Goal: Task Accomplishment & Management: Use online tool/utility

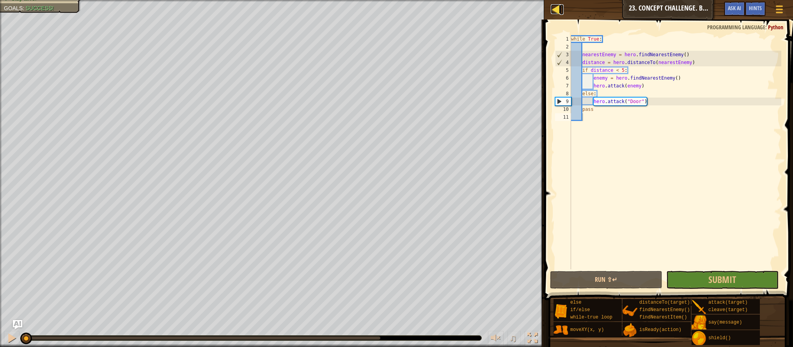
click at [552, 12] on div at bounding box center [556, 9] width 10 height 10
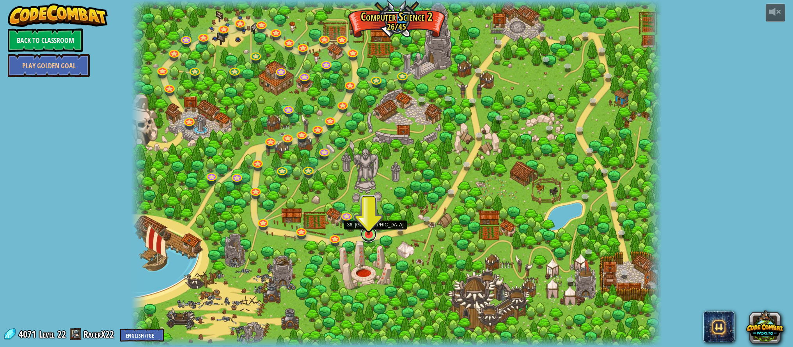
click at [368, 238] on link at bounding box center [369, 234] width 16 height 16
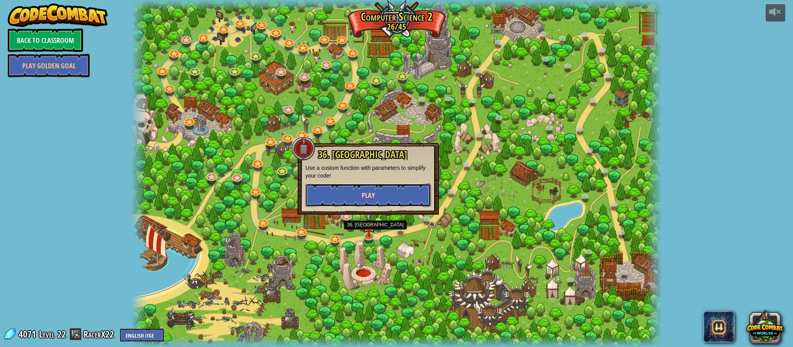
click at [371, 199] on span "Play" at bounding box center [367, 195] width 13 height 10
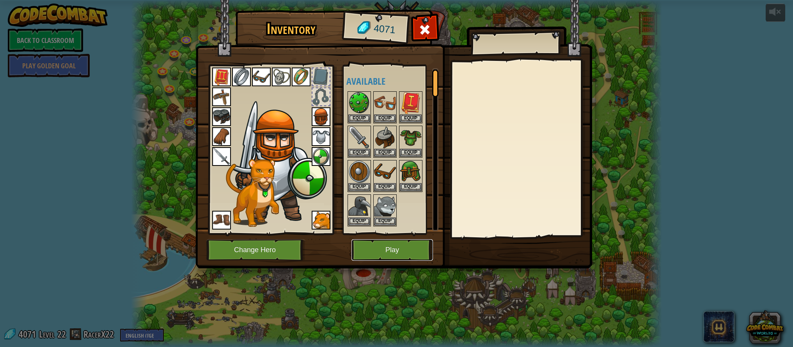
click at [399, 255] on button "Play" at bounding box center [391, 249] width 81 height 21
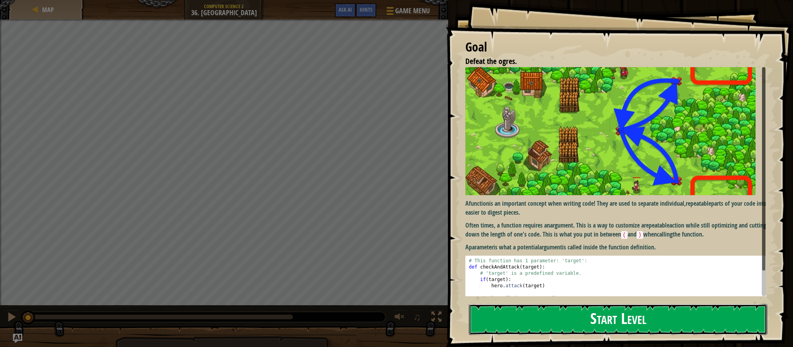
click at [603, 319] on button "Start Level" at bounding box center [618, 319] width 298 height 31
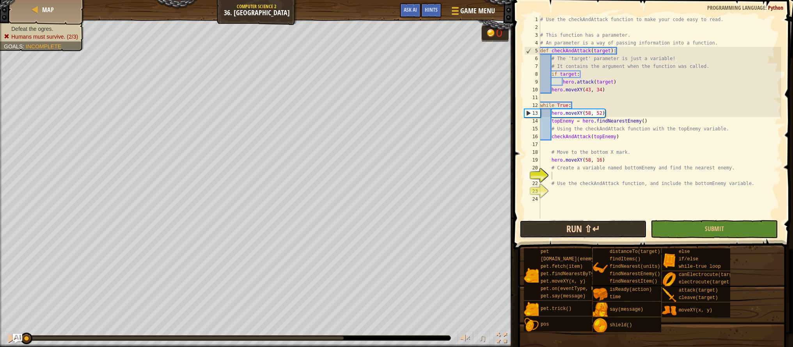
click at [572, 232] on button "Run ⇧↵" at bounding box center [582, 229] width 127 height 18
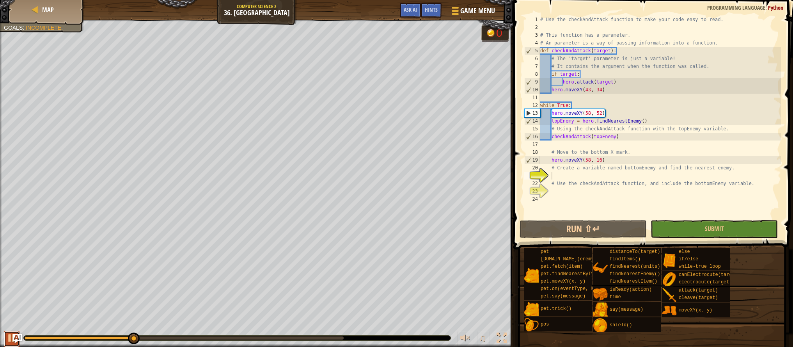
click at [9, 344] on button at bounding box center [12, 339] width 16 height 16
click at [618, 162] on div "# Use the checkAndAttack function to make your code easy to read. # This functi…" at bounding box center [659, 125] width 243 height 218
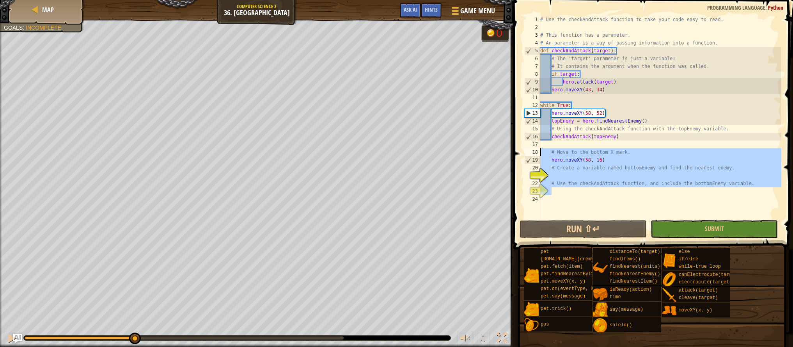
drag, startPoint x: 698, startPoint y: 192, endPoint x: 541, endPoint y: 152, distance: 161.6
click at [541, 152] on div "# Use the checkAndAttack function to make your code easy to read. # This functi…" at bounding box center [659, 125] width 243 height 218
type textarea "# Move to the bottom X mark. hero.moveXY(58, 16)"
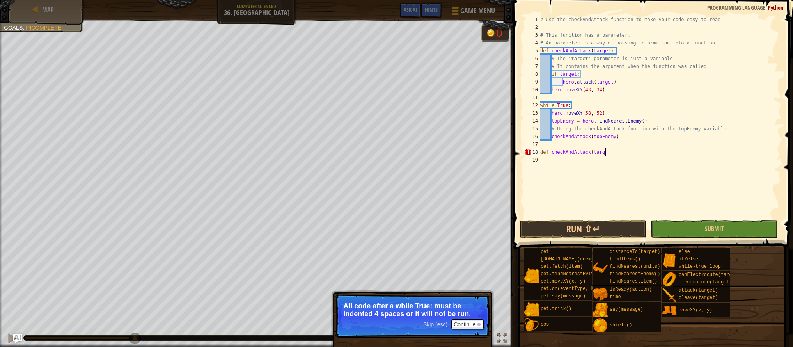
scroll to position [4, 5]
type textarea "def checkAndAttack(target):"
click at [456, 324] on button "Continue" at bounding box center [467, 324] width 32 height 10
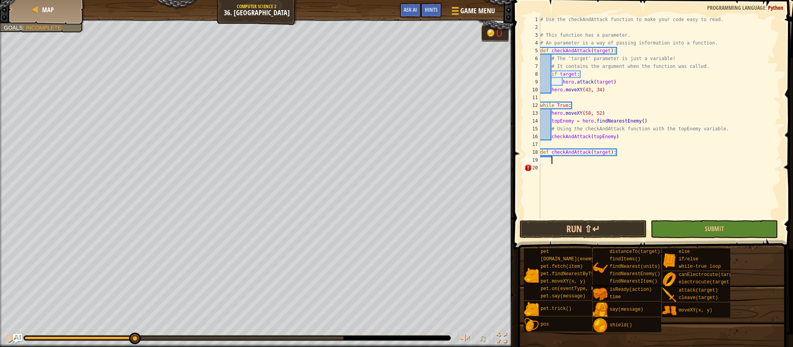
scroll to position [4, 1]
type textarea "h"
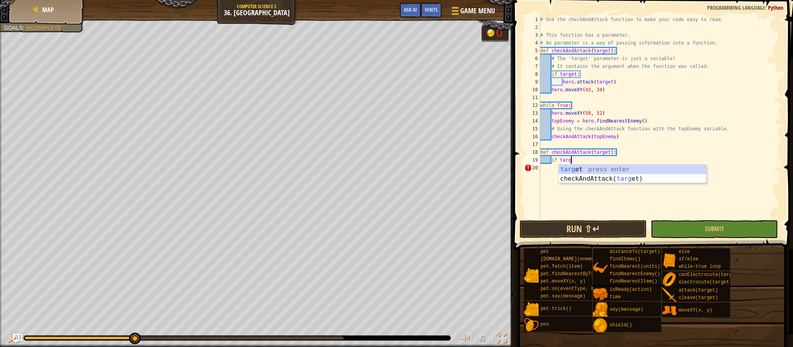
scroll to position [4, 3]
type textarea "if target:"
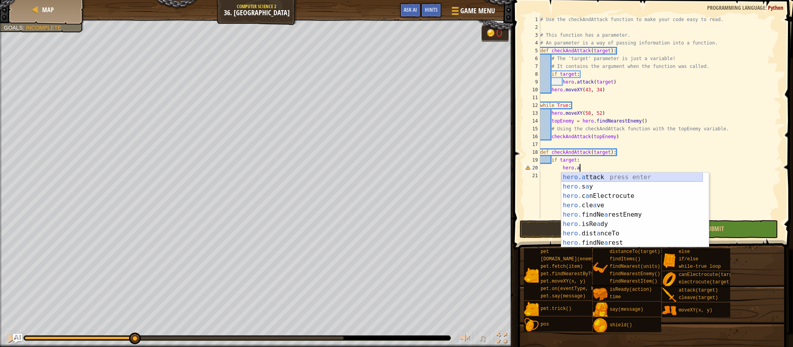
click at [599, 180] on div "hero.a ttack press enter hero. s a y press enter hero. c a nElectrocute press e…" at bounding box center [632, 219] width 142 height 94
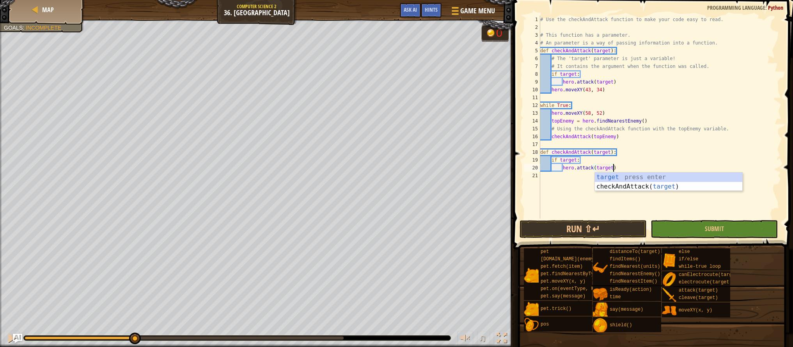
scroll to position [4, 6]
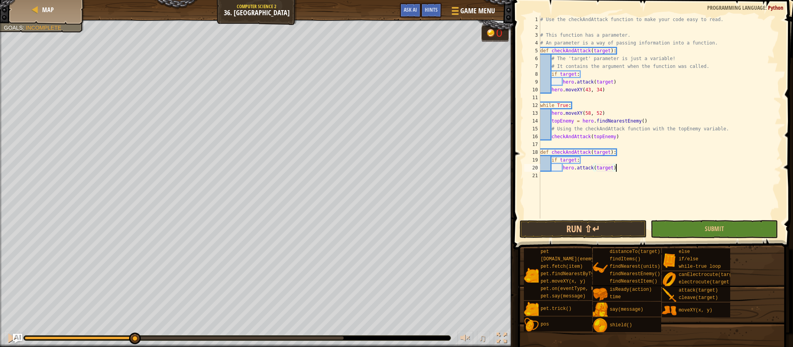
click at [630, 167] on div "# Use the checkAndAttack function to make your code easy to read. # This functi…" at bounding box center [659, 125] width 243 height 218
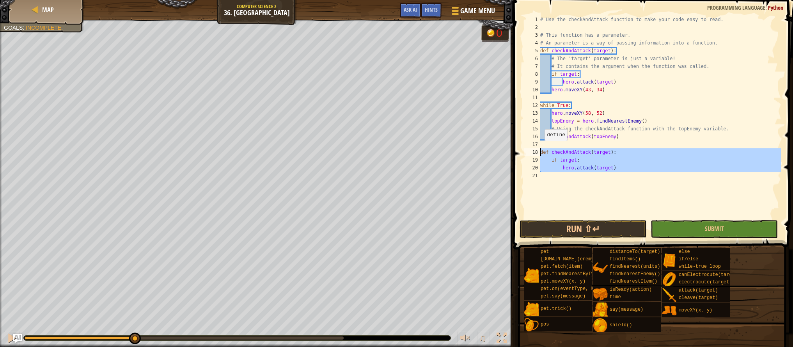
drag, startPoint x: 629, startPoint y: 179, endPoint x: 540, endPoint y: 149, distance: 93.6
click at [540, 149] on div "# Use the checkAndAttack function to make your code easy to read. # This functi…" at bounding box center [659, 125] width 243 height 218
type textarea "def checkAndAttack(target): if target:"
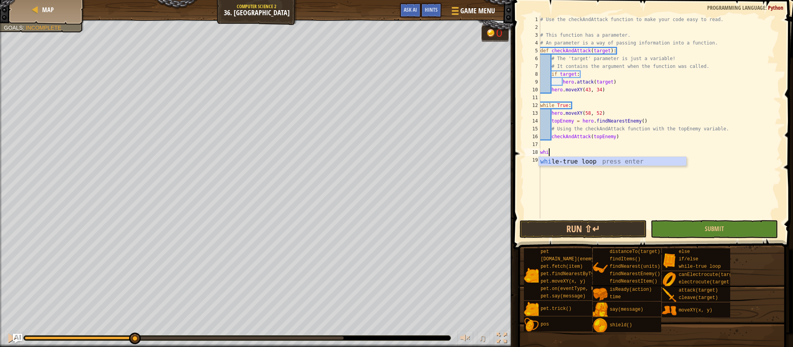
type textarea "whil"
click at [561, 161] on div "whil e-true loop press enter" at bounding box center [611, 171] width 147 height 28
click at [561, 161] on div "# Use the checkAndAttack function to make your code easy to read. # This functi…" at bounding box center [659, 125] width 243 height 218
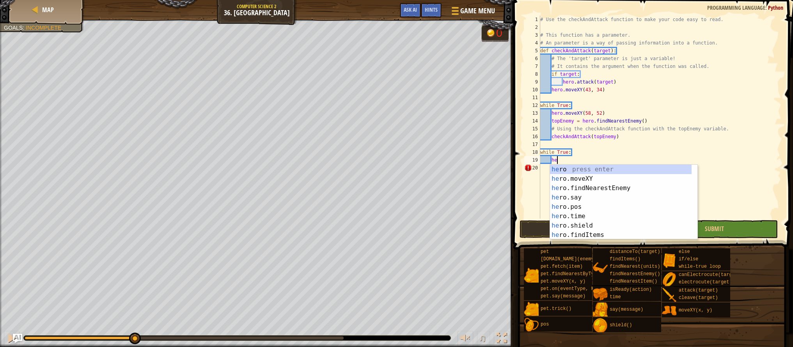
scroll to position [4, 1]
click at [576, 179] on div "her o press enter her o.moveXY press enter her o.findNearestEnemy press enter h…" at bounding box center [621, 212] width 142 height 94
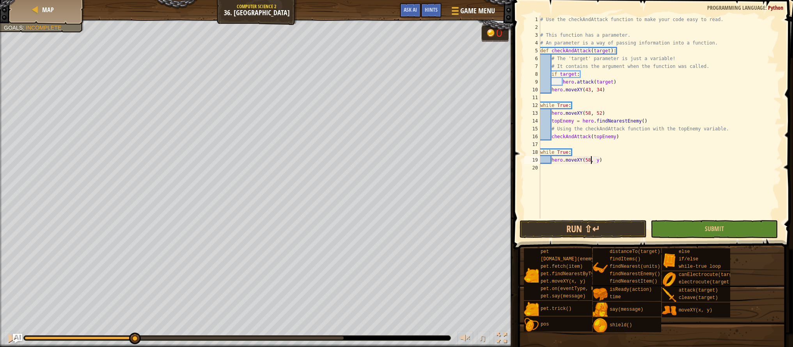
scroll to position [4, 4]
click at [598, 161] on div "# Use the checkAndAttack function to make your code easy to read. # This functi…" at bounding box center [659, 125] width 243 height 218
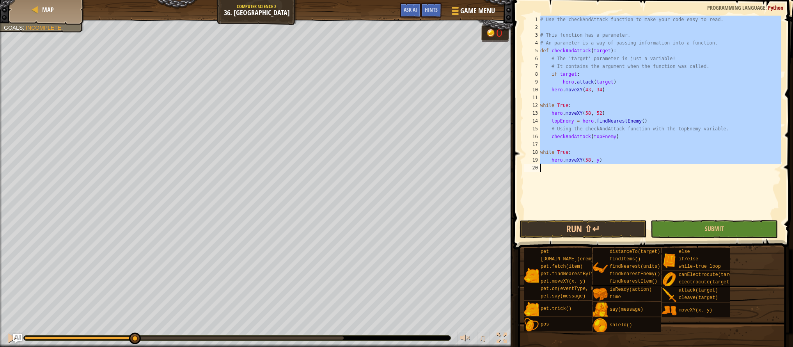
click at [597, 161] on div "# Use the checkAndAttack function to make your code easy to read. # This functi…" at bounding box center [659, 125] width 243 height 218
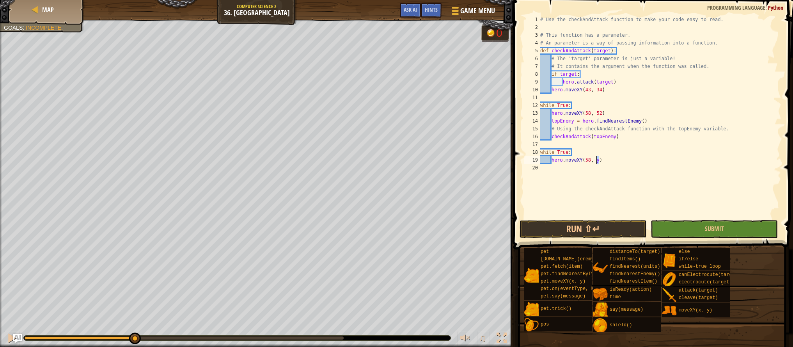
click at [597, 161] on div "# Use the checkAndAttack function to make your code easy to read. # This functi…" at bounding box center [659, 125] width 243 height 218
type textarea "hero.moveXY(58, 16)"
click at [600, 169] on div "# Use the checkAndAttack function to make your code easy to read. # This functi…" at bounding box center [659, 125] width 243 height 218
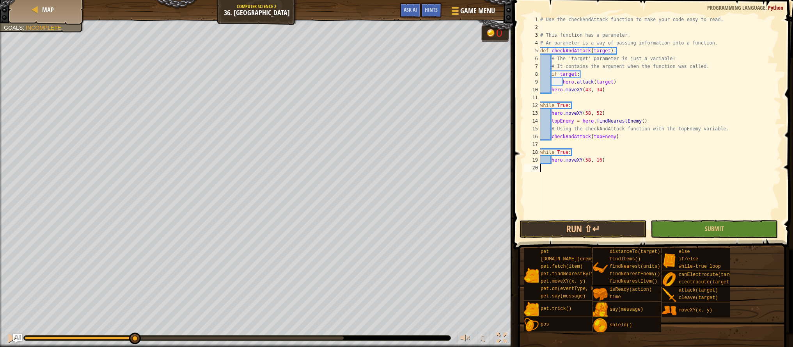
click at [613, 166] on div "# Use the checkAndAttack function to make your code easy to read. # This functi…" at bounding box center [659, 125] width 243 height 218
click at [612, 163] on div "# Use the checkAndAttack function to make your code easy to read. # This functi…" at bounding box center [659, 125] width 243 height 218
type textarea "hero.moveXY(58, 16)"
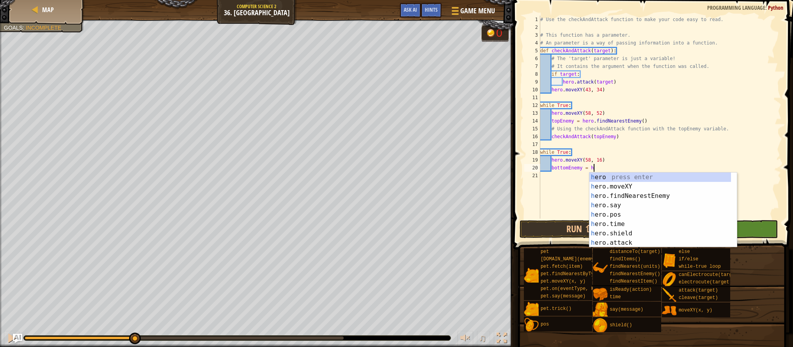
type textarea "bottomEnemy = he"
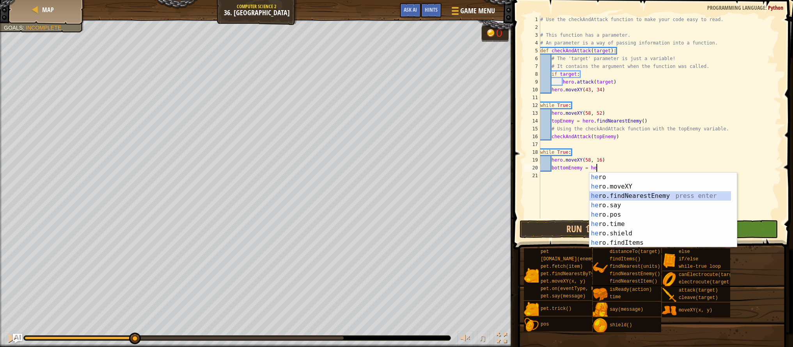
click at [621, 193] on div "he ro press enter he ro.moveXY press enter he ro.findNearestEnemy press enter h…" at bounding box center [660, 219] width 142 height 94
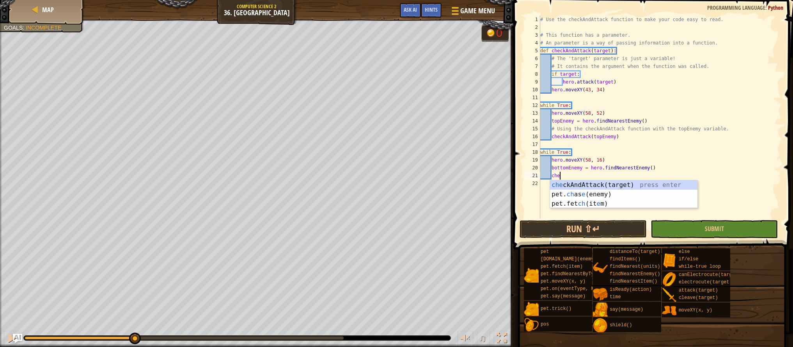
scroll to position [4, 2]
click at [621, 188] on div "chec kAndAttack(target) press enter" at bounding box center [623, 194] width 147 height 28
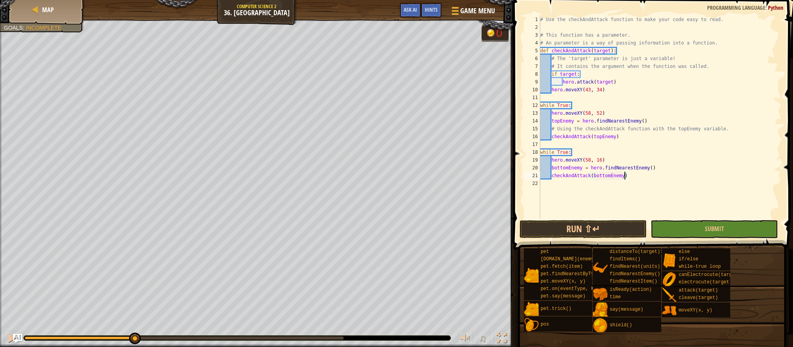
scroll to position [4, 7]
type textarea "checkAndAttack(bottomEnemy)"
click at [612, 232] on button "Run ⇧↵" at bounding box center [582, 229] width 127 height 18
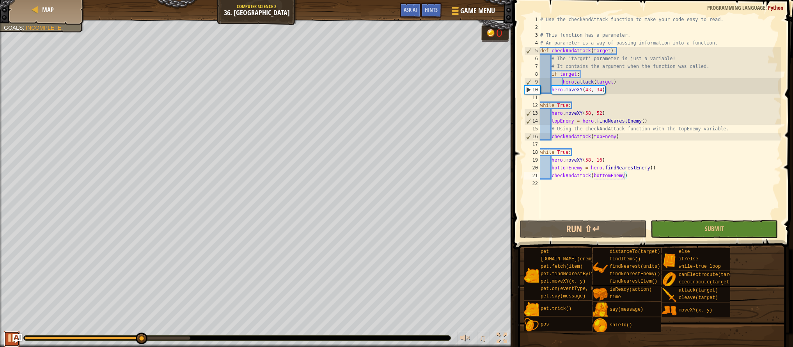
click at [10, 343] on div at bounding box center [12, 338] width 10 height 10
click at [432, 7] on span "Hints" at bounding box center [431, 9] width 13 height 7
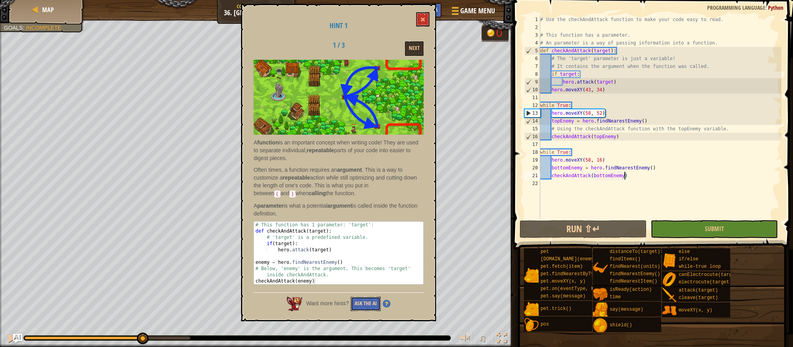
click at [358, 306] on button "Ask the AI" at bounding box center [366, 303] width 30 height 14
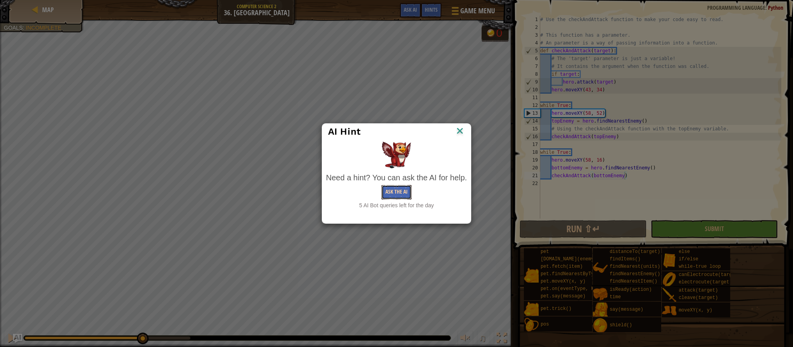
click at [396, 193] on button "Ask the AI" at bounding box center [396, 192] width 30 height 14
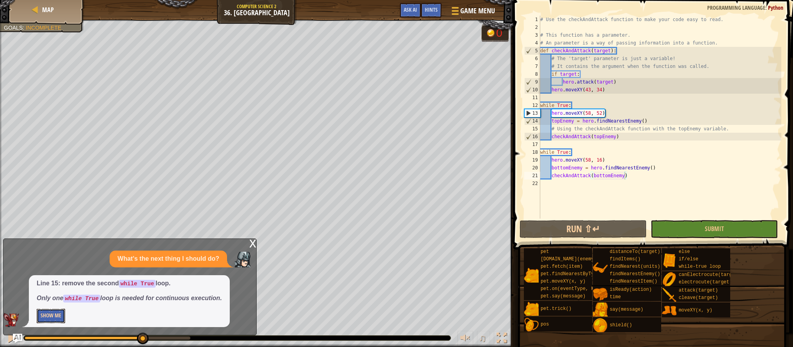
click at [57, 312] on button "Show Me" at bounding box center [51, 315] width 28 height 14
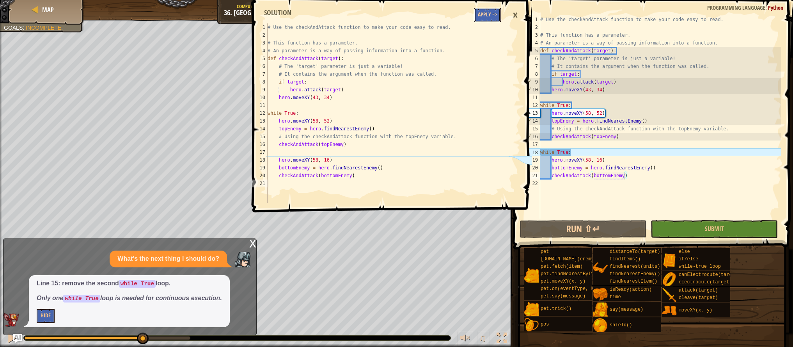
click at [482, 17] on button "Apply =>" at bounding box center [487, 15] width 27 height 14
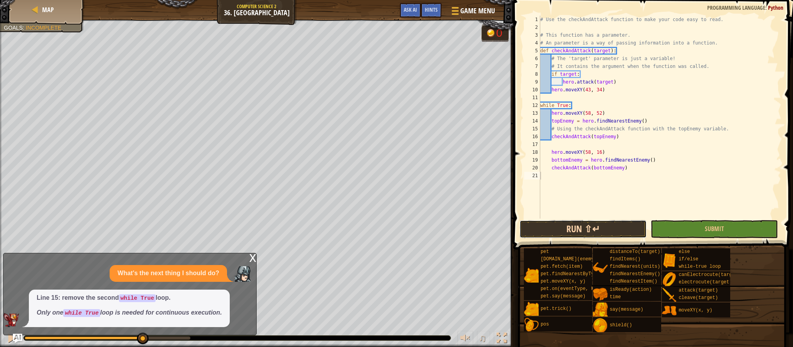
click at [600, 222] on button "Run ⇧↵" at bounding box center [582, 229] width 127 height 18
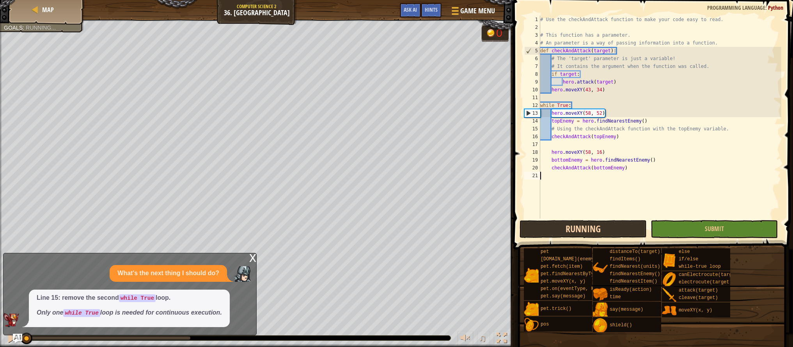
scroll to position [4, 0]
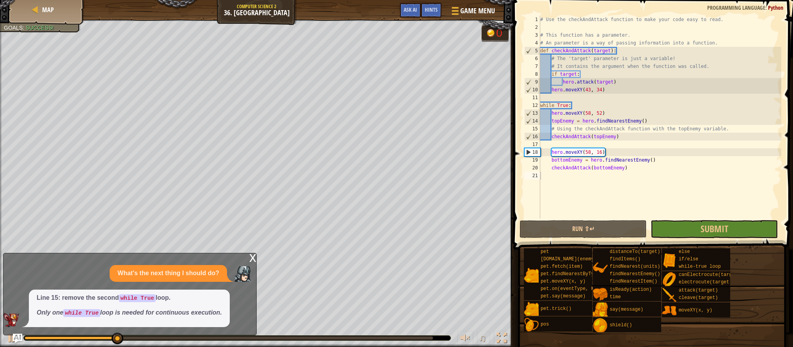
click at [251, 255] on div "x" at bounding box center [252, 257] width 7 height 8
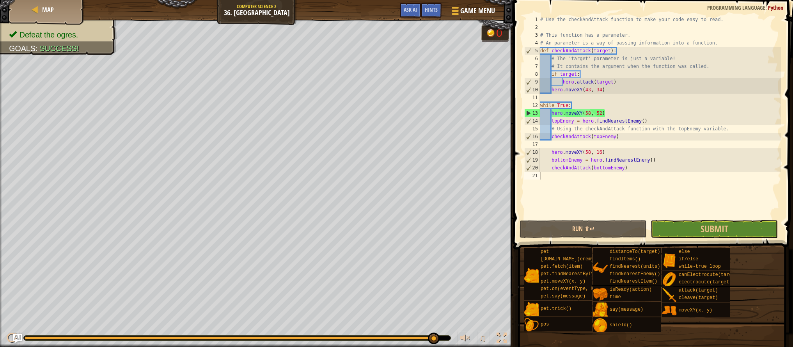
drag, startPoint x: 372, startPoint y: 337, endPoint x: 439, endPoint y: 344, distance: 67.9
click at [439, 344] on div "♫" at bounding box center [256, 335] width 513 height 23
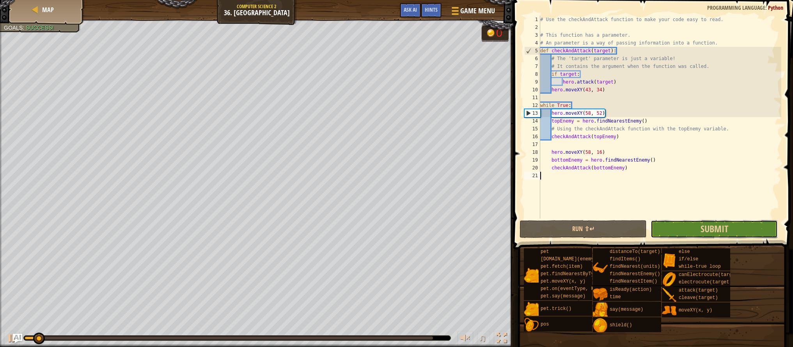
click at [674, 224] on button "Submit" at bounding box center [713, 229] width 127 height 18
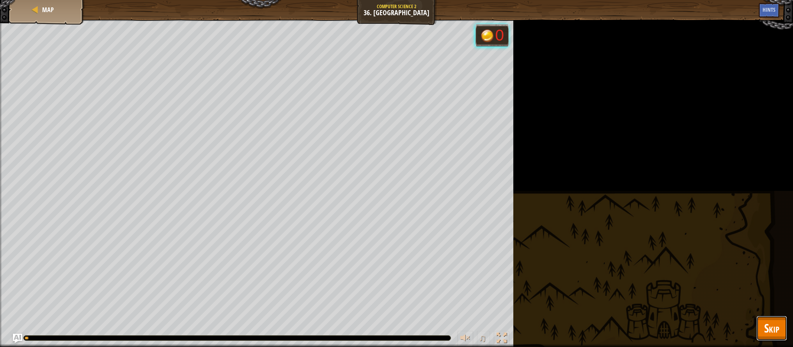
click at [771, 335] on span "Skip" at bounding box center [771, 328] width 15 height 16
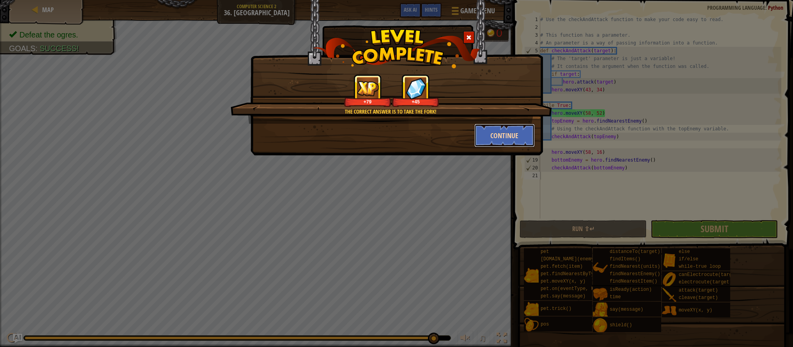
click at [500, 136] on button "Continue" at bounding box center [504, 135] width 60 height 23
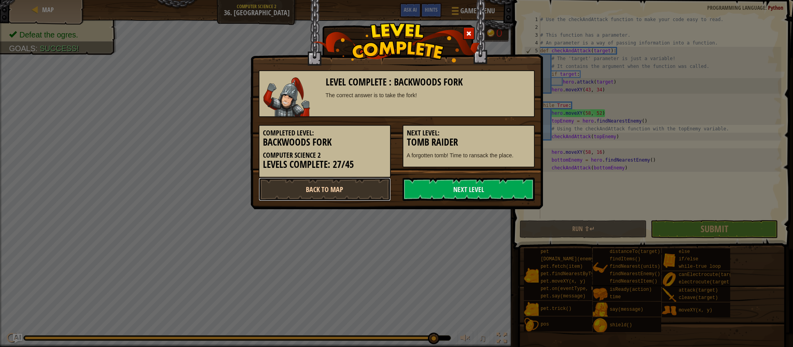
click at [353, 185] on link "Back to Map" at bounding box center [325, 188] width 132 height 23
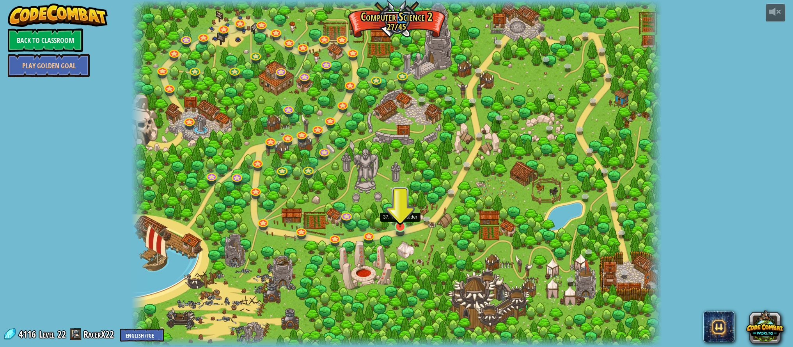
click at [402, 226] on img at bounding box center [400, 211] width 14 height 32
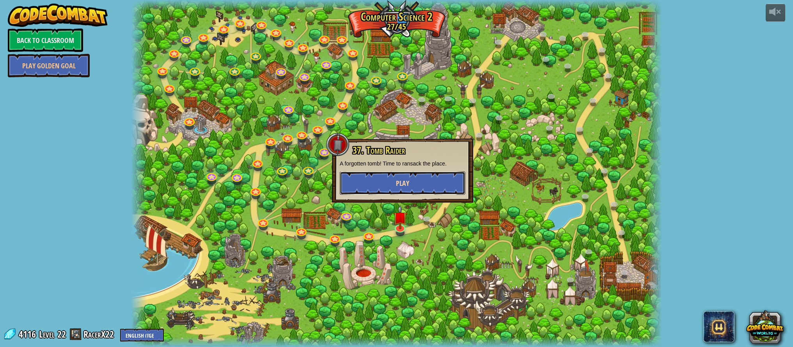
click at [405, 182] on span "Play" at bounding box center [402, 183] width 13 height 10
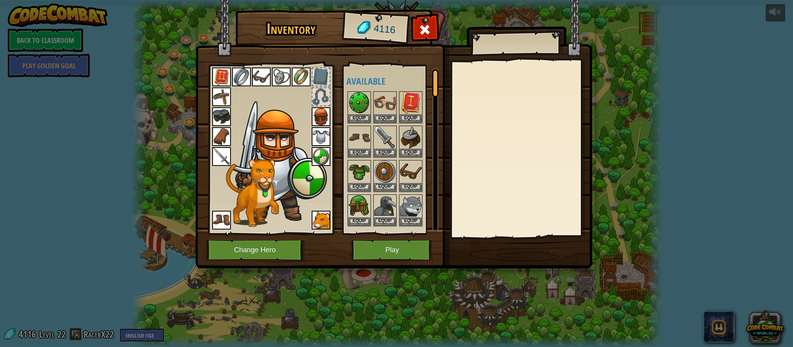
click at [317, 73] on div at bounding box center [320, 76] width 17 height 17
click at [317, 74] on div at bounding box center [320, 76] width 17 height 17
click at [322, 92] on div at bounding box center [320, 96] width 17 height 17
click at [324, 106] on div at bounding box center [270, 147] width 129 height 175
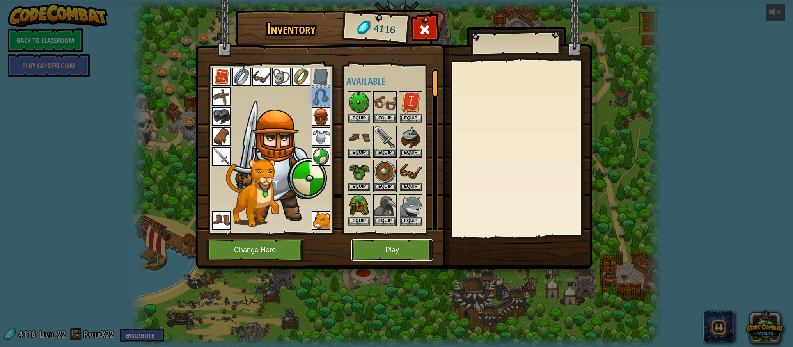
click at [395, 258] on button "Play" at bounding box center [391, 249] width 81 height 21
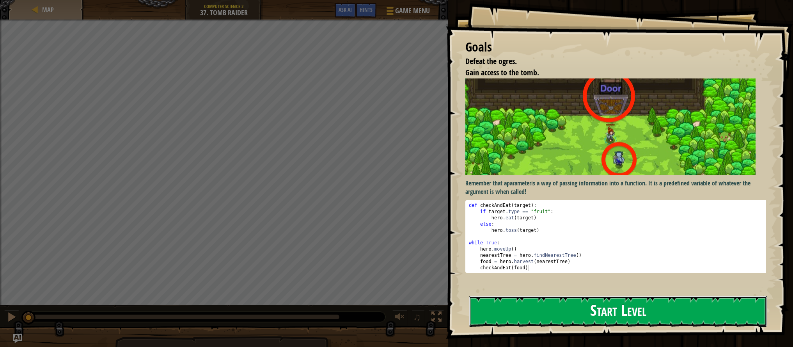
click at [537, 303] on button "Start Level" at bounding box center [618, 311] width 298 height 31
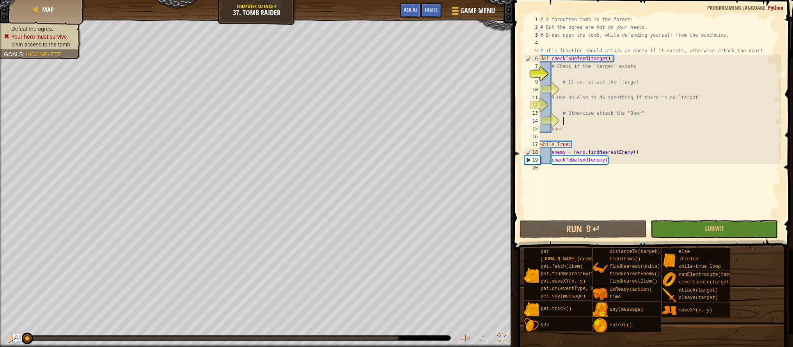
click at [581, 124] on div "# A forgotten tomb in the forest! # But the ogres are hot on your heels. # Brea…" at bounding box center [659, 125] width 243 height 218
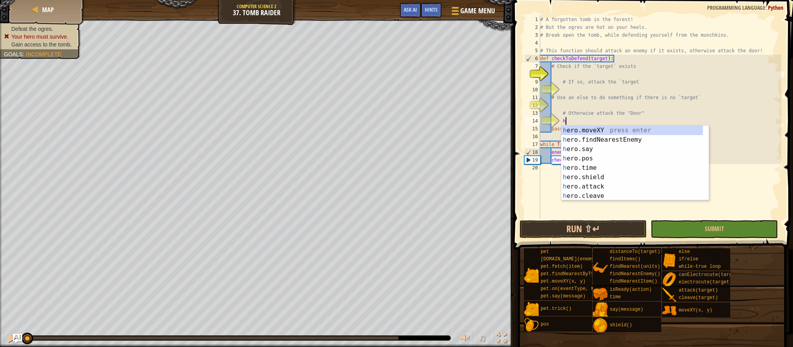
scroll to position [4, 2]
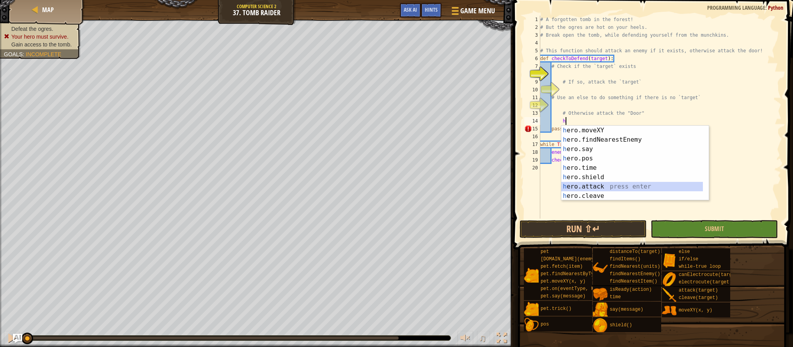
click at [600, 189] on div "h ero.moveXY press enter h ero.findNearestEnemy press enter h ero.say press ent…" at bounding box center [632, 173] width 142 height 94
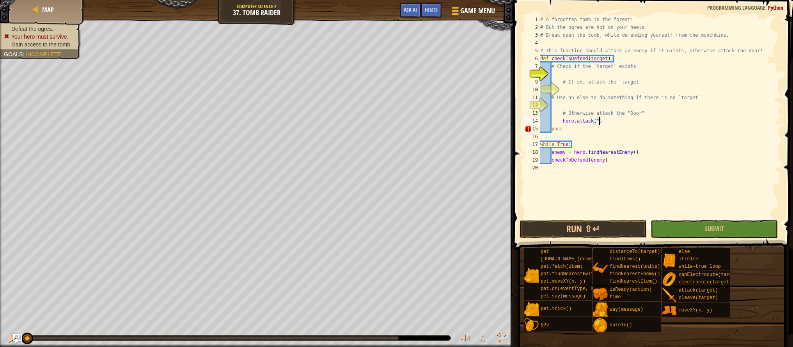
scroll to position [4, 5]
type textarea "hero.attack("Door")"
click at [566, 108] on div "# A forgotten tomb in the forest! # But the ogres are hot on your heels. # Brea…" at bounding box center [659, 125] width 243 height 218
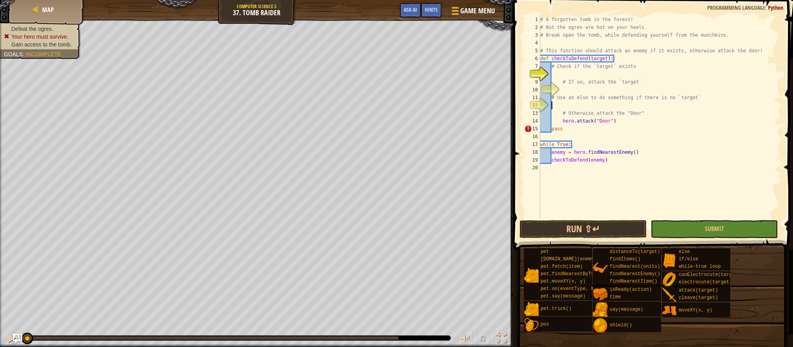
click at [566, 105] on div "# A forgotten tomb in the forest! # But the ogres are hot on your heels. # Brea…" at bounding box center [659, 125] width 243 height 218
click at [582, 71] on div "# A forgotten tomb in the forest! # But the ogres are hot on your heels. # Brea…" at bounding box center [659, 125] width 243 height 218
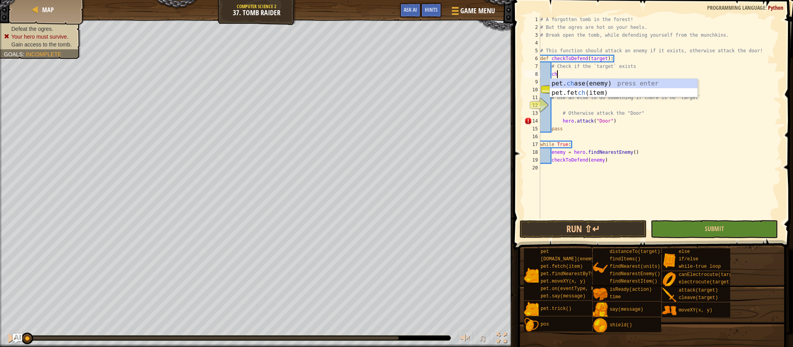
type textarea "c"
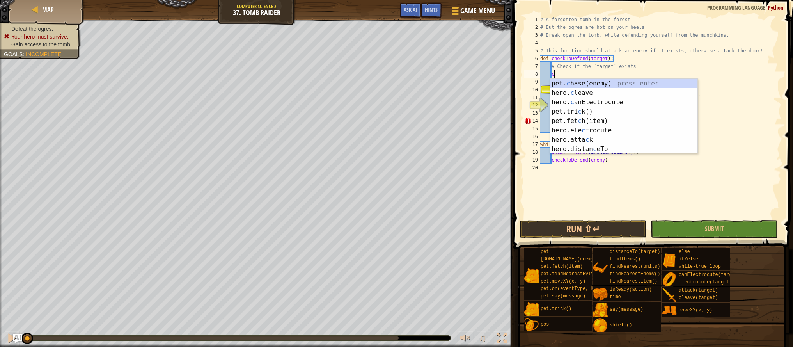
scroll to position [4, 0]
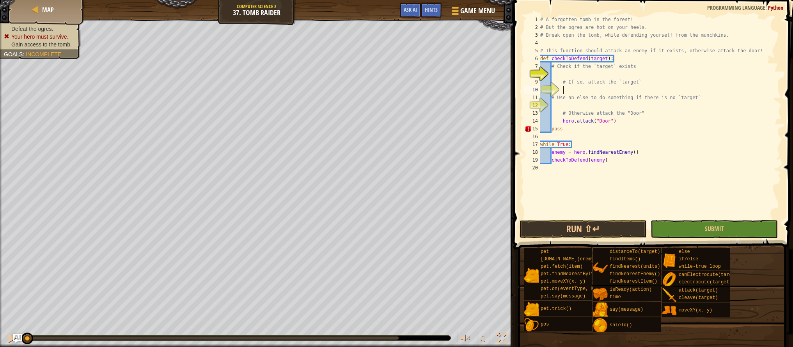
click at [589, 88] on div "# A forgotten tomb in the forest! # But the ogres are hot on your heels. # Brea…" at bounding box center [659, 125] width 243 height 218
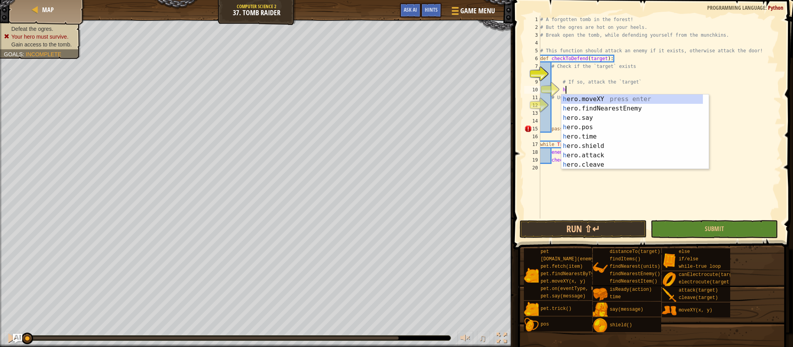
scroll to position [4, 2]
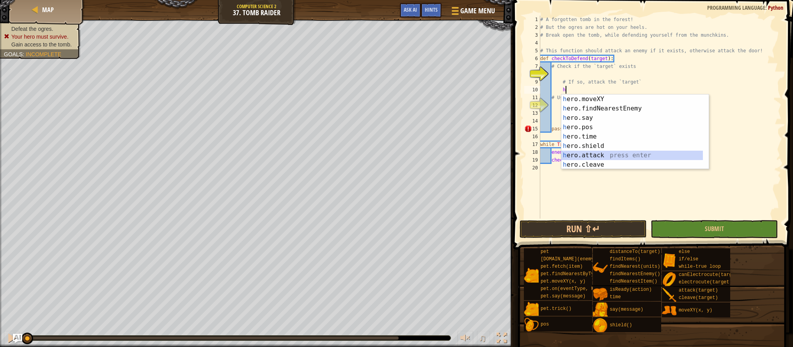
click at [588, 152] on div "h ero.moveXY press enter h ero.findNearestEnemy press enter h ero.say press ent…" at bounding box center [632, 141] width 142 height 94
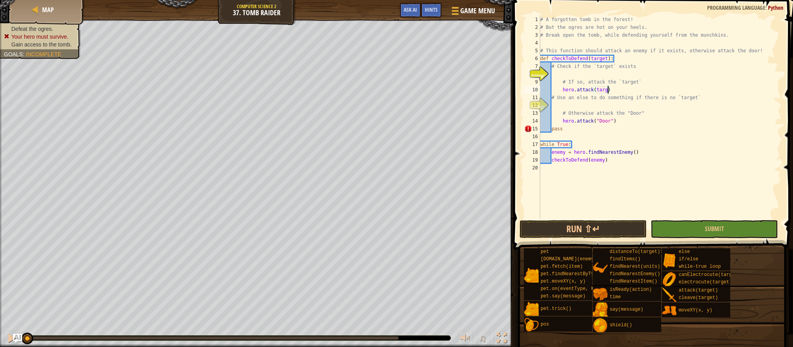
type textarea "hero.attack(target)"
click at [594, 77] on div "# A forgotten tomb in the forest! # But the ogres are hot on your heels. # Brea…" at bounding box center [659, 125] width 243 height 218
click at [546, 231] on button "Run ⇧↵" at bounding box center [582, 229] width 127 height 18
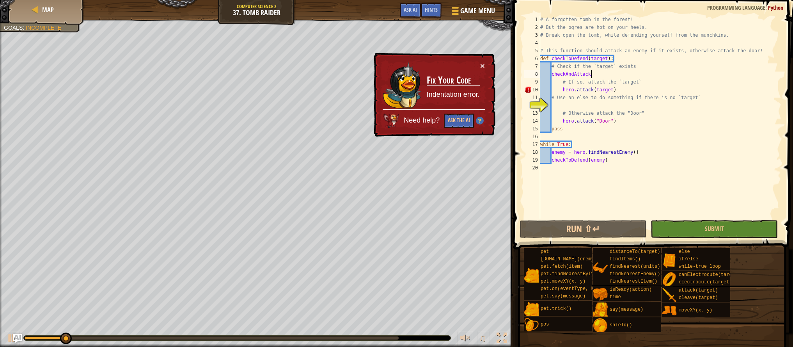
click at [562, 92] on div "# A forgotten tomb in the forest! # But the ogres are hot on your heels. # Brea…" at bounding box center [659, 125] width 243 height 218
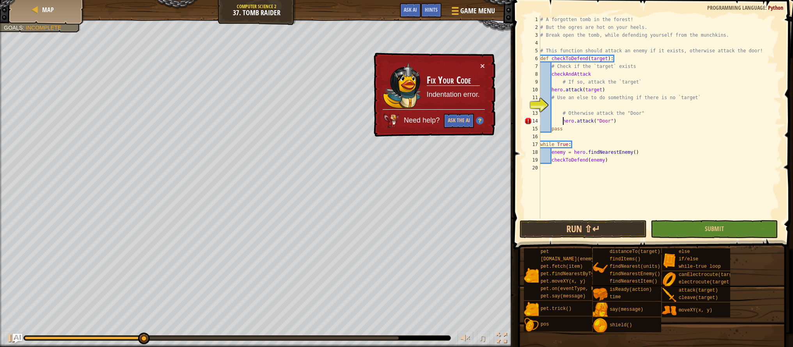
click at [561, 121] on div "# A forgotten tomb in the forest! # But the ogres are hot on your heels. # Brea…" at bounding box center [659, 125] width 243 height 218
type textarea "hero.attack("Door")"
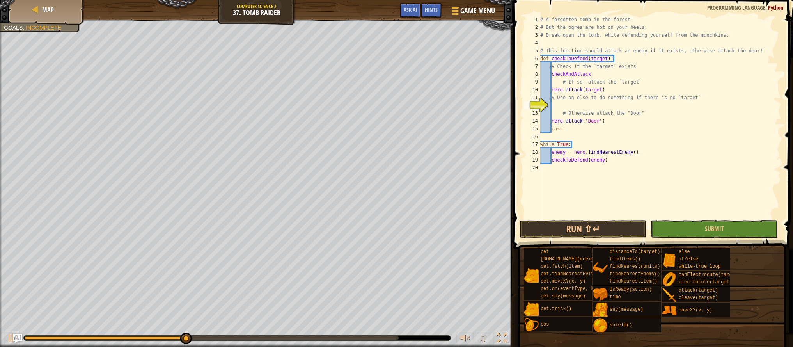
click at [575, 107] on div "# A forgotten tomb in the forest! # But the ogres are hot on your heels. # Brea…" at bounding box center [659, 125] width 243 height 218
click at [596, 228] on button "Run ⇧↵" at bounding box center [582, 229] width 127 height 18
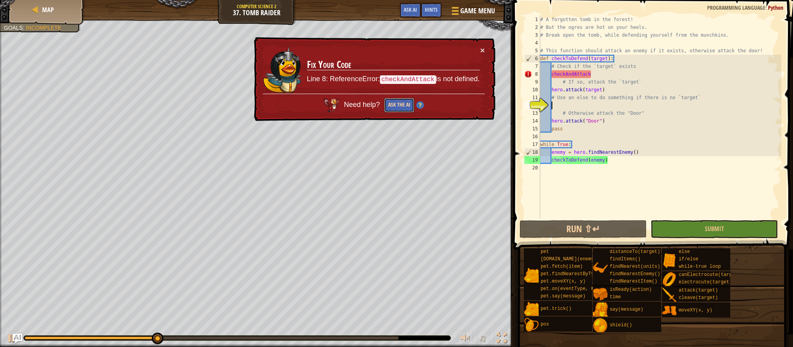
click at [400, 104] on button "Ask the AI" at bounding box center [399, 105] width 30 height 14
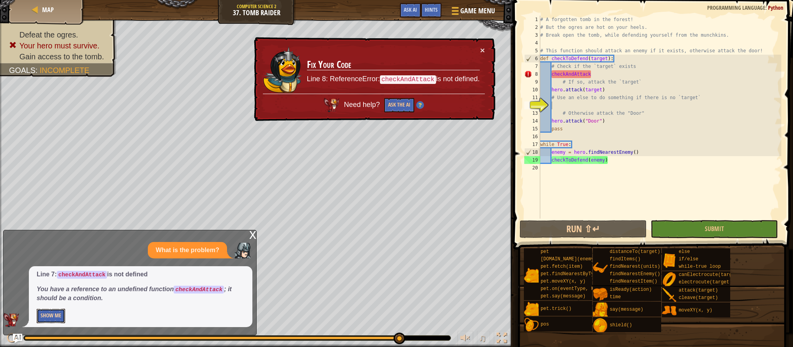
click at [49, 318] on button "Show Me" at bounding box center [51, 315] width 28 height 14
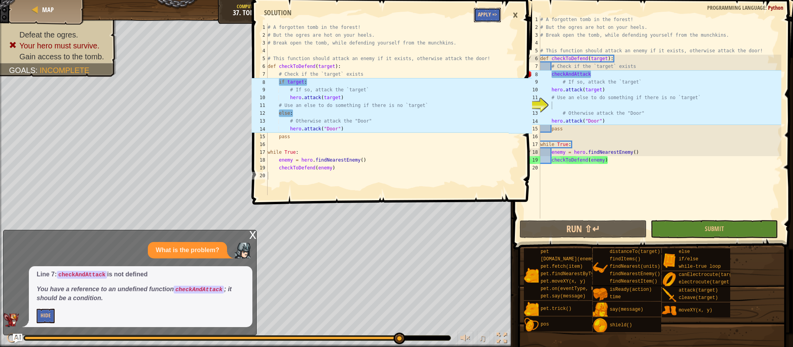
click at [486, 19] on button "Apply =>" at bounding box center [487, 15] width 27 height 14
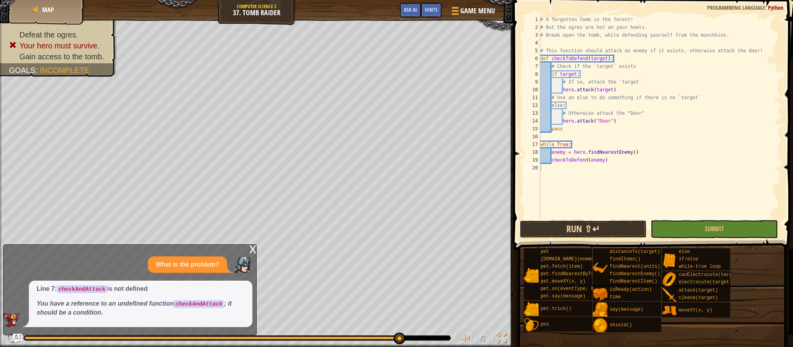
click at [560, 221] on button "Run ⇧↵" at bounding box center [582, 229] width 127 height 18
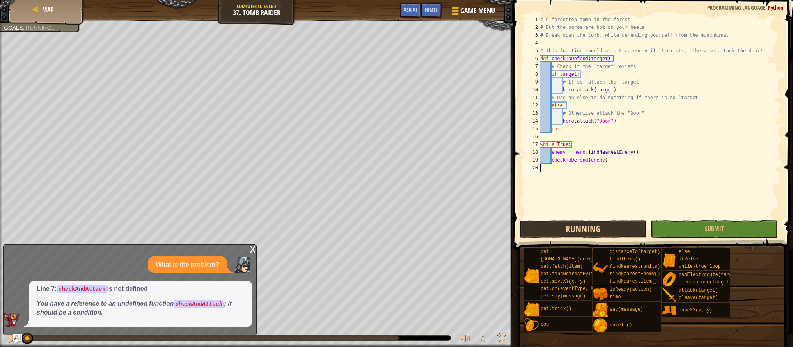
scroll to position [4, 0]
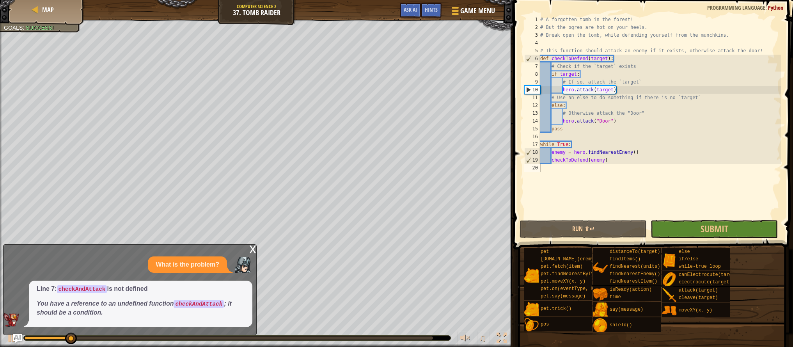
click at [250, 248] on div "x" at bounding box center [252, 248] width 7 height 8
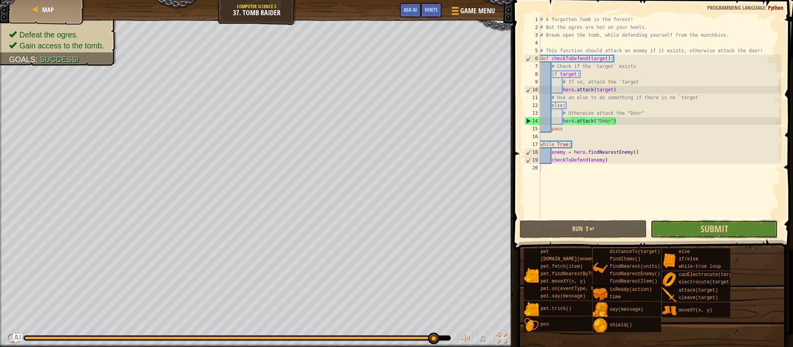
click at [670, 230] on button "Submit" at bounding box center [713, 229] width 127 height 18
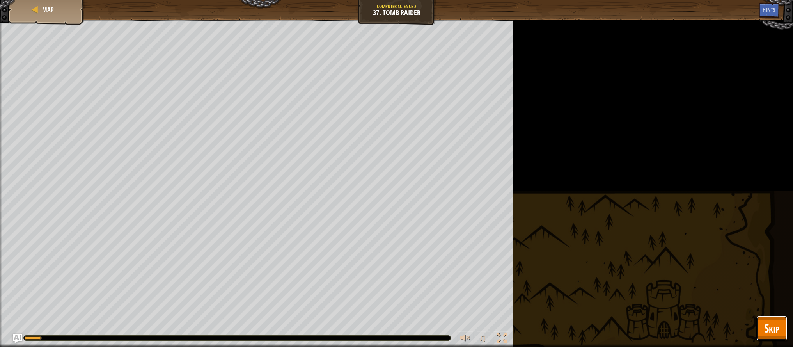
click at [777, 326] on span "Skip" at bounding box center [771, 328] width 15 height 16
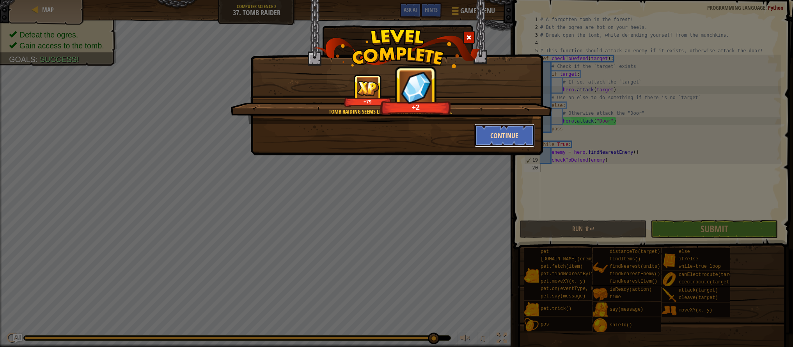
click at [500, 137] on button "Continue" at bounding box center [504, 135] width 60 height 23
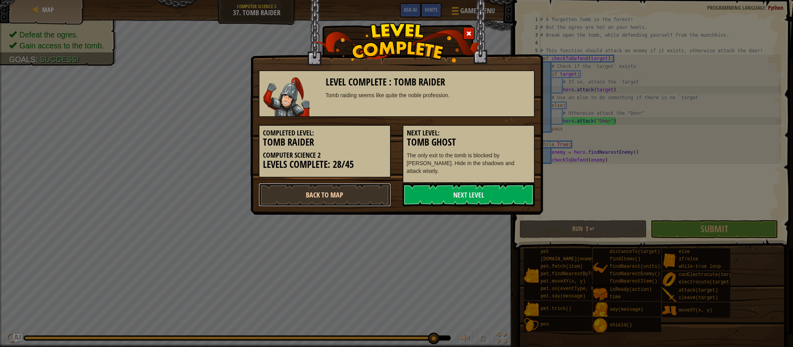
click at [370, 189] on link "Back to Map" at bounding box center [325, 194] width 132 height 23
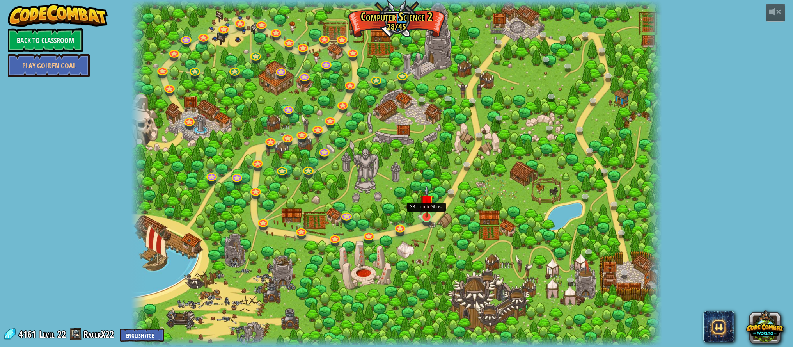
click at [429, 216] on img at bounding box center [427, 201] width 14 height 32
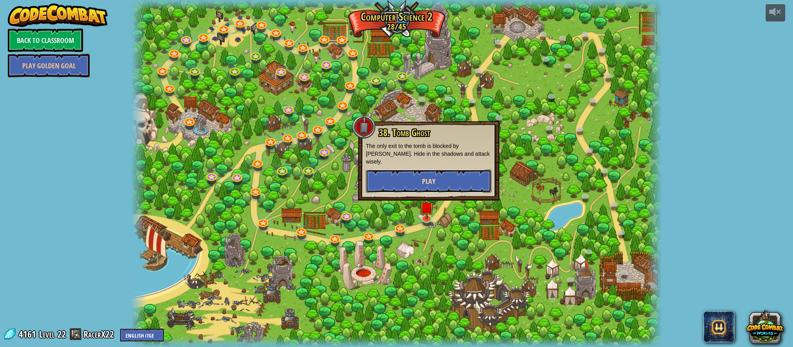
click at [410, 173] on button "Play" at bounding box center [429, 180] width 126 height 23
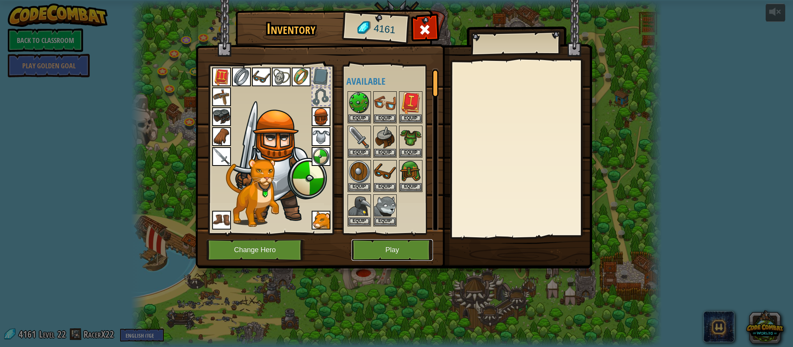
click at [377, 244] on button "Play" at bounding box center [391, 249] width 81 height 21
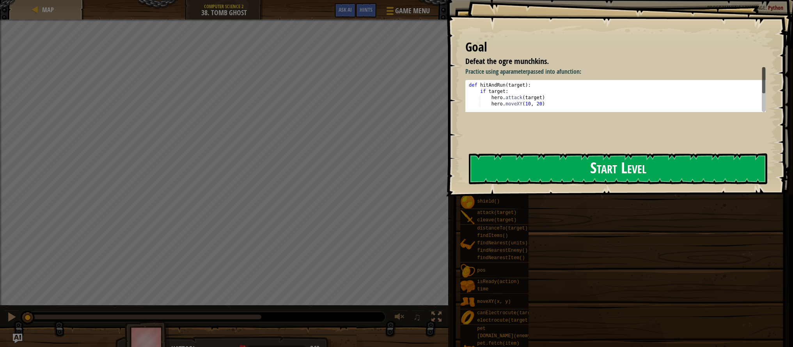
click at [586, 175] on button "Start Level" at bounding box center [618, 168] width 298 height 31
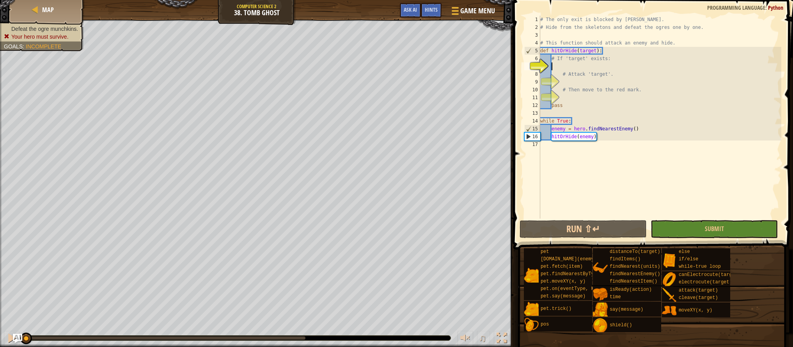
click at [611, 80] on div "# The only exit is blocked by ogres. # Hide from the skeletons and defeat the o…" at bounding box center [659, 125] width 243 height 218
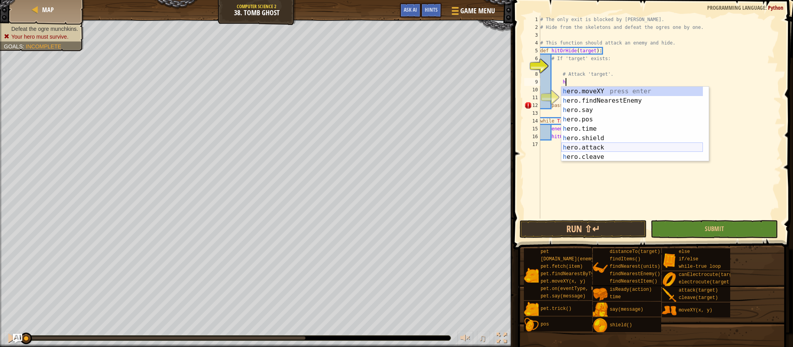
click at [606, 144] on div "h ero.moveXY press enter h ero.findNearestEnemy press enter h ero.say press ent…" at bounding box center [632, 134] width 142 height 94
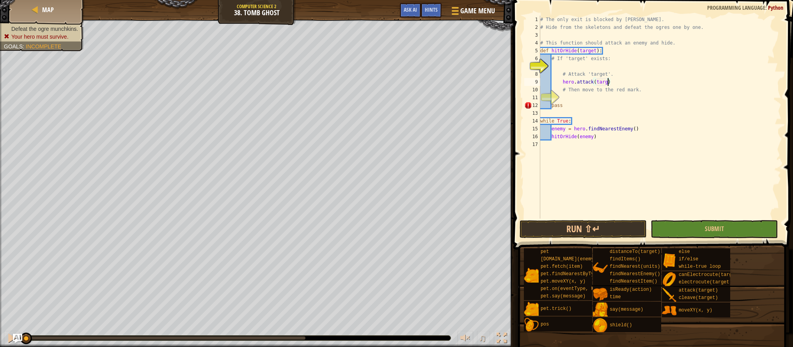
type textarea "hero.attack(target)"
click at [591, 99] on div "# The only exit is blocked by ogres. # Hide from the skeletons and defeat the o…" at bounding box center [659, 125] width 243 height 218
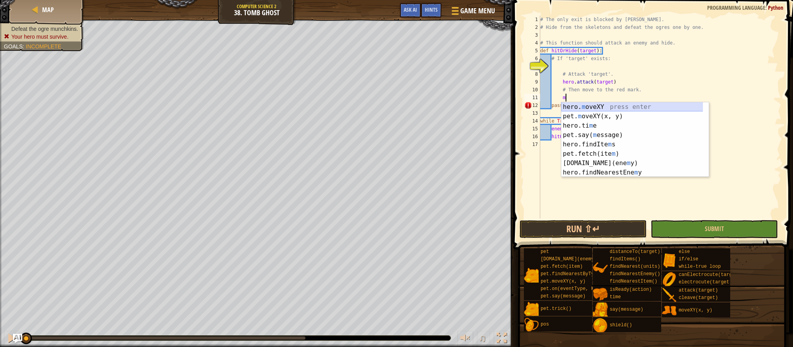
click at [585, 108] on div "hero. m oveXY press enter pet. m oveXY(x, y) press enter hero.ti m e press ente…" at bounding box center [634, 149] width 147 height 94
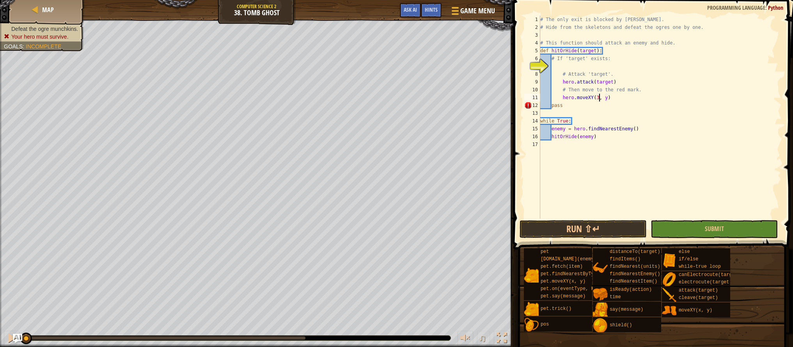
scroll to position [4, 5]
click at [608, 97] on div "# The only exit is blocked by ogres. # Hide from the skeletons and defeat the o…" at bounding box center [659, 125] width 243 height 218
click at [561, 99] on div "# The only exit is blocked by ogres. # Hide from the skeletons and defeat the o…" at bounding box center [659, 125] width 243 height 218
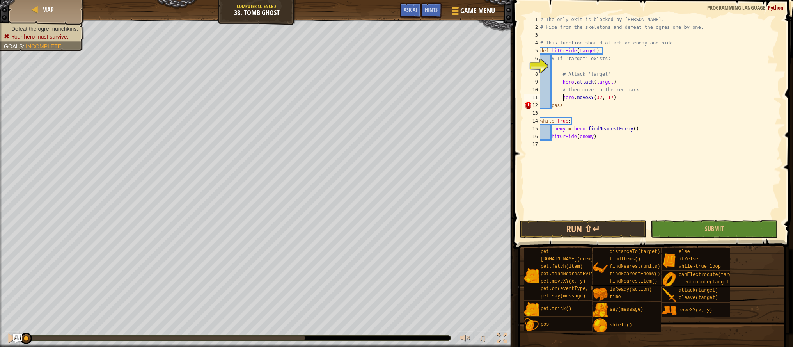
click at [562, 99] on div "# The only exit is blocked by ogres. # Hide from the skeletons and defeat the o…" at bounding box center [659, 125] width 243 height 218
click at [562, 82] on div "# The only exit is blocked by ogres. # Hide from the skeletons and defeat the o…" at bounding box center [659, 125] width 243 height 218
type textarea "hero.attack(target)"
click at [560, 66] on div "# The only exit is blocked by ogres. # Hide from the skeletons and defeat the o…" at bounding box center [659, 125] width 243 height 218
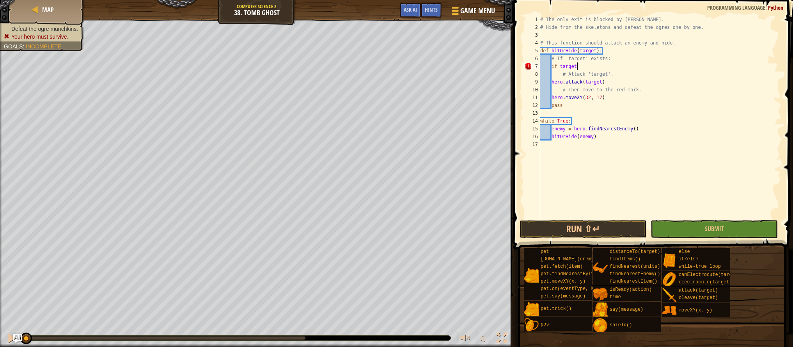
scroll to position [4, 3]
click at [551, 83] on div "# The only exit is blocked by ogres. # Hide from the skeletons and defeat the o…" at bounding box center [659, 125] width 243 height 218
click at [551, 95] on div "# The only exit is blocked by ogres. # Hide from the skeletons and defeat the o…" at bounding box center [659, 125] width 243 height 218
type textarea "hero.moveXY(32, 17)"
click at [575, 233] on button "Run ⇧↵" at bounding box center [582, 229] width 127 height 18
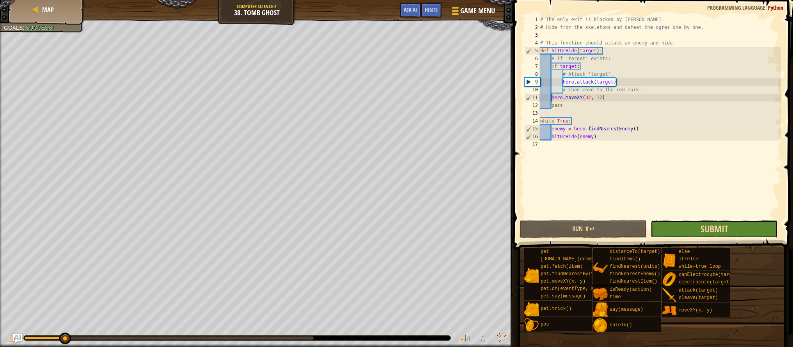
click at [701, 225] on span "Submit" at bounding box center [714, 228] width 28 height 12
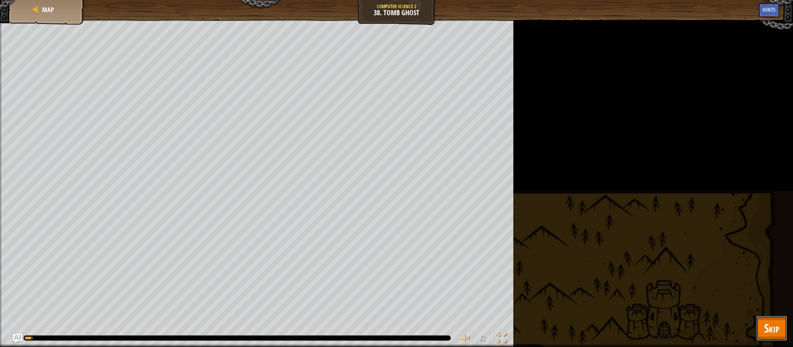
click at [773, 318] on button "Skip" at bounding box center [771, 327] width 31 height 25
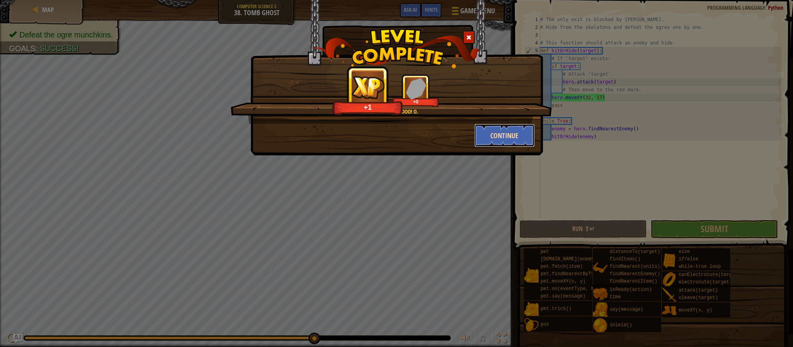
click at [487, 142] on button "Continue" at bounding box center [504, 135] width 60 height 23
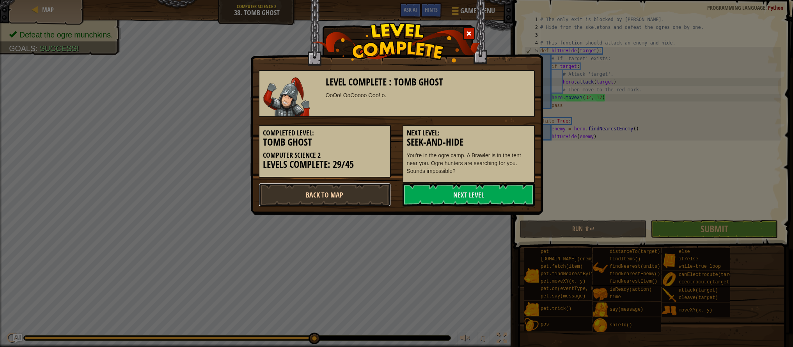
click at [361, 193] on link "Back to Map" at bounding box center [325, 194] width 132 height 23
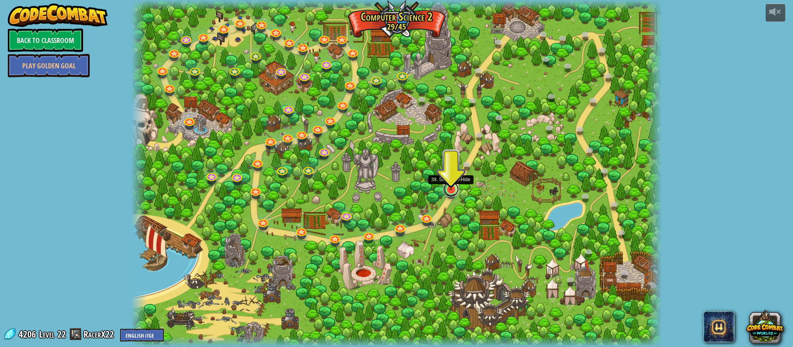
click at [450, 192] on link at bounding box center [451, 189] width 16 height 16
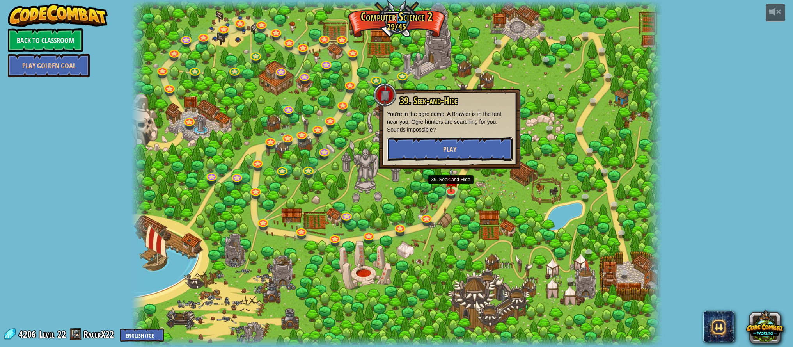
click at [439, 151] on button "Play" at bounding box center [450, 148] width 126 height 23
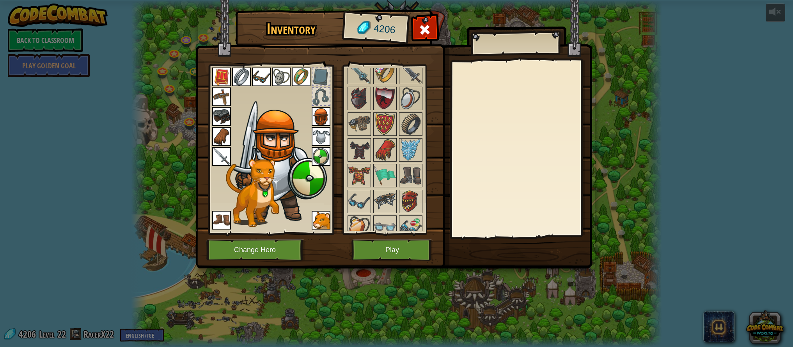
scroll to position [875, 0]
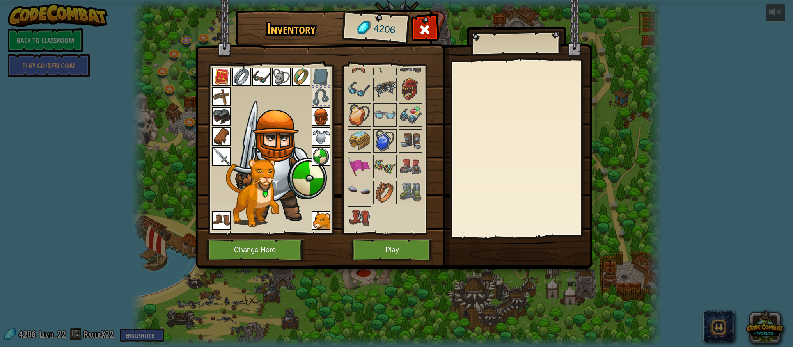
click at [212, 116] on img at bounding box center [221, 116] width 19 height 19
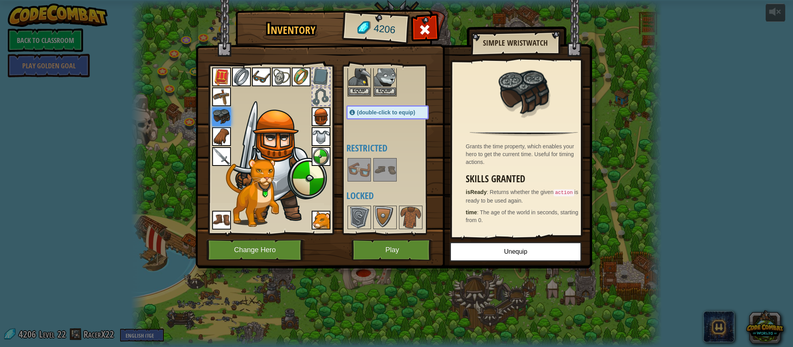
scroll to position [0, 0]
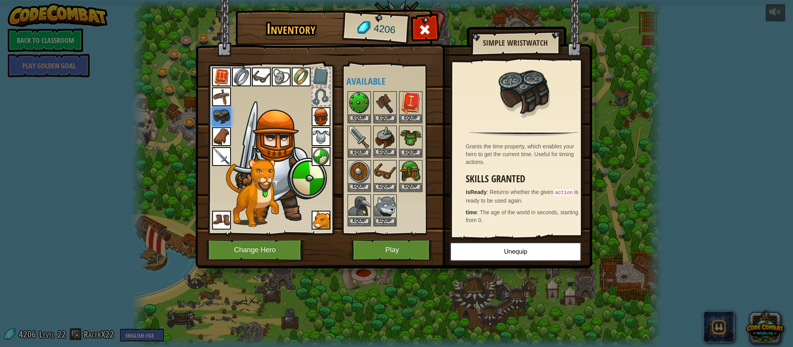
click at [392, 129] on img at bounding box center [385, 137] width 22 height 22
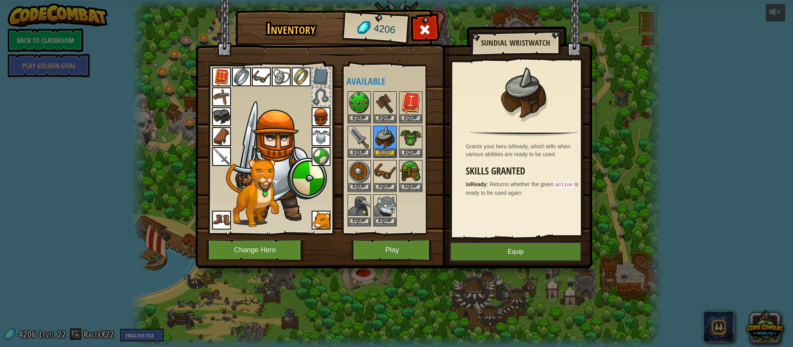
click at [221, 134] on img at bounding box center [221, 136] width 19 height 19
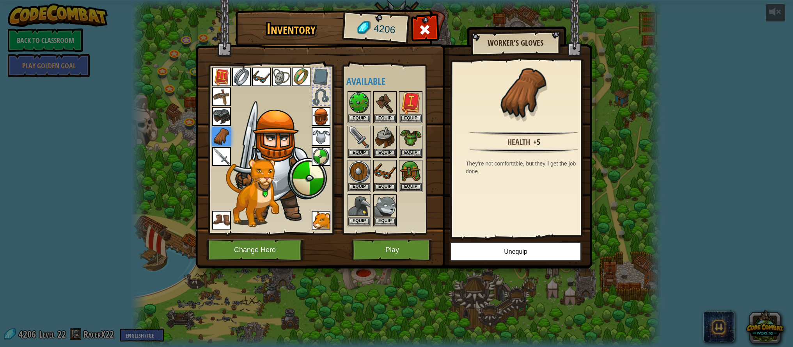
click at [221, 119] on img at bounding box center [221, 116] width 19 height 19
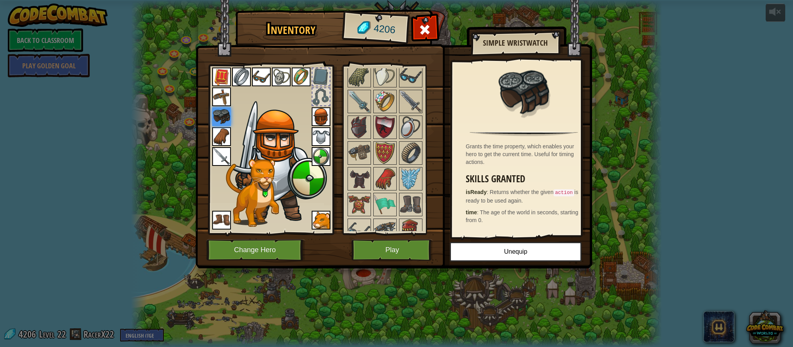
scroll to position [875, 0]
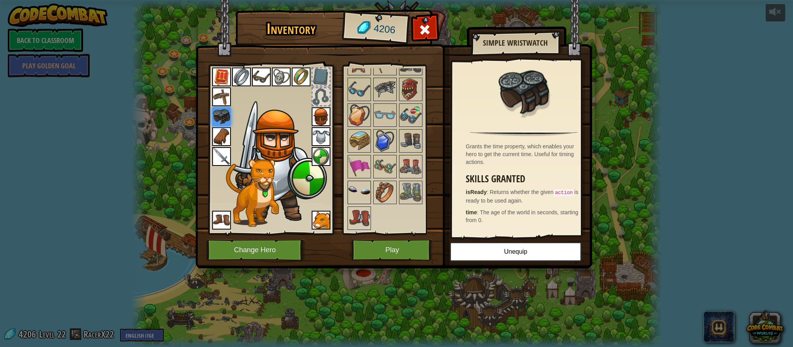
click at [364, 188] on img at bounding box center [359, 192] width 22 height 22
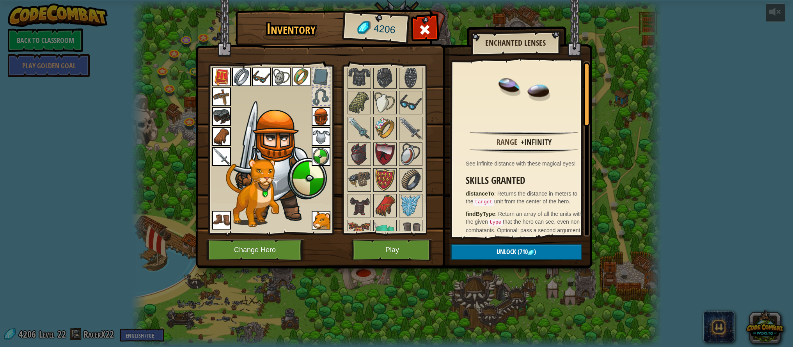
scroll to position [661, 0]
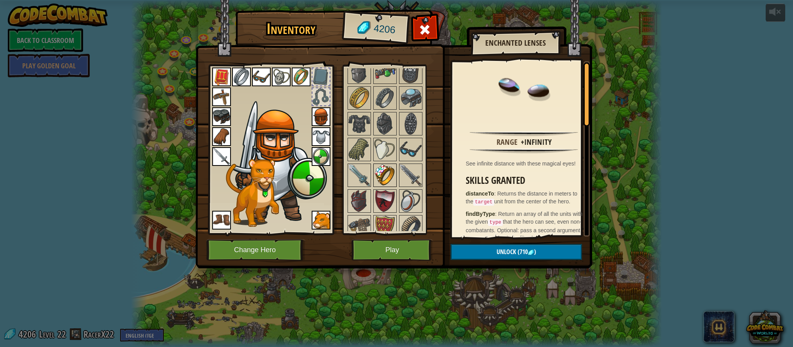
click at [374, 171] on img at bounding box center [385, 175] width 22 height 22
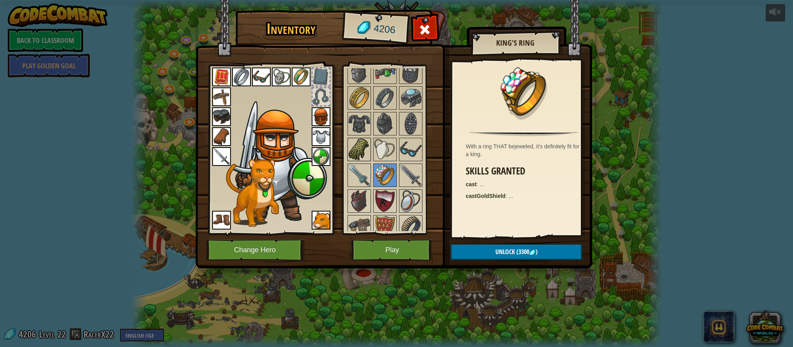
click at [359, 142] on img at bounding box center [359, 149] width 22 height 22
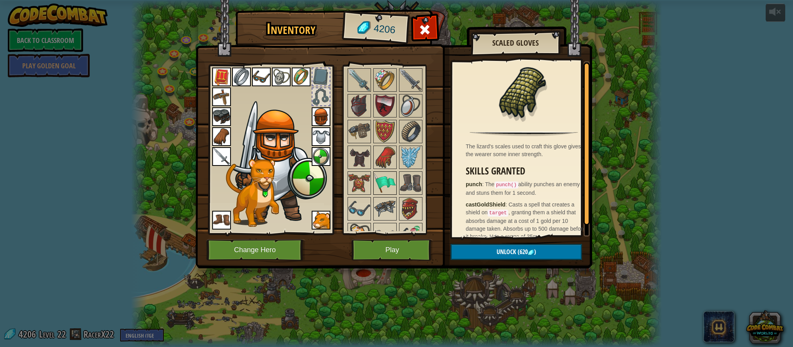
scroll to position [764, 0]
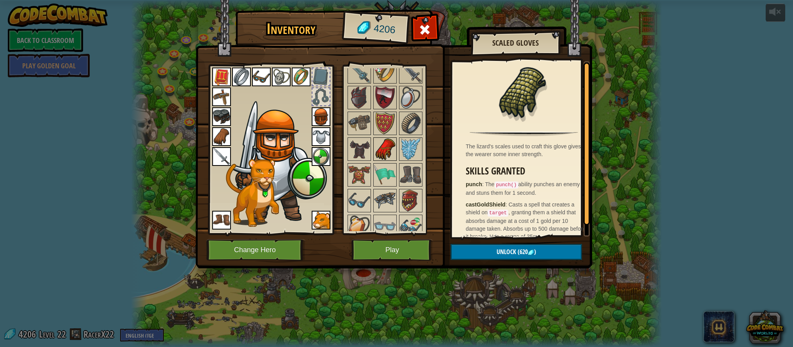
click at [381, 153] on img at bounding box center [385, 149] width 22 height 22
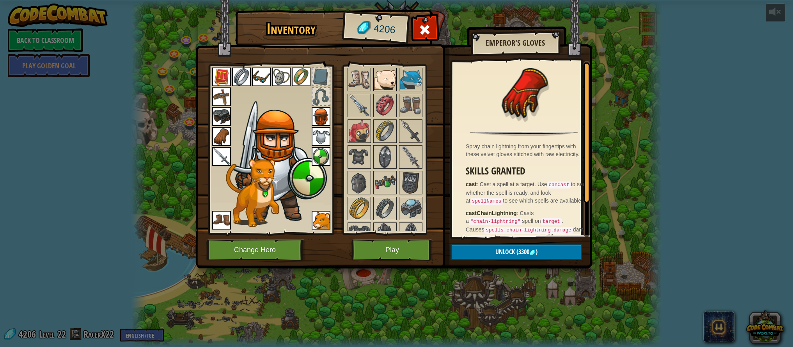
scroll to position [552, 0]
click at [386, 174] on img at bounding box center [385, 181] width 22 height 22
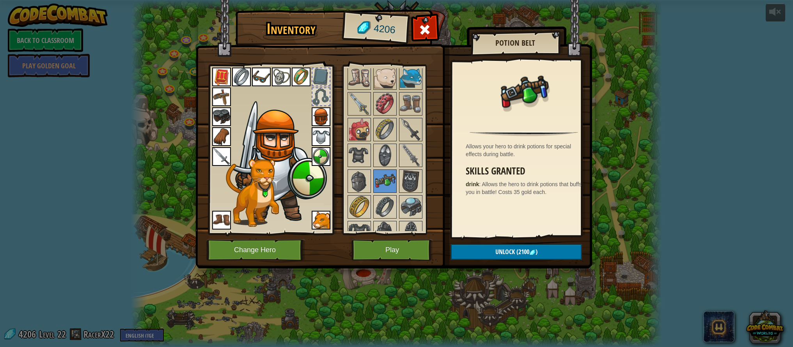
click at [315, 100] on div at bounding box center [320, 96] width 17 height 17
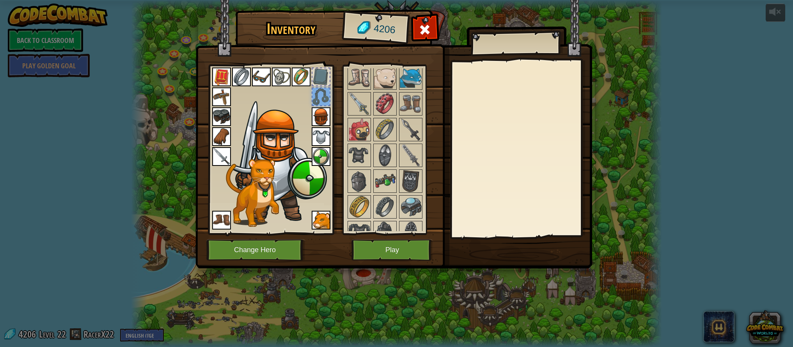
click at [315, 100] on div at bounding box center [320, 96] width 17 height 17
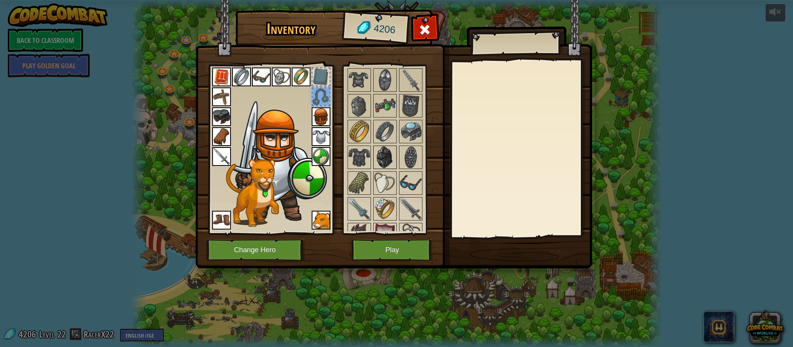
scroll to position [875, 0]
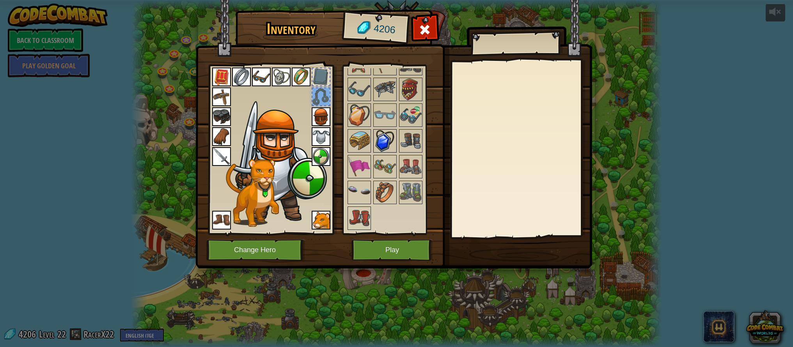
click at [386, 135] on img at bounding box center [385, 141] width 22 height 22
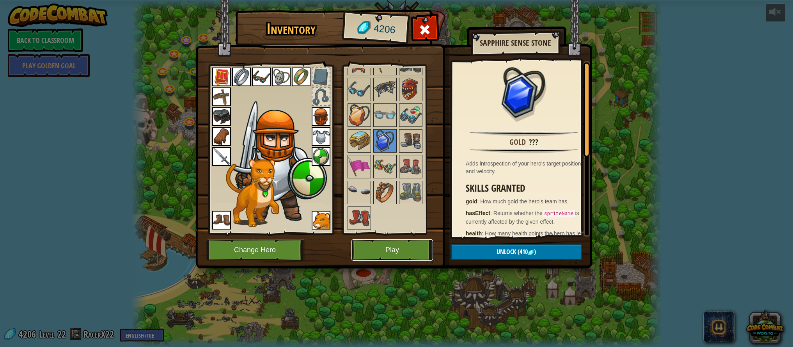
click at [402, 250] on button "Play" at bounding box center [391, 249] width 81 height 21
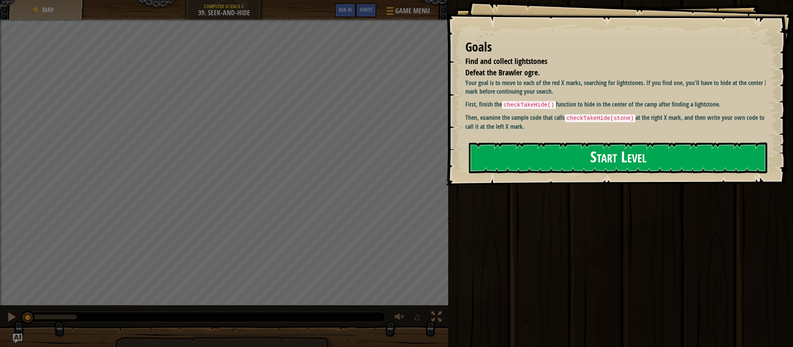
click at [563, 164] on button "Start Level" at bounding box center [618, 157] width 298 height 31
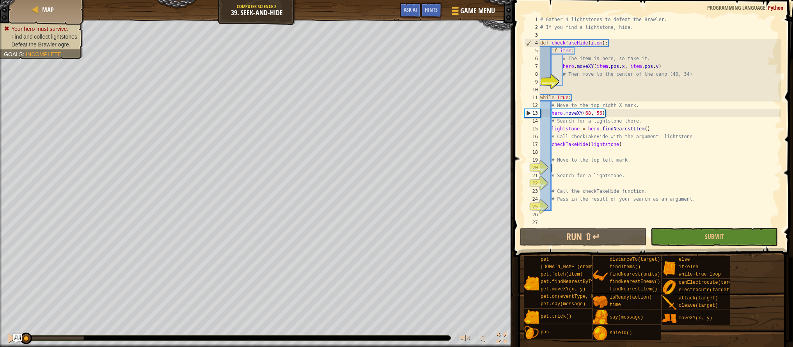
click at [579, 82] on div "# Gather 4 lightstones to defeat the Brawler. # If you find a lightstone, hide.…" at bounding box center [659, 129] width 243 height 226
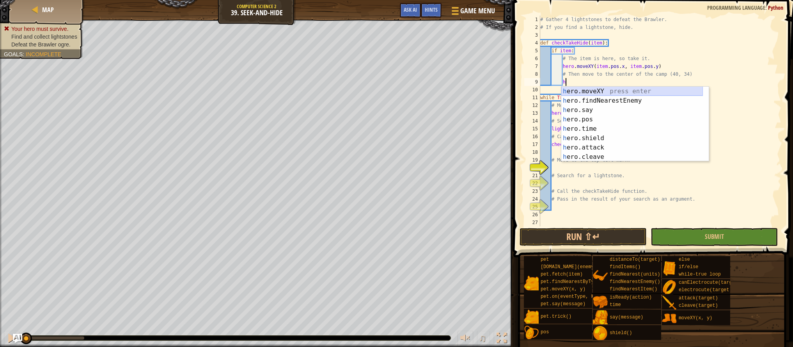
click at [597, 88] on div "h ero.moveXY press enter h ero.findNearestEnemy press enter h ero.say press ent…" at bounding box center [632, 134] width 142 height 94
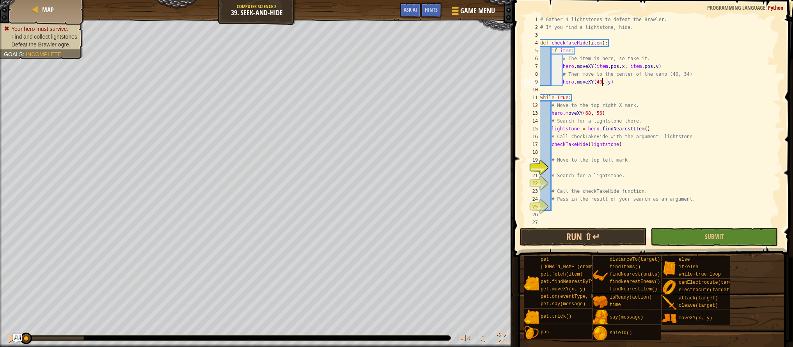
scroll to position [4, 5]
click at [610, 81] on div "# Gather 4 lightstones to defeat the Brawler. # If you find a lightstone, hide.…" at bounding box center [659, 129] width 243 height 226
click at [609, 81] on div "# Gather 4 lightstones to defeat the Brawler. # If you find a lightstone, hide.…" at bounding box center [659, 129] width 243 height 226
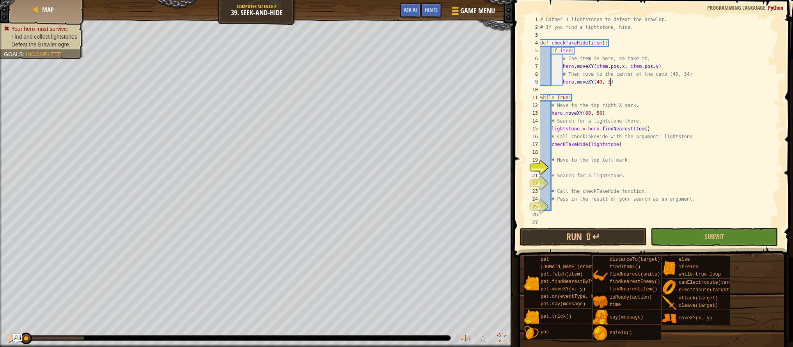
type textarea "hero.moveXY(40, 34)"
click at [605, 165] on div "# Gather 4 lightstones to defeat the Brawler. # If you find a lightstone, hide.…" at bounding box center [659, 129] width 243 height 226
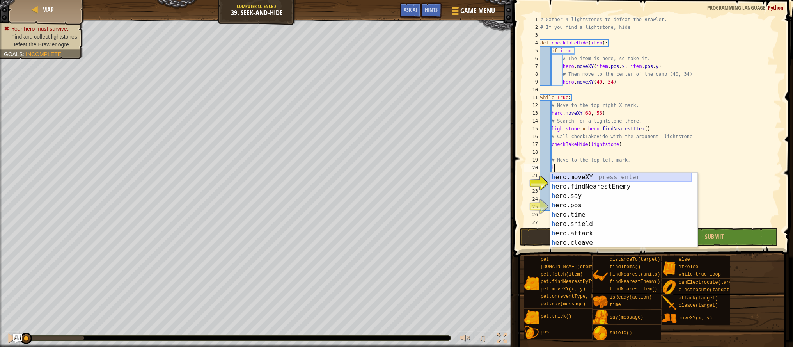
click at [603, 174] on div "h ero.moveXY press enter h ero.findNearestEnemy press enter h ero.say press ent…" at bounding box center [621, 219] width 142 height 94
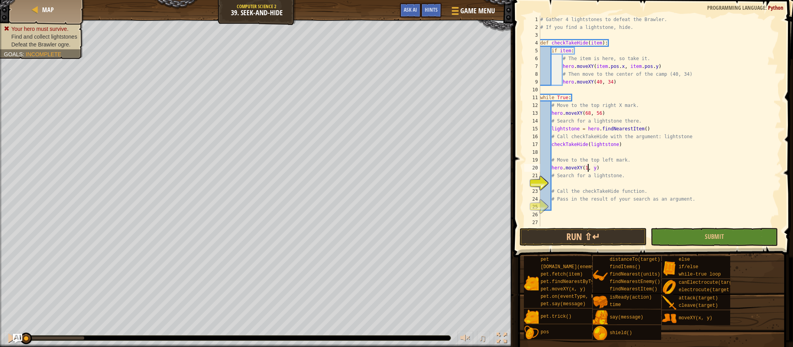
scroll to position [4, 4]
click at [598, 165] on div "# Gather 4 lightstones to defeat the Brawler. # If you find a lightstone, hide.…" at bounding box center [659, 129] width 243 height 226
click at [597, 166] on div "# Gather 4 lightstones to defeat the Brawler. # If you find a lightstone, hide.…" at bounding box center [659, 129] width 243 height 226
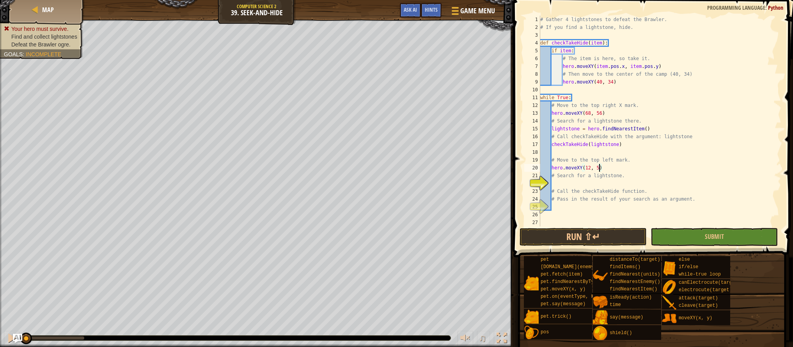
type textarea "hero.moveXY(12, 56)"
click at [588, 179] on div "# Gather 4 lightstones to defeat the Brawler. # If you find a lightstone, hide.…" at bounding box center [659, 129] width 243 height 226
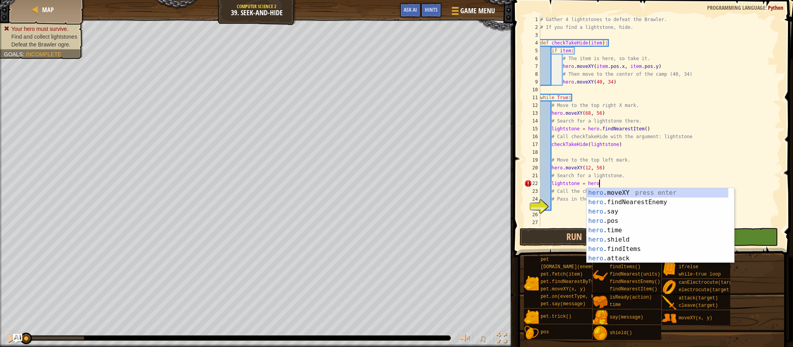
type textarea "lightstone = hero."
click at [650, 204] on div "hero. moveXY press enter hero. findNearestEnemy press enter hero. say press ent…" at bounding box center [657, 235] width 142 height 94
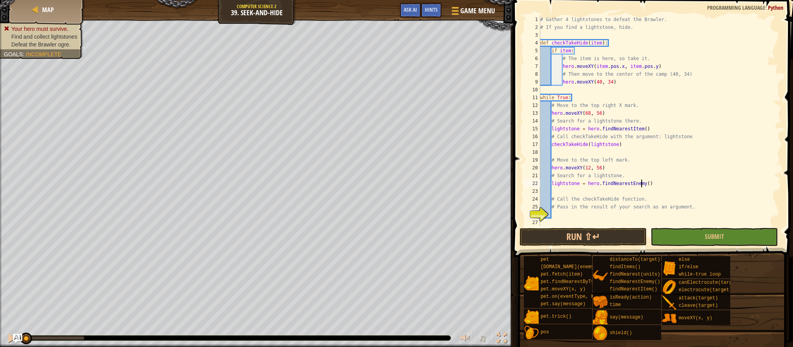
click at [641, 182] on div "# Gather 4 lightstones to defeat the Brawler. # If you find a lightstone, hide.…" at bounding box center [656, 129] width 237 height 226
click at [645, 185] on div "# Gather 4 lightstones to defeat the Brawler. # If you find a lightstone, hide.…" at bounding box center [656, 129] width 237 height 226
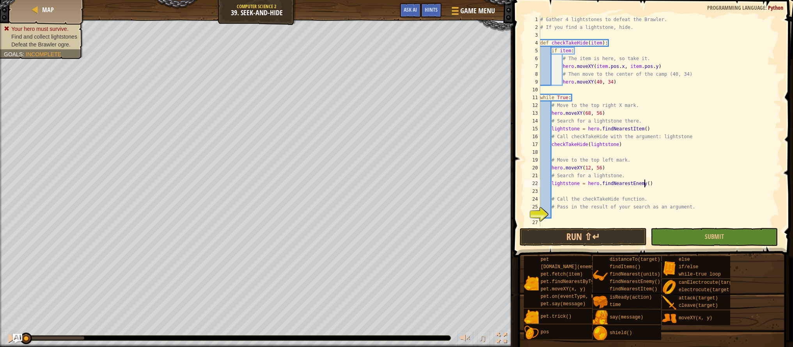
click at [646, 184] on div "# Gather 4 lightstones to defeat the Brawler. # If you find a lightstone, hide.…" at bounding box center [656, 129] width 237 height 226
click at [650, 203] on div "# Gather 4 lightstones to defeat the Brawler. # If you find a lightstone, hide.…" at bounding box center [656, 129] width 237 height 226
type textarea "# Pass in the result of your search as an argument."
click at [635, 189] on div "# Gather 4 lightstones to defeat the Brawler. # If you find a lightstone, hide.…" at bounding box center [656, 129] width 237 height 226
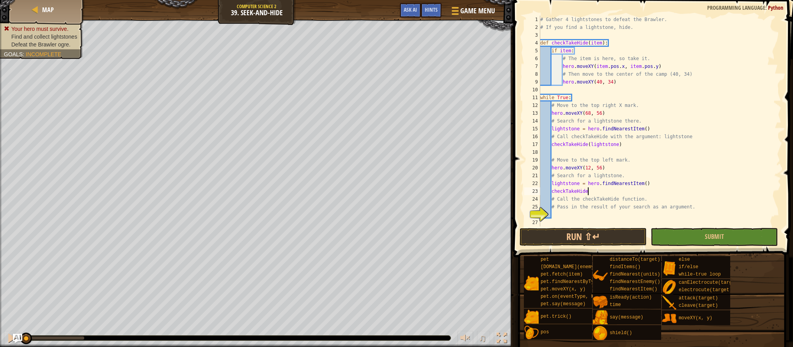
scroll to position [4, 4]
type textarea "checkTakeHide(lightstone)"
click at [600, 215] on div "# Gather 4 lightstones to defeat the Brawler. # If you find a lightstone, hide.…" at bounding box center [656, 129] width 237 height 226
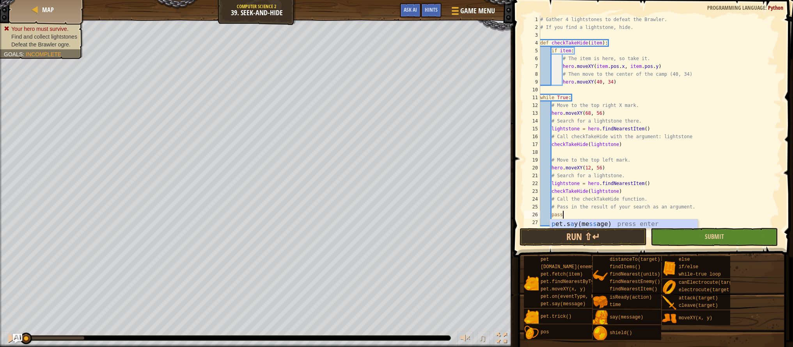
type textarea "pass"
click at [657, 234] on button "Submit" at bounding box center [713, 237] width 127 height 18
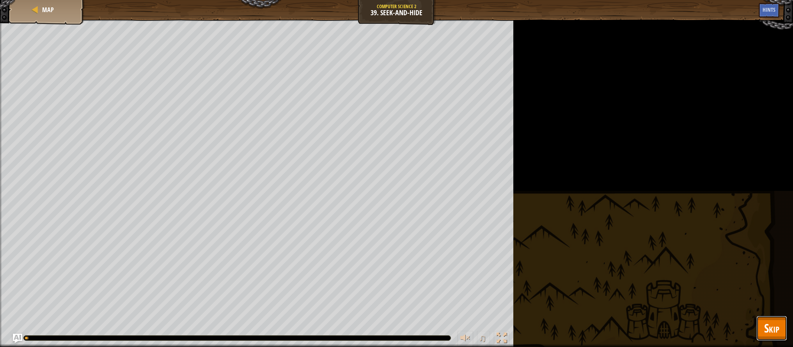
click at [768, 323] on span "Skip" at bounding box center [771, 328] width 15 height 16
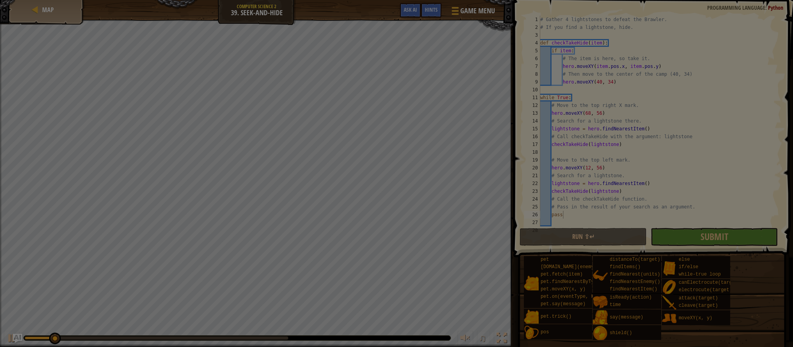
click at [0, 0] on div "Loading..." at bounding box center [0, 0] width 0 height 0
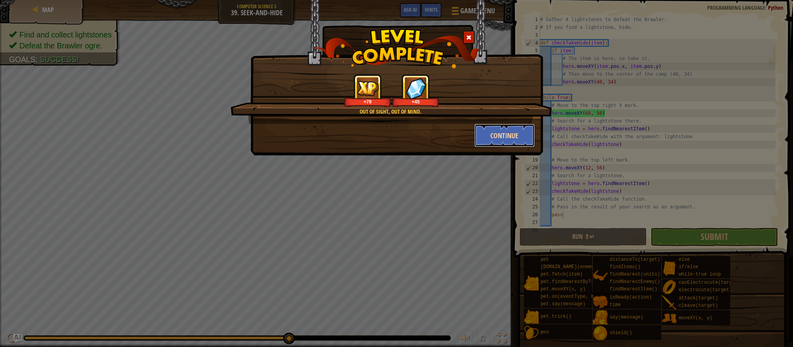
click at [507, 136] on button "Continue" at bounding box center [504, 135] width 60 height 23
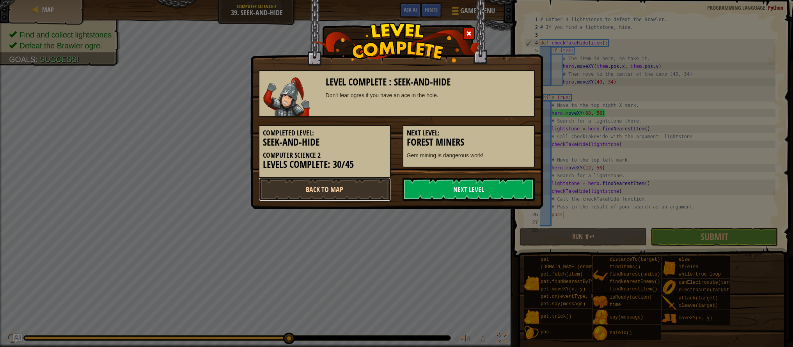
click at [345, 195] on link "Back to Map" at bounding box center [325, 188] width 132 height 23
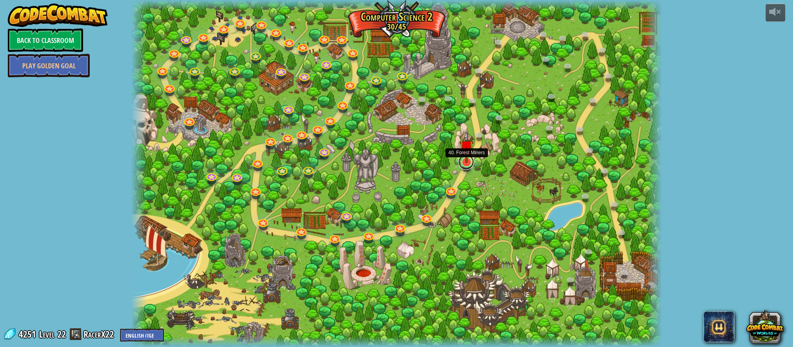
click at [467, 164] on link at bounding box center [466, 162] width 16 height 16
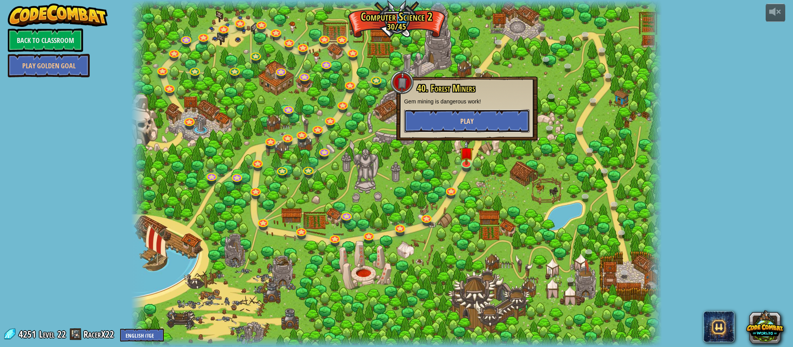
click at [464, 128] on button "Play" at bounding box center [467, 120] width 126 height 23
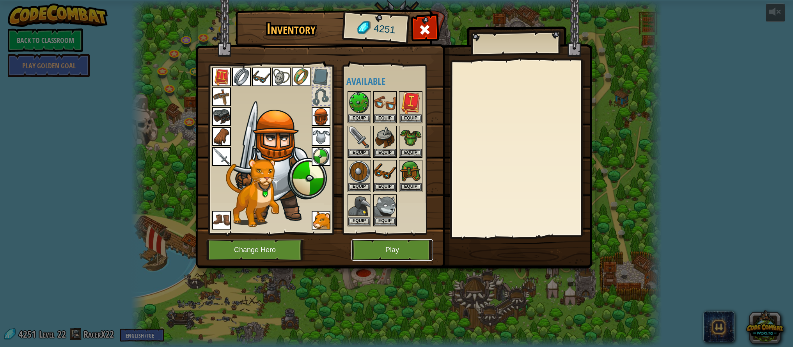
click at [411, 244] on button "Play" at bounding box center [391, 249] width 81 height 21
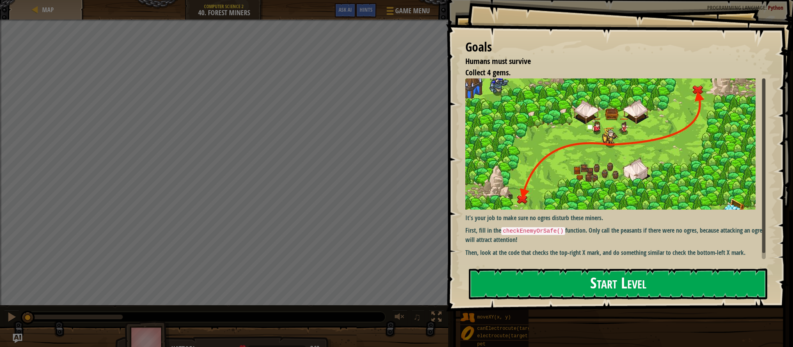
click at [595, 286] on button "Start Level" at bounding box center [618, 283] width 298 height 31
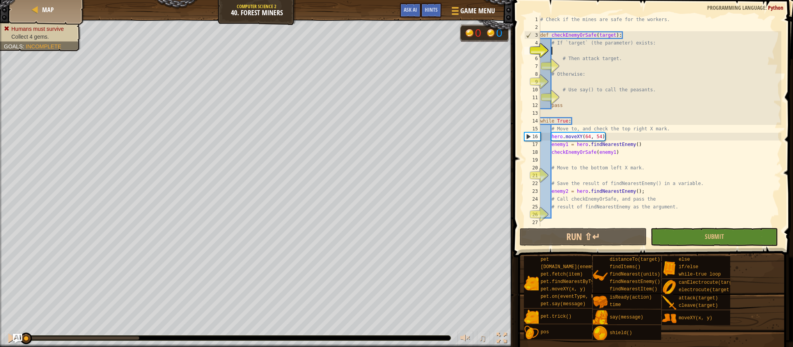
click at [562, 67] on div "# Check if the mines are safe for the workers. def checkEnemyOrSafe ( target ) …" at bounding box center [659, 129] width 243 height 226
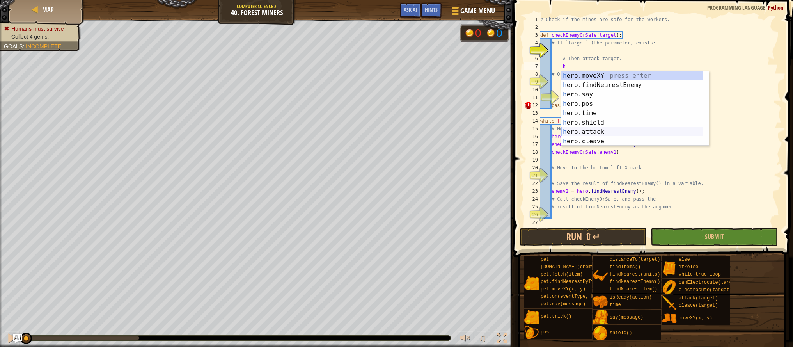
click at [609, 129] on div "h ero.moveXY press enter h ero.findNearestEnemy press enter h ero.say press ent…" at bounding box center [632, 118] width 142 height 94
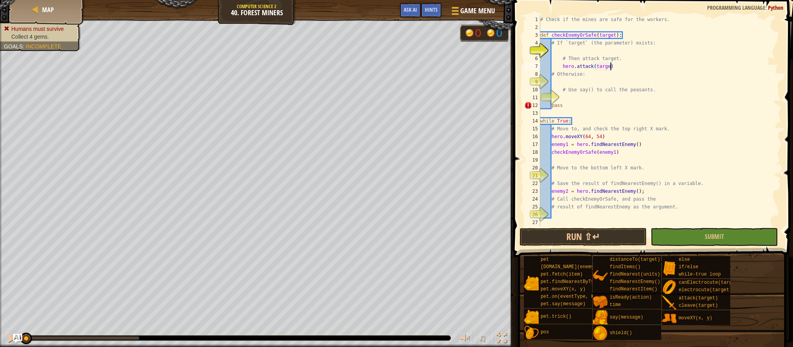
type textarea "hero.attack(target)"
click at [586, 49] on div "# Check if the mines are safe for the workers. def checkEnemyOrSafe ( target ) …" at bounding box center [659, 129] width 243 height 226
type textarea "if target:"
click at [565, 82] on div "# Check if the mines are safe for the workers. def checkEnemyOrSafe ( target ) …" at bounding box center [659, 129] width 243 height 226
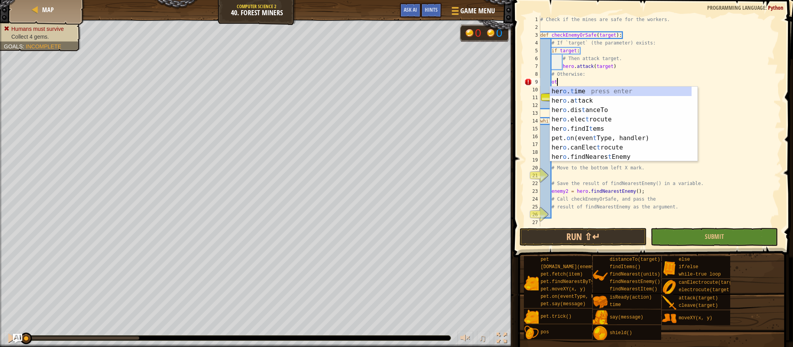
type textarea "o"
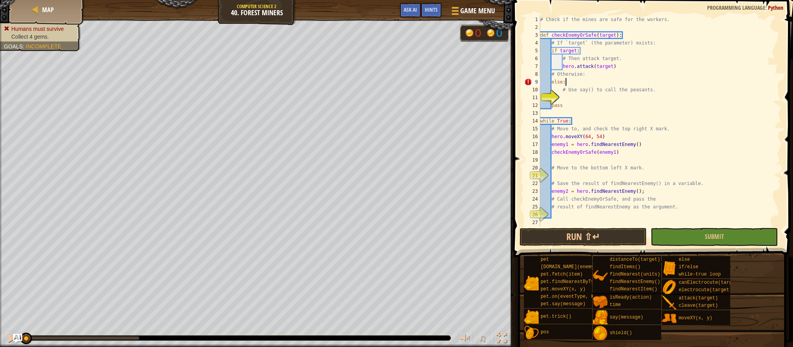
scroll to position [4, 2]
click at [580, 102] on div "# Check if the mines are safe for the workers. def checkEnemyOrSafe ( target ) …" at bounding box center [659, 129] width 243 height 226
type textarea "pass"
click at [580, 97] on div "# Check if the mines are safe for the workers. def checkEnemyOrSafe ( target ) …" at bounding box center [659, 129] width 243 height 226
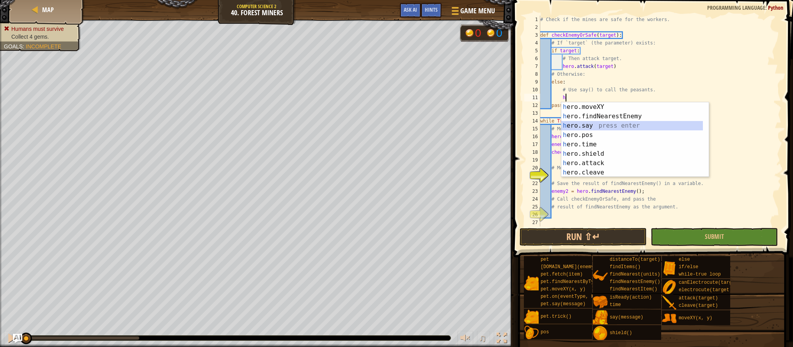
click at [582, 127] on div "h ero.moveXY press enter h ero.findNearestEnemy press enter h ero.say press ent…" at bounding box center [634, 149] width 147 height 94
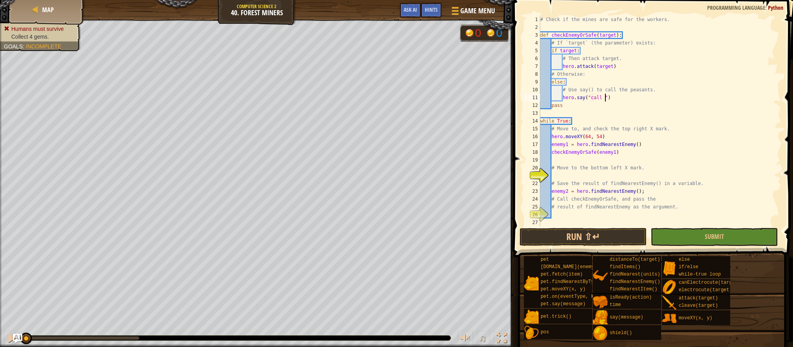
scroll to position [4, 5]
type textarea "hero.say("call the peasants")"
click at [614, 174] on div "# Check if the mines are safe for the workers. def checkEnemyOrSafe ( target ) …" at bounding box center [659, 129] width 243 height 226
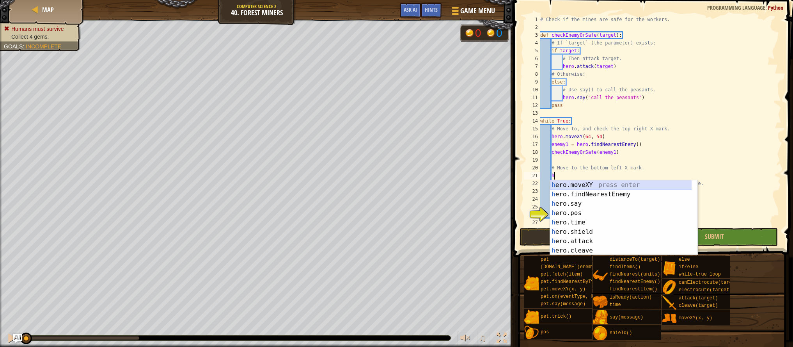
click at [616, 185] on div "h ero.moveXY press enter h ero.findNearestEnemy press enter h ero.say press ent…" at bounding box center [623, 227] width 147 height 94
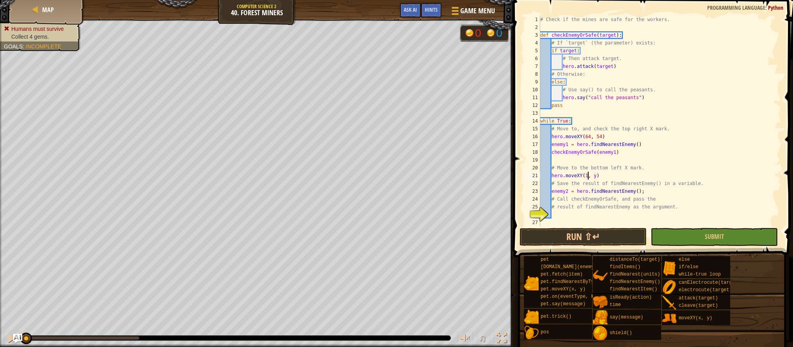
scroll to position [4, 4]
click at [597, 176] on div "# Check if the mines are safe for the workers. def checkEnemyOrSafe ( target ) …" at bounding box center [659, 129] width 243 height 226
type textarea "hero.moveXY(16, 14)"
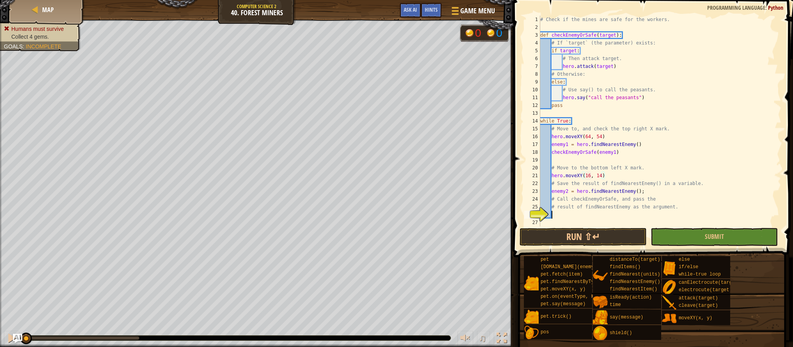
click at [599, 215] on div "# Check if the mines are safe for the workers. def checkEnemyOrSafe ( target ) …" at bounding box center [659, 129] width 243 height 226
click at [604, 232] on button "Run ⇧↵" at bounding box center [582, 237] width 127 height 18
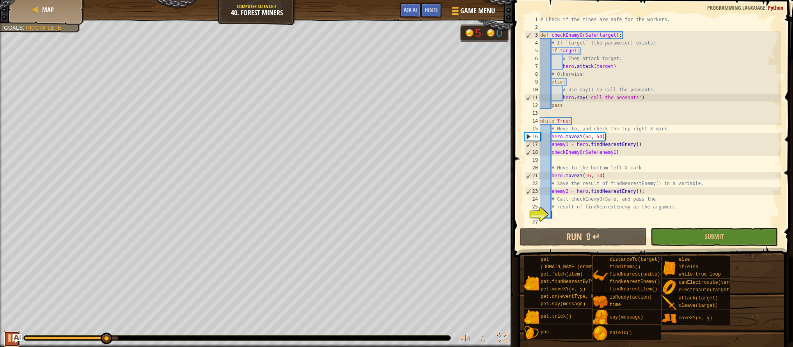
click at [10, 338] on div at bounding box center [12, 338] width 10 height 10
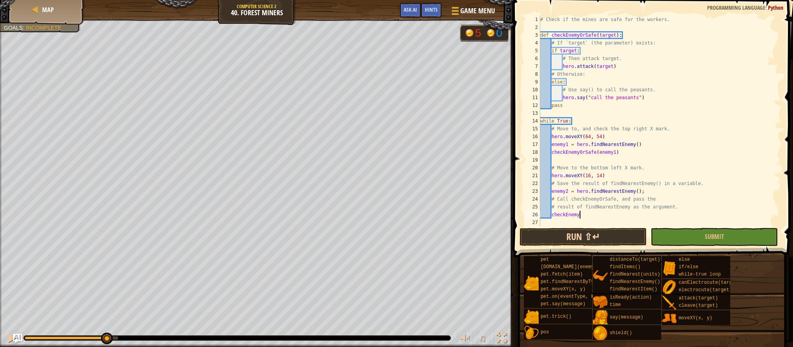
scroll to position [4, 3]
type textarea "checkEnemyOrSafe:"
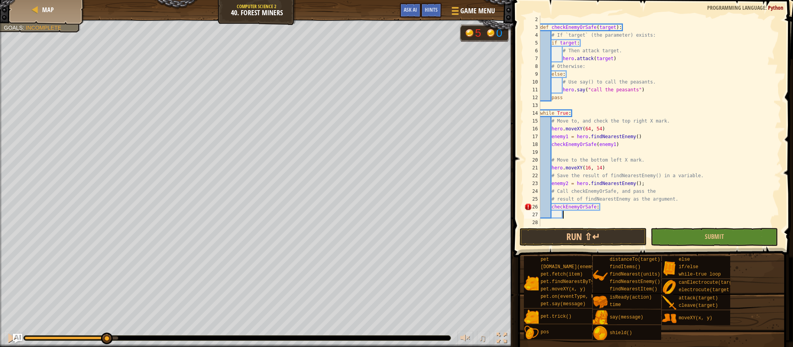
click at [551, 206] on div "def checkEnemyOrSafe ( target ) : # If `target` (the parameter) exists: if targ…" at bounding box center [656, 129] width 237 height 226
type textarea "checkEnemyOrSafe:"
click at [581, 212] on div "def checkEnemyOrSafe ( target ) : # If `target` (the parameter) exists: if targ…" at bounding box center [656, 129] width 237 height 226
type textarea "g"
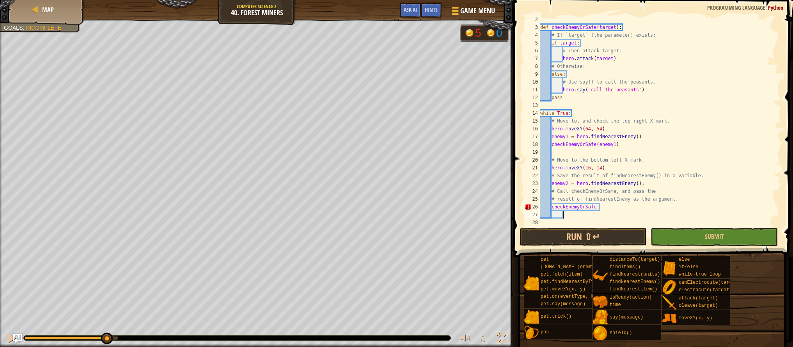
type textarea "f"
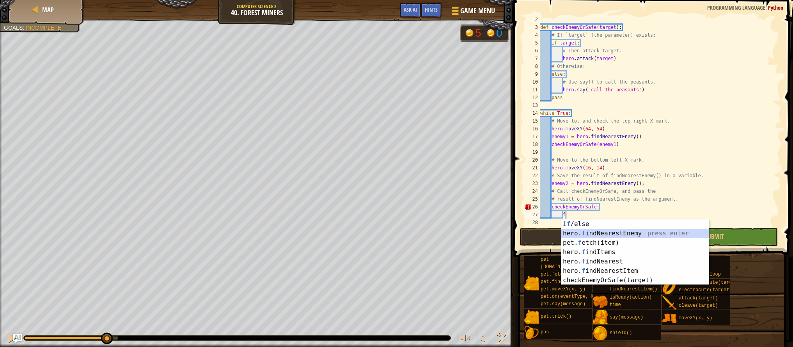
click at [586, 231] on div "i f /else press enter hero. f indNearestEnemy press enter pet. f etch(item) pre…" at bounding box center [634, 261] width 147 height 84
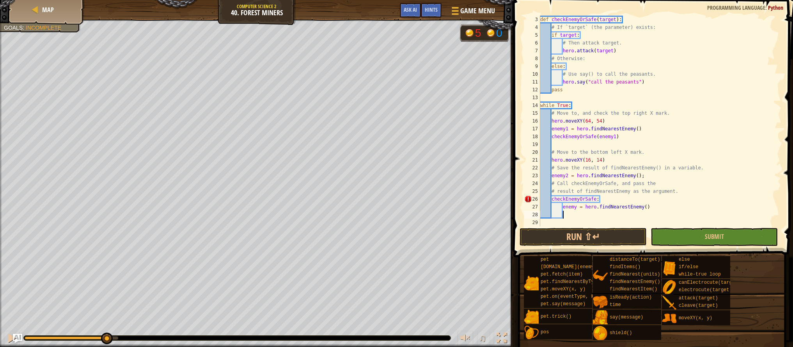
scroll to position [16, 0]
type textarea "h"
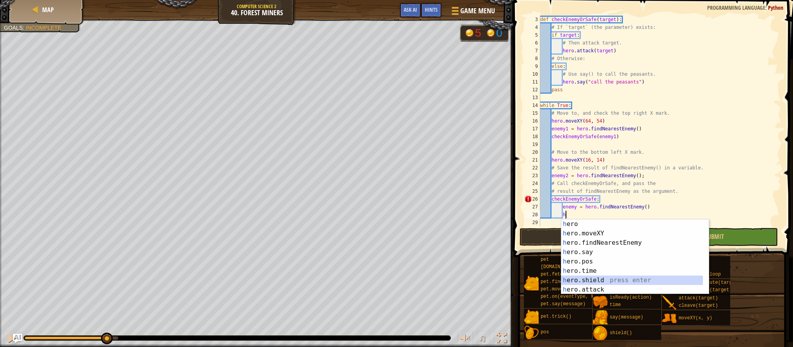
click at [596, 283] on div "h ero press enter h ero.moveXY press enter h ero.findNearestEnemy press enter h…" at bounding box center [632, 266] width 142 height 94
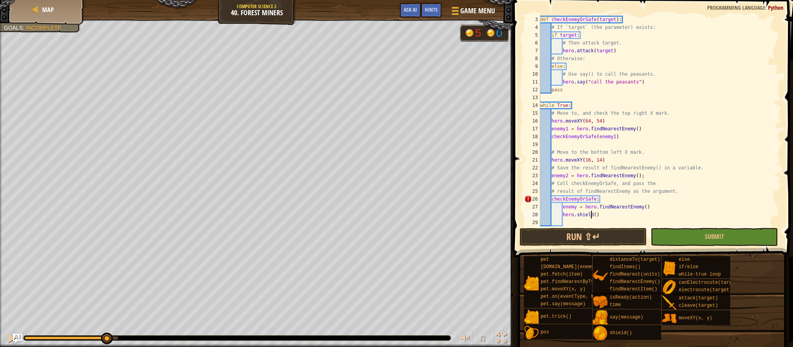
click at [590, 211] on div "def checkEnemyOrSafe ( target ) : # If `target` (the parameter) exists: if targ…" at bounding box center [656, 129] width 237 height 226
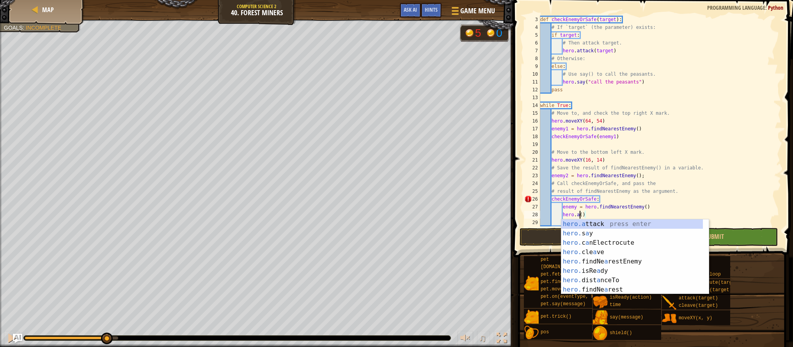
scroll to position [4, 3]
click at [592, 223] on div "hero.a ttack press enter hero. s a y press enter hero. c a nElectrocute press e…" at bounding box center [632, 266] width 142 height 94
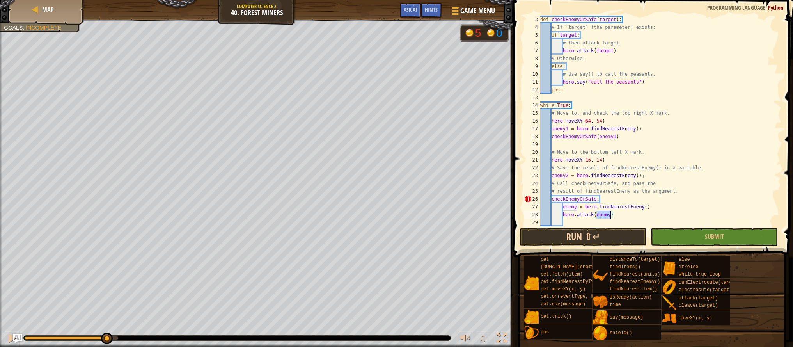
type textarea "hero.attack(enemy)"
click at [611, 236] on button "Run ⇧↵" at bounding box center [582, 237] width 127 height 18
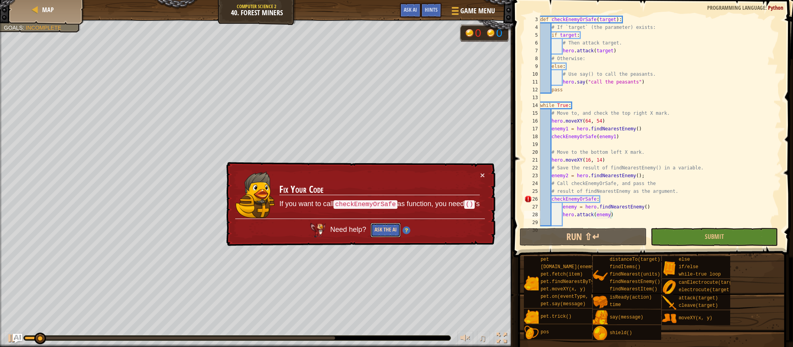
click at [382, 231] on button "Ask the AI" at bounding box center [385, 230] width 30 height 14
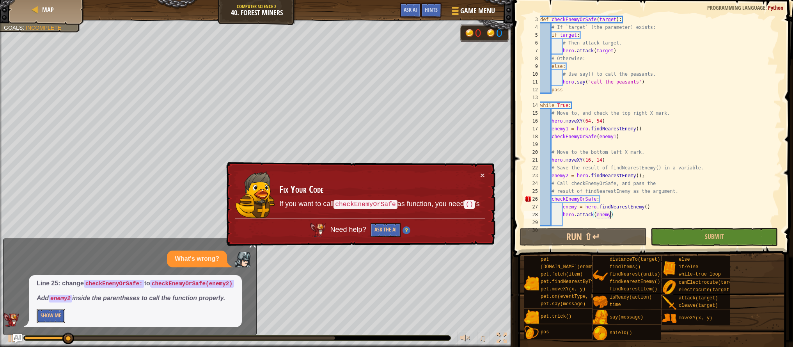
click at [55, 317] on button "Show Me" at bounding box center [51, 315] width 28 height 14
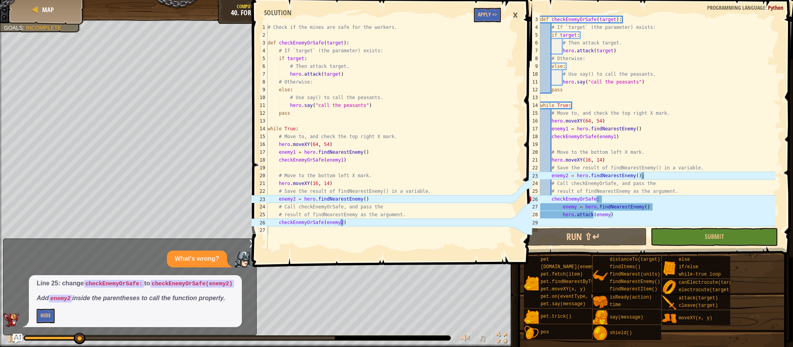
click at [484, 22] on span at bounding box center [393, 122] width 286 height 290
click at [484, 19] on button "Apply =>" at bounding box center [487, 15] width 27 height 14
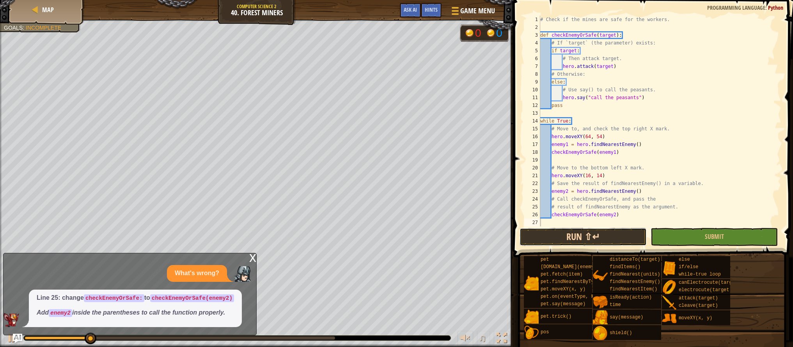
click at [598, 232] on button "Run ⇧↵" at bounding box center [582, 237] width 127 height 18
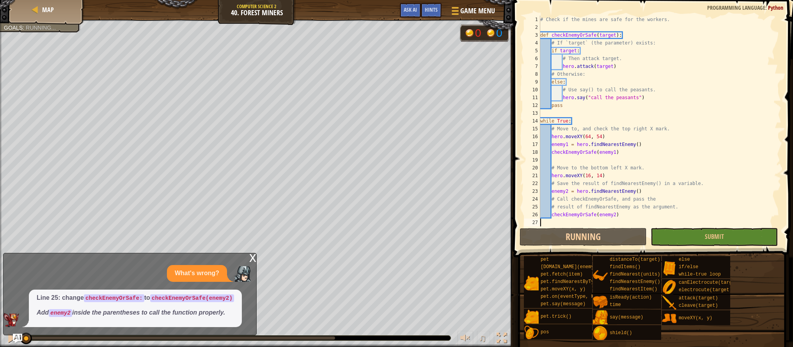
scroll to position [4, 0]
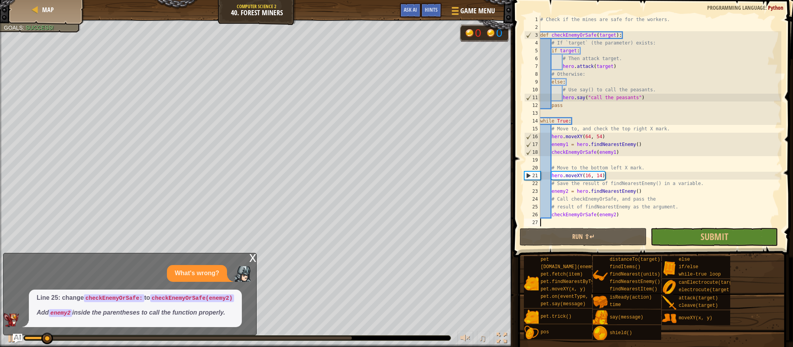
click at [253, 261] on div "x" at bounding box center [252, 257] width 7 height 8
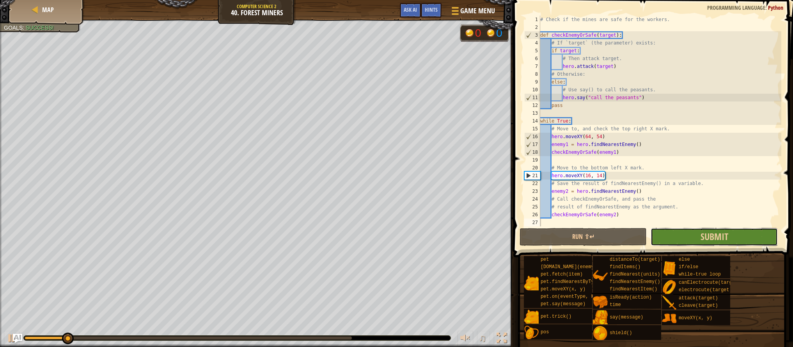
click at [679, 241] on button "Submit" at bounding box center [713, 237] width 127 height 18
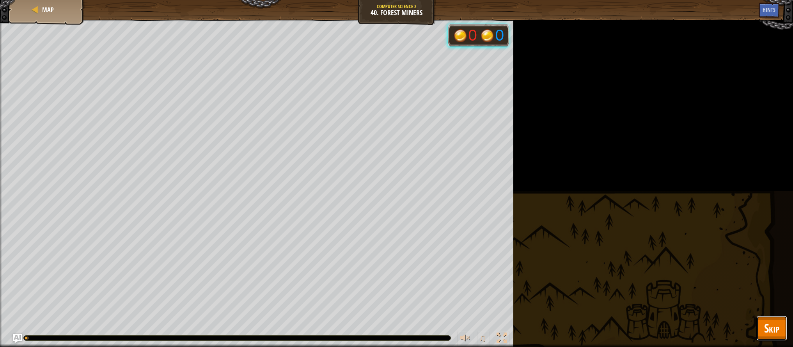
click at [769, 328] on span "Skip" at bounding box center [771, 328] width 15 height 16
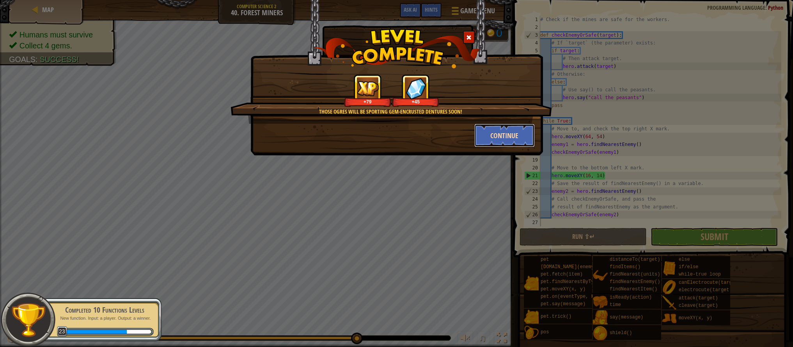
click at [498, 135] on button "Continue" at bounding box center [504, 135] width 60 height 23
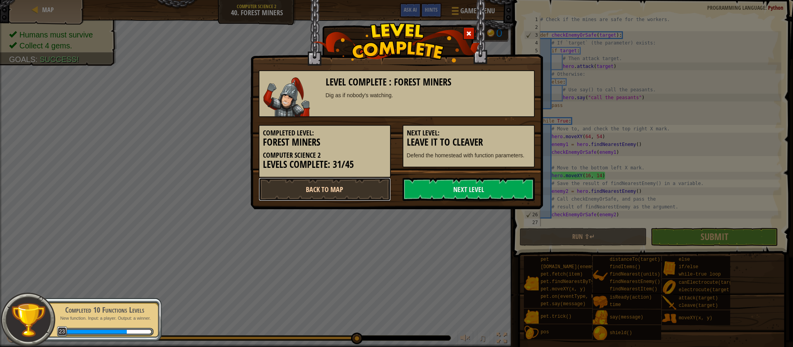
click at [358, 189] on link "Back to Map" at bounding box center [325, 188] width 132 height 23
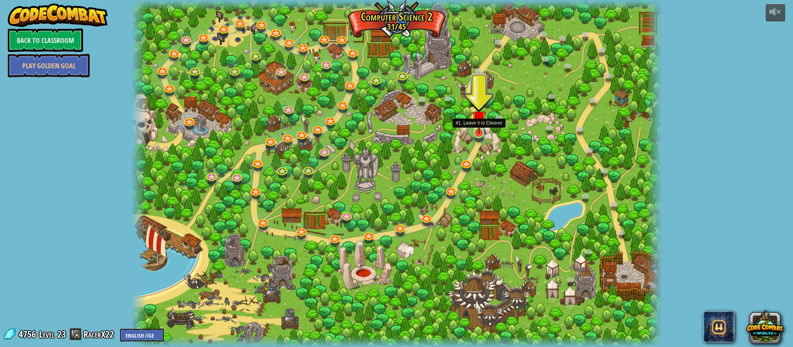
click at [476, 131] on img at bounding box center [479, 117] width 14 height 32
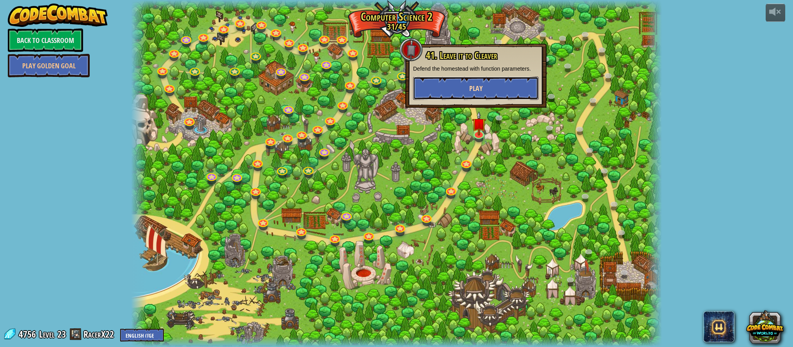
click at [471, 90] on span "Play" at bounding box center [475, 88] width 13 height 10
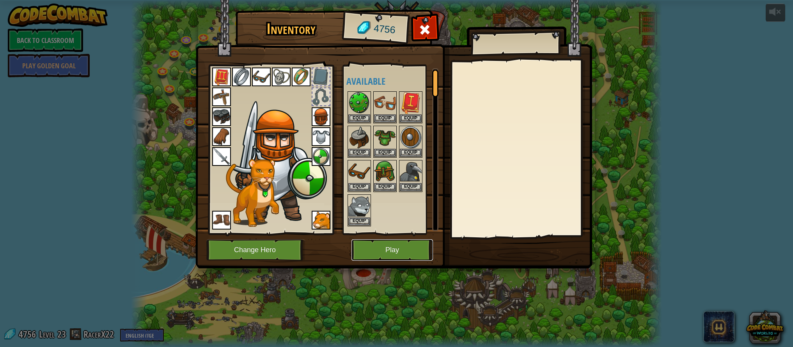
click at [407, 247] on button "Play" at bounding box center [391, 249] width 81 height 21
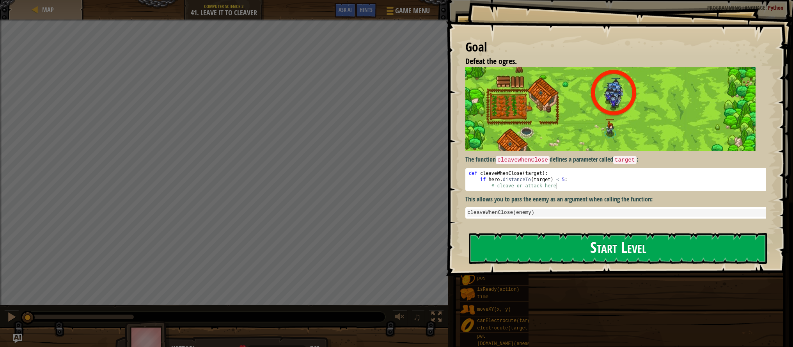
click at [547, 238] on button "Start Level" at bounding box center [618, 248] width 298 height 31
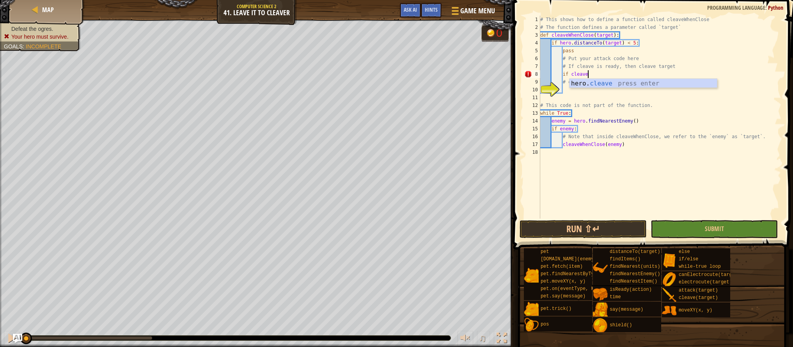
scroll to position [4, 4]
type textarea "if cleave.isReady:"
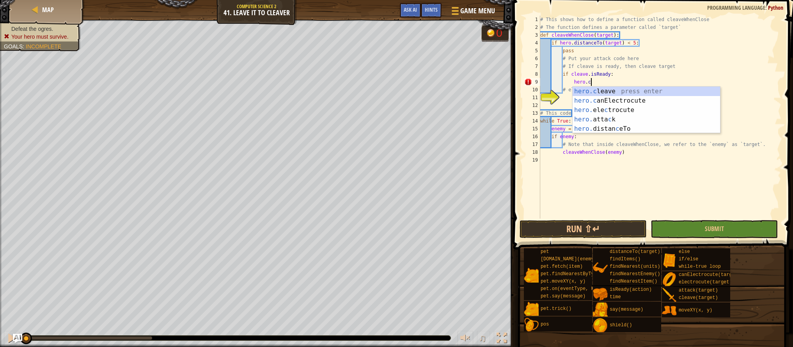
scroll to position [4, 4]
click at [602, 91] on div "hero.c leave press enter hero.c anElectrocute press enter hero. ele c trocute p…" at bounding box center [645, 120] width 147 height 66
type textarea "hero.cleave(enemy)"
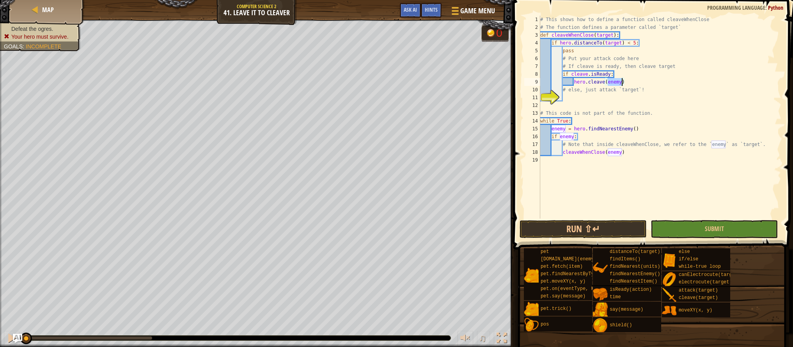
click at [608, 96] on div "# This shows how to define a function called cleaveWhenClose # The function def…" at bounding box center [659, 125] width 243 height 218
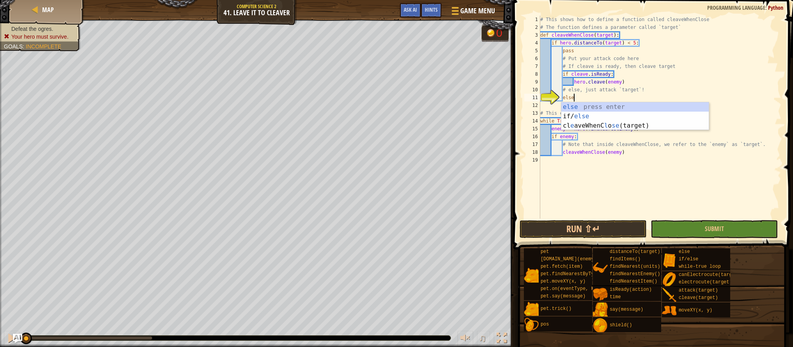
scroll to position [4, 2]
type textarea "else:"
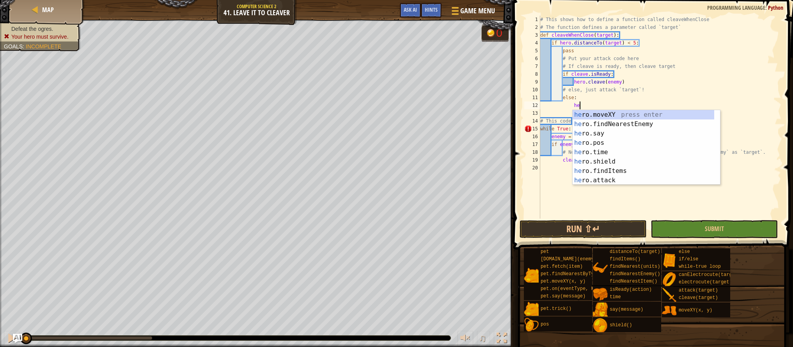
scroll to position [4, 3]
click at [624, 177] on div "he ro.moveXY press enter he ro.findNearestEnemy press enter he ro.say press ent…" at bounding box center [643, 157] width 142 height 94
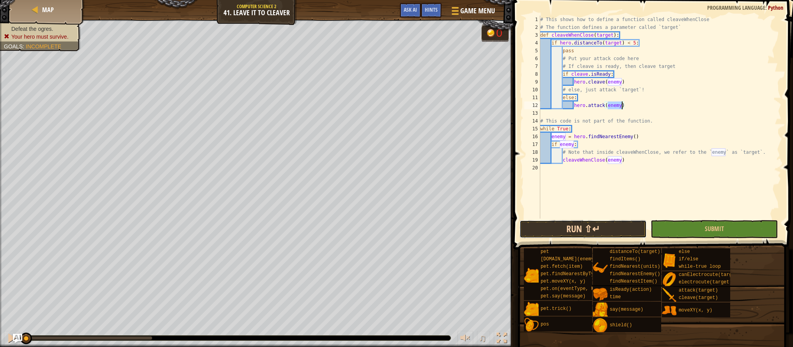
click at [610, 233] on button "Run ⇧↵" at bounding box center [582, 229] width 127 height 18
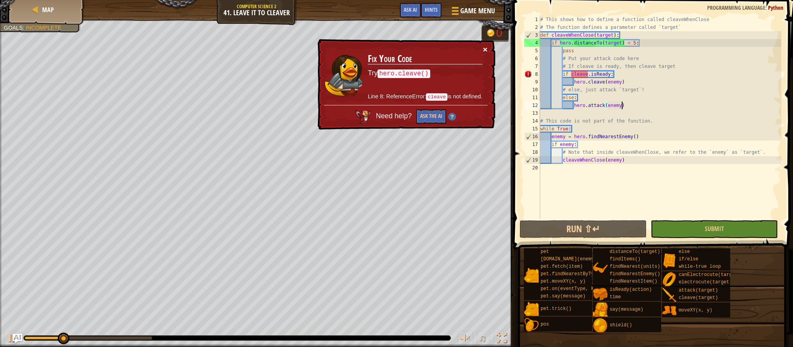
click at [484, 50] on button "×" at bounding box center [485, 49] width 5 height 8
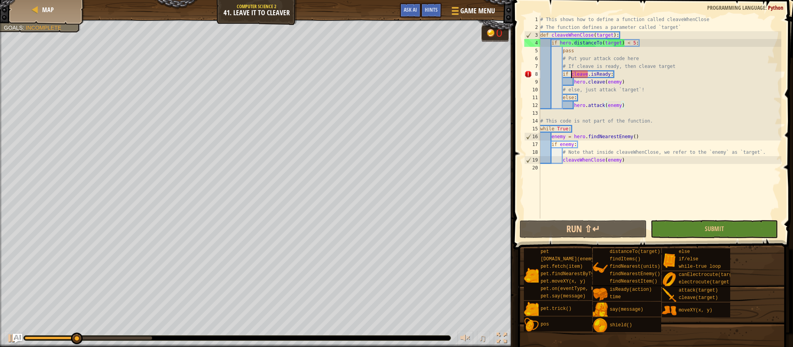
click at [571, 73] on div "# This shows how to define a function called cleaveWhenClose # The function def…" at bounding box center [659, 125] width 243 height 218
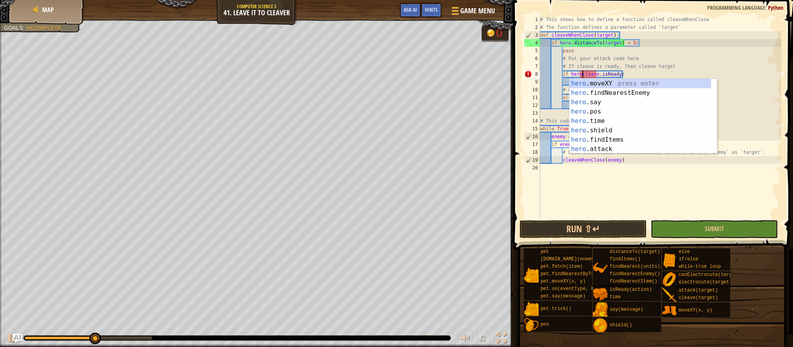
scroll to position [4, 4]
click at [588, 223] on button "Run ⇧↵" at bounding box center [582, 229] width 127 height 18
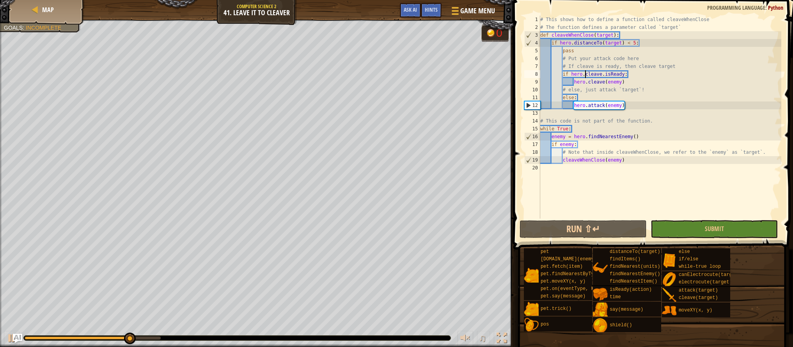
type textarea "if herocleave.isReady:"
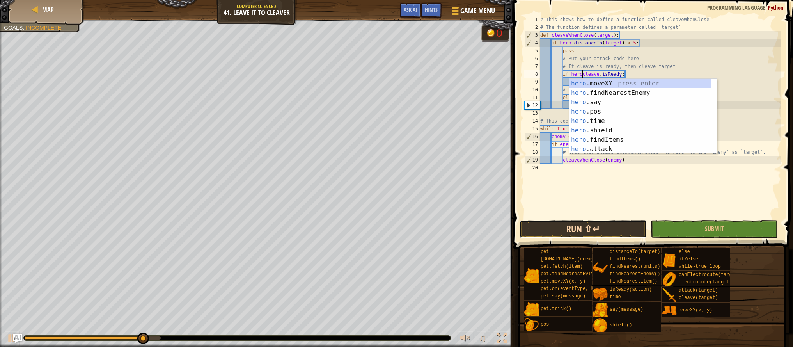
click at [595, 224] on button "Run ⇧↵" at bounding box center [582, 229] width 127 height 18
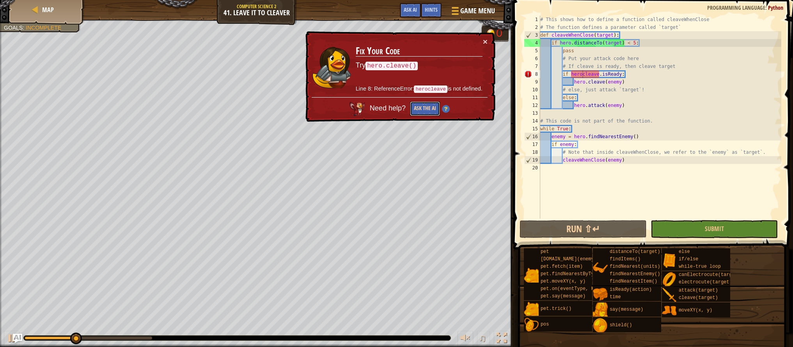
click at [425, 111] on button "Ask the AI" at bounding box center [425, 108] width 30 height 14
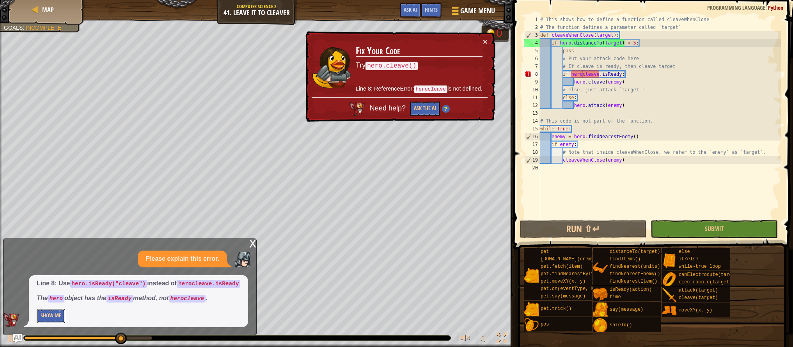
click at [53, 315] on button "Show Me" at bounding box center [51, 315] width 28 height 14
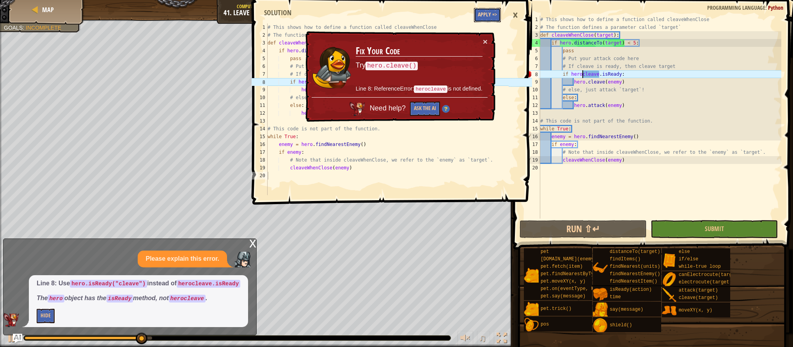
click at [482, 17] on button "Apply =>" at bounding box center [487, 15] width 27 height 14
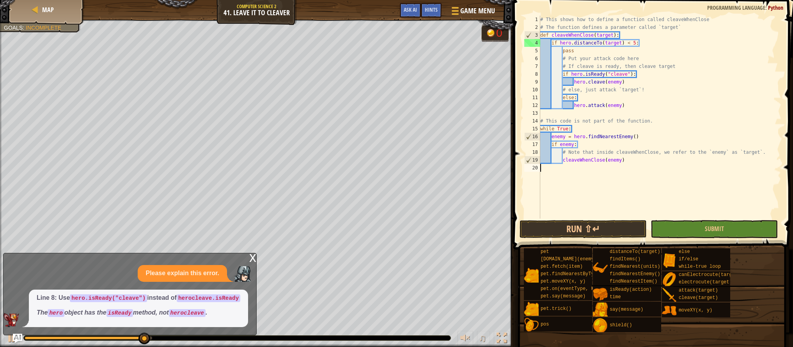
scroll to position [4, 0]
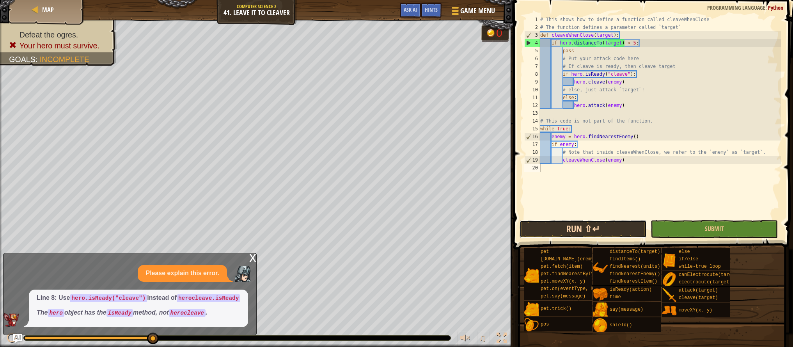
click at [591, 230] on button "Run ⇧↵" at bounding box center [582, 229] width 127 height 18
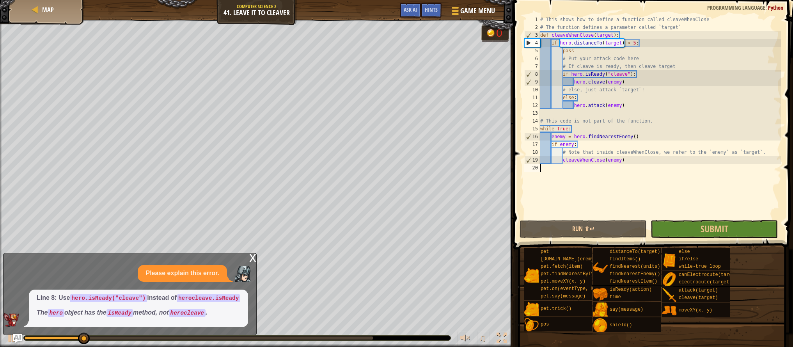
click at [252, 253] on div "x" at bounding box center [252, 257] width 7 height 8
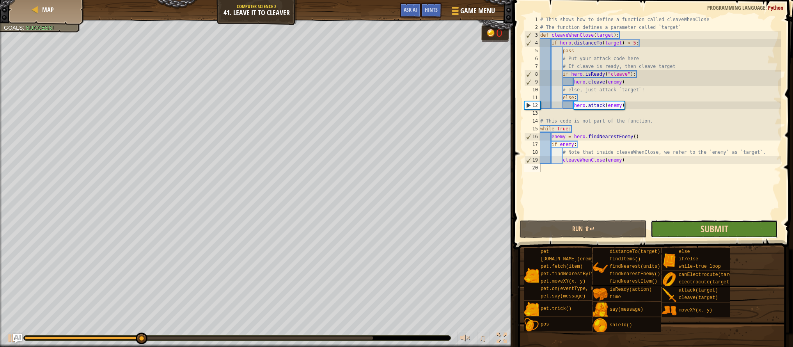
click at [705, 233] on span "Submit" at bounding box center [714, 228] width 28 height 12
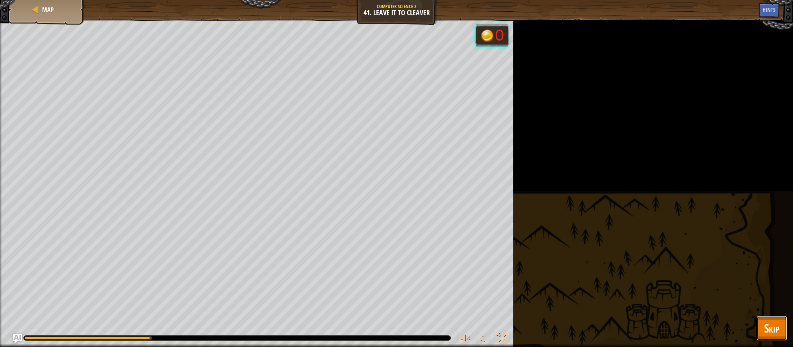
click at [774, 328] on span "Skip" at bounding box center [771, 328] width 15 height 16
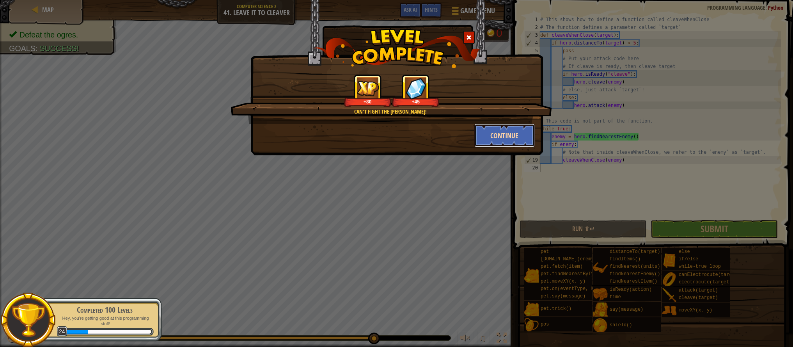
click at [506, 133] on button "Continue" at bounding box center [504, 135] width 60 height 23
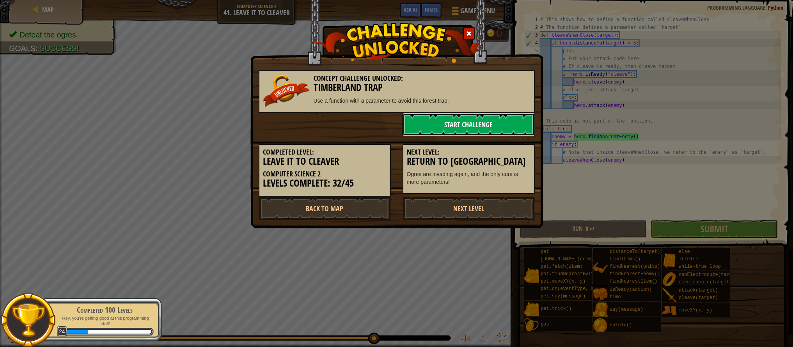
click at [448, 127] on link "Start Challenge" at bounding box center [468, 124] width 132 height 23
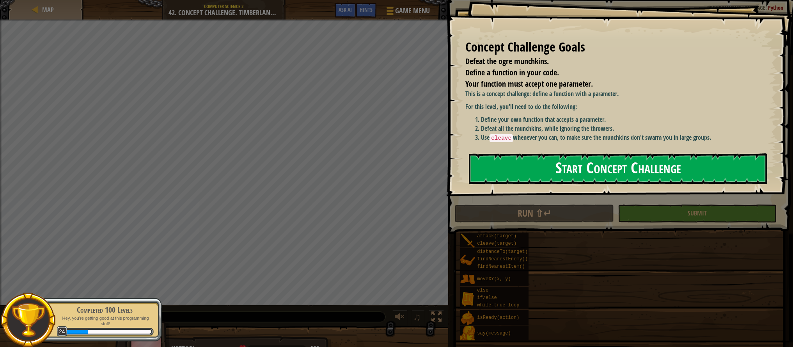
click at [524, 170] on button "Start Concept Challenge" at bounding box center [618, 168] width 298 height 31
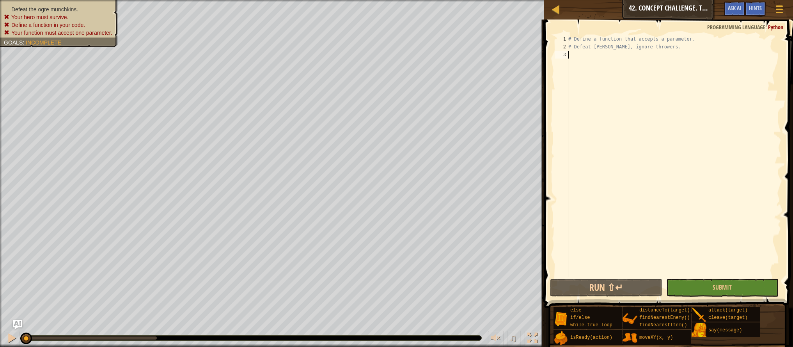
click at [622, 68] on div "# Define a function that accepts a parameter. # Defeat munchkins, ignore throwe…" at bounding box center [674, 163] width 214 height 257
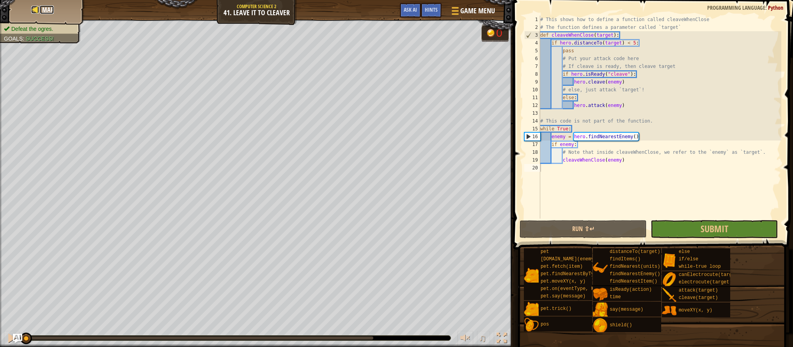
click at [37, 7] on div at bounding box center [35, 10] width 8 height 8
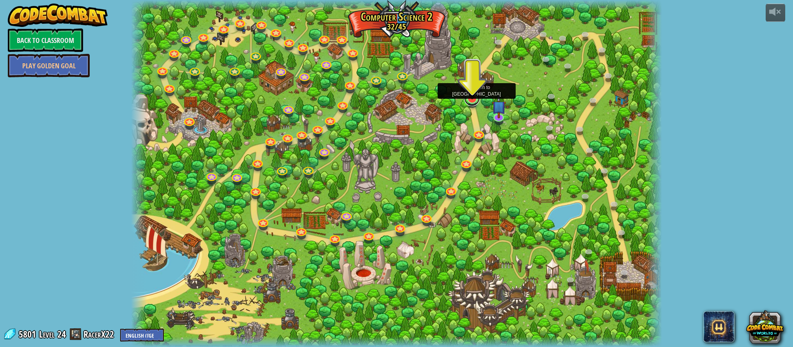
click at [470, 99] on link at bounding box center [472, 98] width 16 height 16
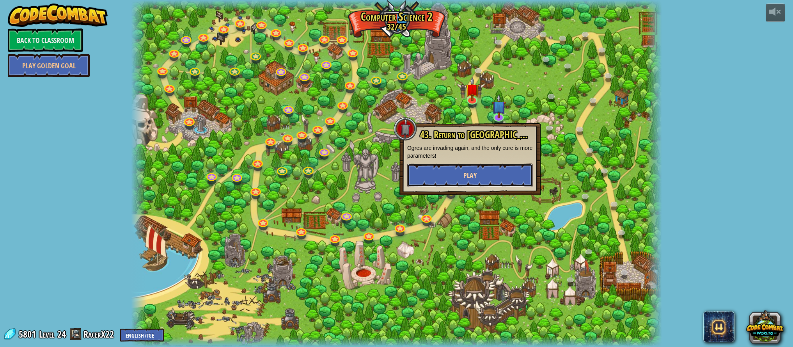
click at [467, 176] on span "Play" at bounding box center [469, 175] width 13 height 10
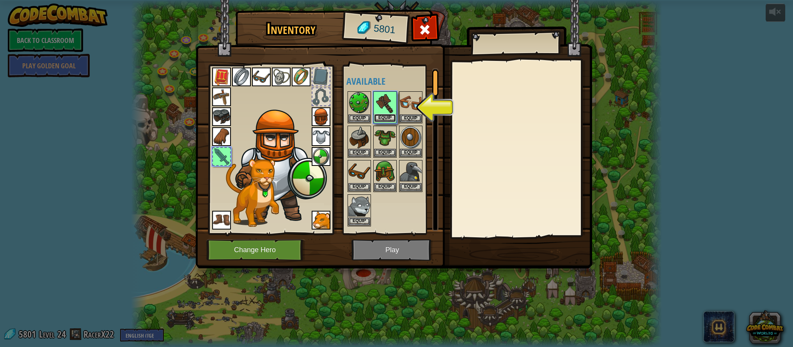
click at [382, 119] on button "Equip" at bounding box center [385, 118] width 22 height 8
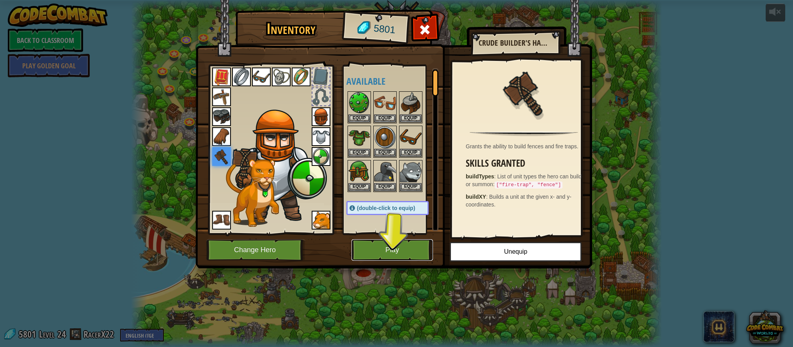
click at [391, 251] on button "Play" at bounding box center [391, 249] width 81 height 21
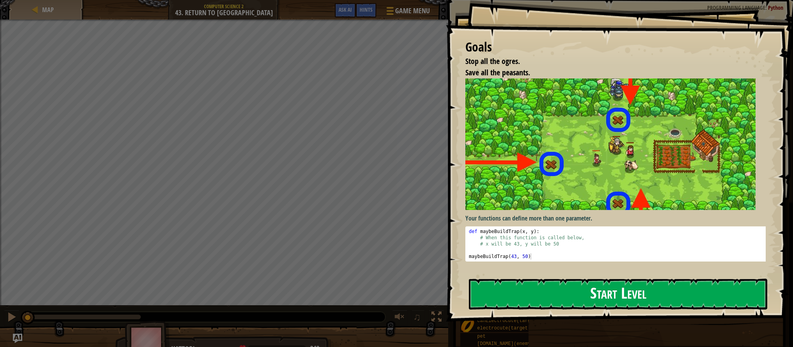
click at [535, 278] on button "Start Level" at bounding box center [618, 293] width 298 height 31
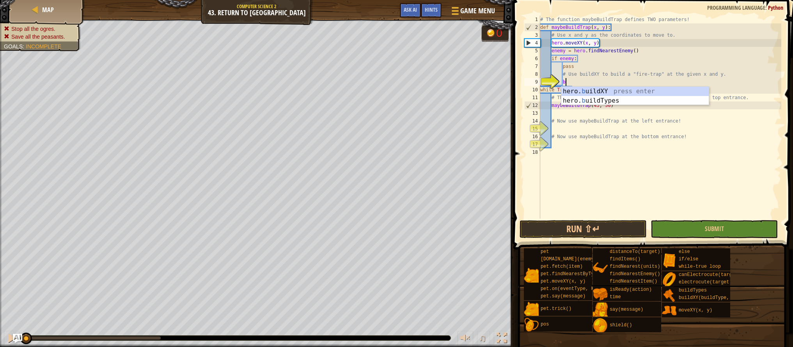
scroll to position [4, 2]
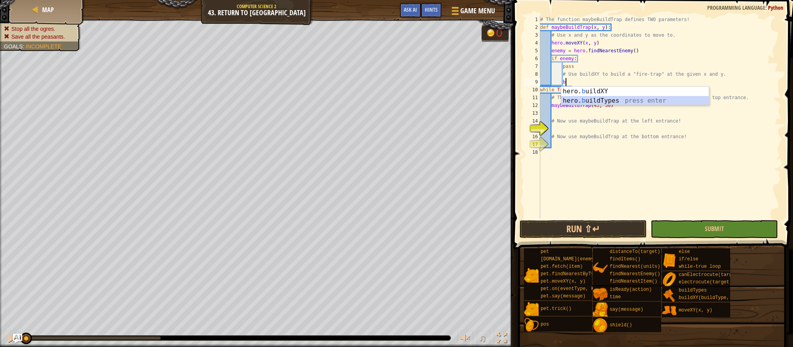
click at [635, 97] on div "hero. b uildXY press enter hero. b uildTypes press enter" at bounding box center [634, 105] width 147 height 37
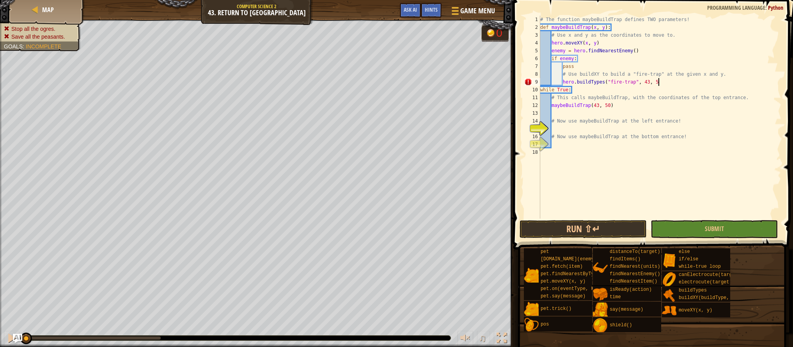
scroll to position [4, 10]
type textarea "hero.buildTypes("fire-trap", 43, 50)"
click at [569, 128] on div "# The function maybeBuildTrap defines TWO parameters! def maybeBuildTrap ( x , …" at bounding box center [659, 125] width 243 height 218
type textarea "m"
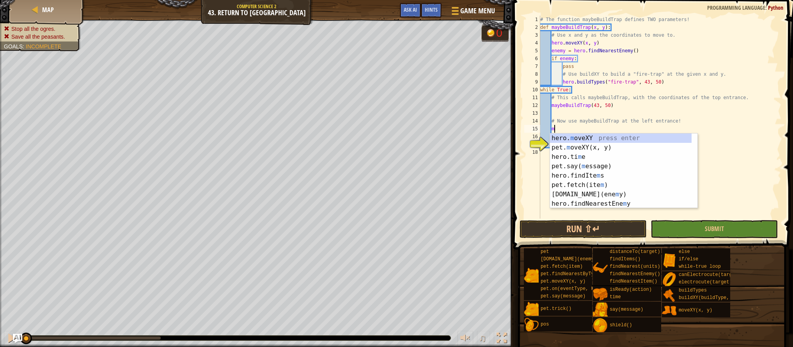
scroll to position [4, 0]
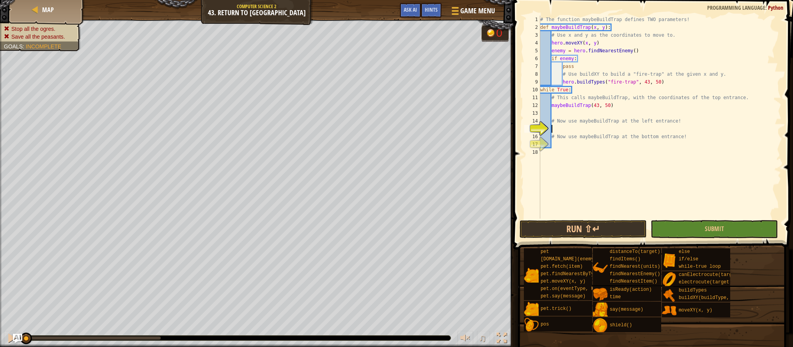
type textarea "h"
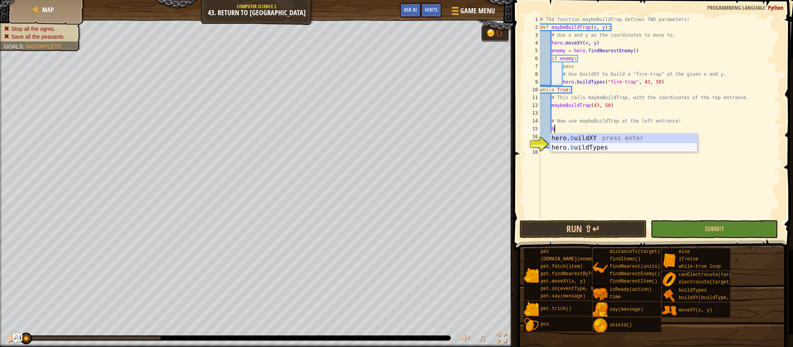
click at [582, 147] on div "hero. b uildXY press enter hero. b uildTypes press enter" at bounding box center [623, 151] width 147 height 37
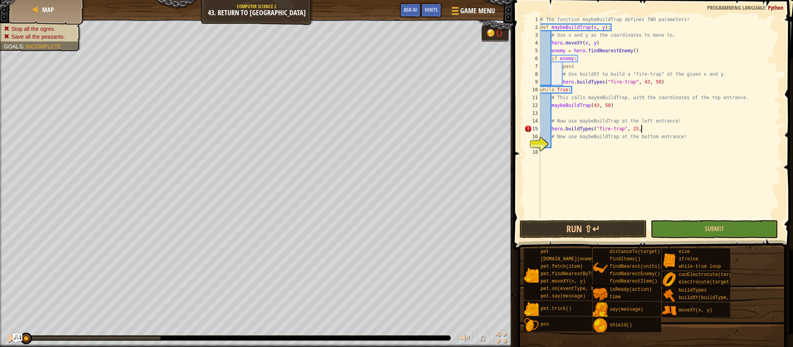
scroll to position [4, 8]
type textarea "hero.buildTypes("fire-trap", 25, 43)"
click at [577, 142] on div "# The function maybeBuildTrap defines TWO parameters! def maybeBuildTrap ( x , …" at bounding box center [659, 125] width 243 height 218
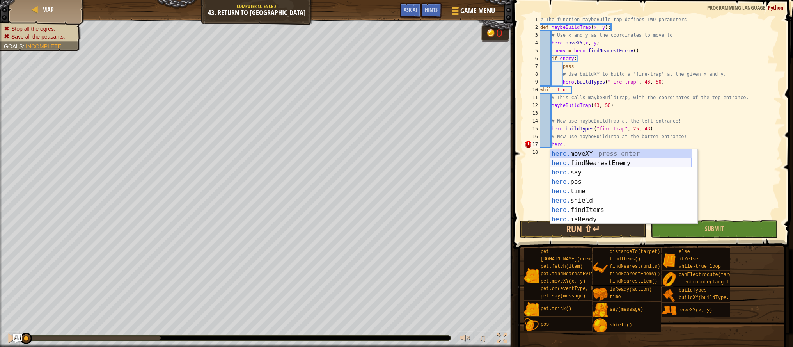
scroll to position [4, 2]
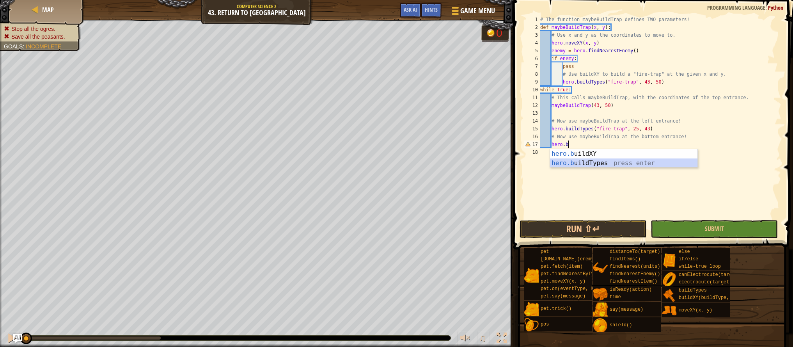
click at [589, 161] on div "hero.b uildXY press enter hero.b uildTypes press enter" at bounding box center [623, 167] width 147 height 37
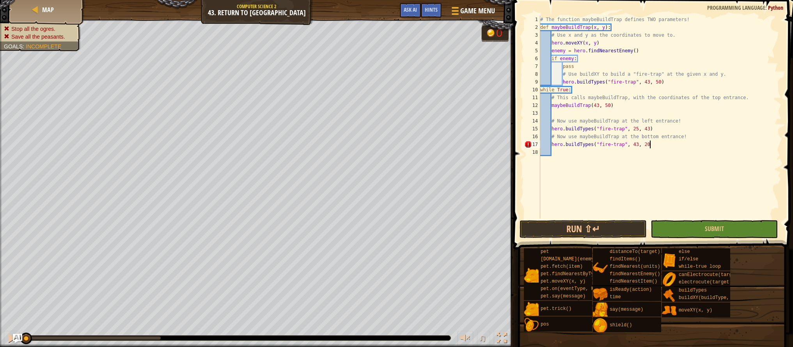
scroll to position [4, 9]
type textarea "hero.buildTypes("fire-trap", 43, 20)"
click at [558, 226] on button "Run ⇧↵" at bounding box center [582, 229] width 127 height 18
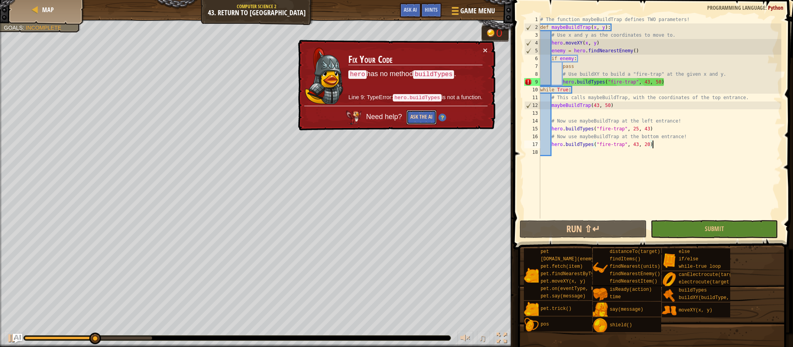
click at [425, 112] on button "Ask the AI" at bounding box center [421, 117] width 30 height 14
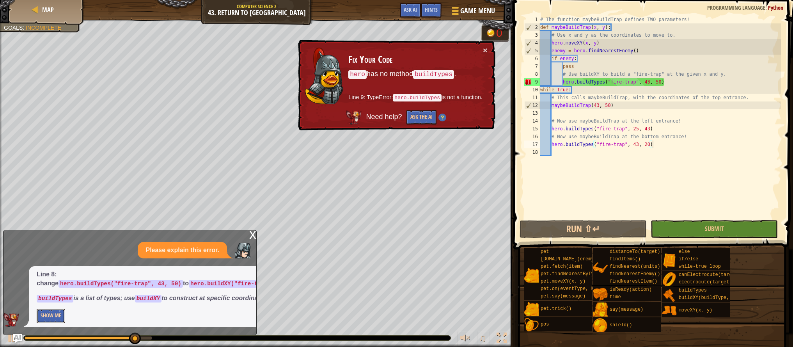
click at [59, 312] on button "Show Me" at bounding box center [51, 315] width 28 height 14
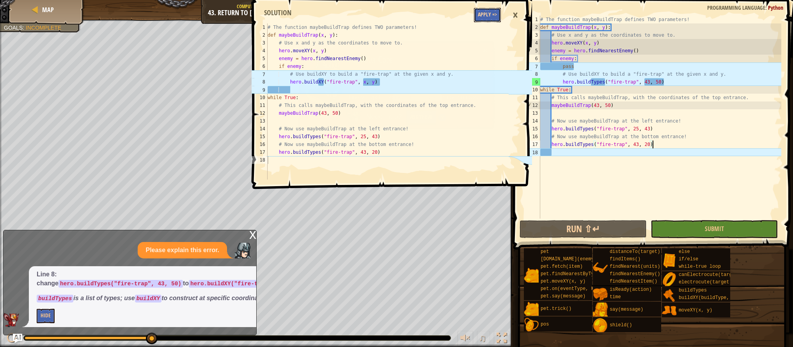
click at [483, 19] on button "Apply =>" at bounding box center [487, 15] width 27 height 14
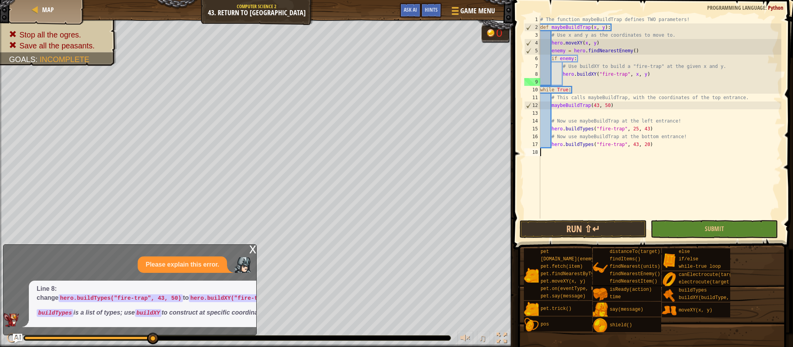
scroll to position [4, 0]
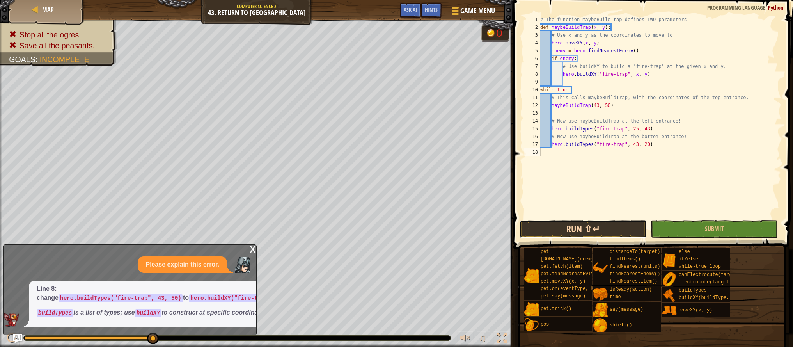
click at [555, 234] on button "Run ⇧↵" at bounding box center [582, 229] width 127 height 18
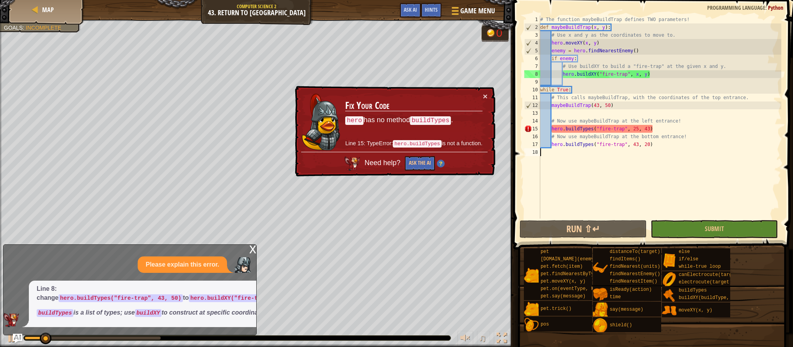
click at [482, 97] on td "Fix Your Code hero has no method buildTypes . Line 15: TypeError: hero.buildTyp…" at bounding box center [414, 122] width 138 height 60
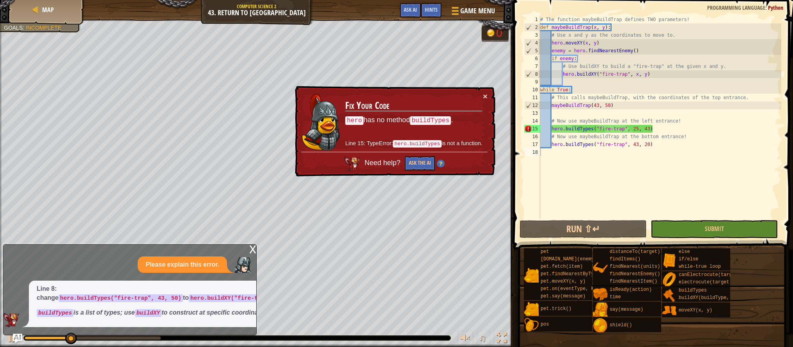
click at [488, 96] on div "× Fix Your Code hero has no method buildTypes . Line 15: TypeError: hero.buildT…" at bounding box center [394, 131] width 202 height 91
click at [483, 100] on button "×" at bounding box center [485, 96] width 5 height 8
click at [588, 130] on div "# The function maybeBuildTrap defines TWO parameters! def maybeBuildTrap ( x , …" at bounding box center [659, 125] width 243 height 218
click at [588, 129] on div "# The function maybeBuildTrap defines TWO parameters! def maybeBuildTrap ( x , …" at bounding box center [659, 125] width 243 height 218
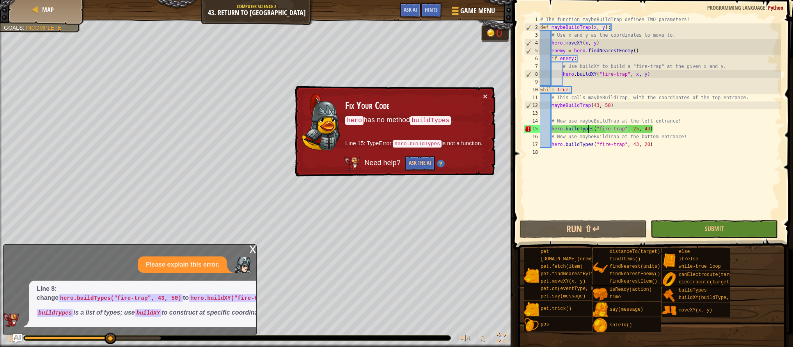
click at [594, 130] on div "# The function maybeBuildTrap defines TWO parameters! def maybeBuildTrap ( x , …" at bounding box center [659, 125] width 243 height 218
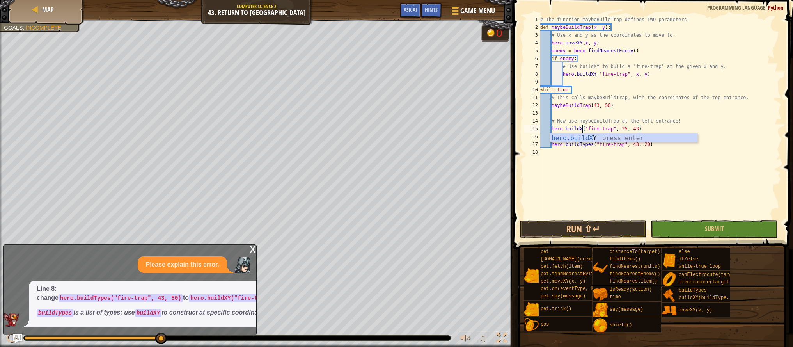
scroll to position [4, 4]
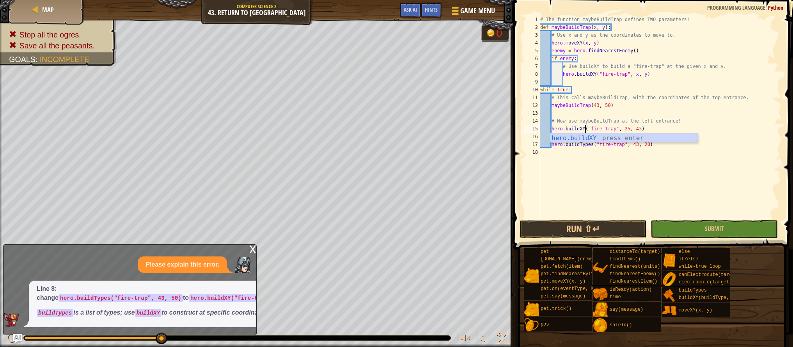
click at [590, 147] on div "# The function maybeBuildTrap defines TWO parameters! def maybeBuildTrap ( x , …" at bounding box center [659, 125] width 243 height 218
click at [596, 146] on div "# The function maybeBuildTrap defines TWO parameters! def maybeBuildTrap ( x , …" at bounding box center [659, 125] width 243 height 218
click at [593, 143] on div "# The function maybeBuildTrap defines TWO parameters! def maybeBuildTrap ( x , …" at bounding box center [659, 125] width 243 height 218
click at [606, 223] on button "Run ⇧↵" at bounding box center [582, 229] width 127 height 18
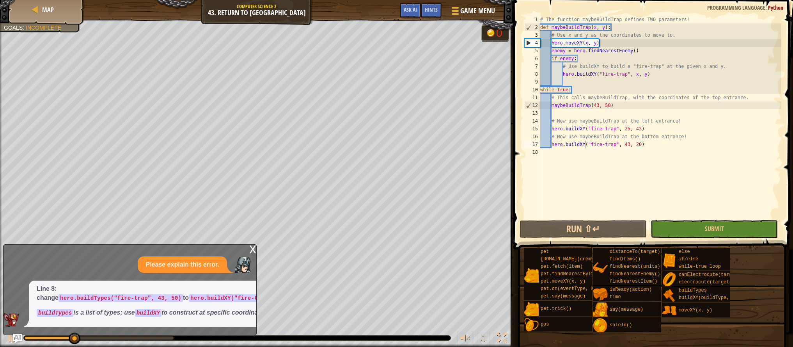
click at [248, 244] on div "x Please explain this error. Line 8: change hero.buildTypes("fire-trap", 43, 50…" at bounding box center [129, 289] width 253 height 91
click at [251, 244] on div "x" at bounding box center [252, 248] width 7 height 8
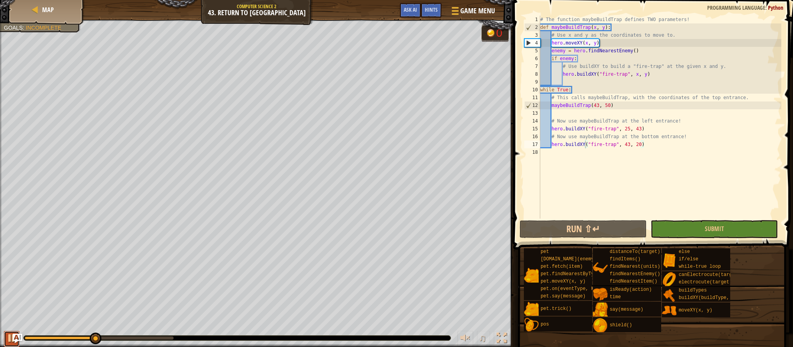
click at [7, 336] on div at bounding box center [12, 338] width 10 height 10
click at [638, 128] on div "# The function maybeBuildTrap defines TWO parameters! def maybeBuildTrap ( x , …" at bounding box center [659, 125] width 243 height 218
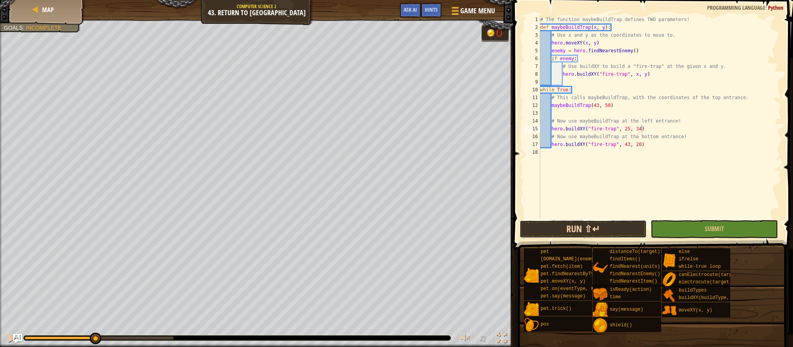
click at [607, 228] on button "Run ⇧↵" at bounding box center [582, 229] width 127 height 18
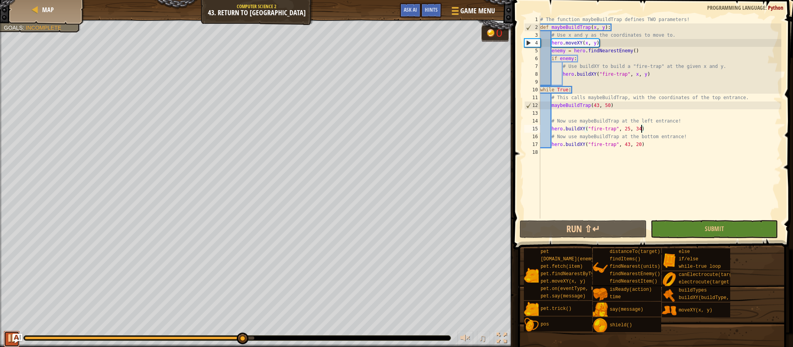
click at [7, 343] on div at bounding box center [12, 338] width 10 height 10
drag, startPoint x: 584, startPoint y: 127, endPoint x: 551, endPoint y: 126, distance: 33.5
click at [551, 126] on div "# The function maybeBuildTrap defines TWO parameters! def maybeBuildTrap ( x , …" at bounding box center [659, 125] width 243 height 218
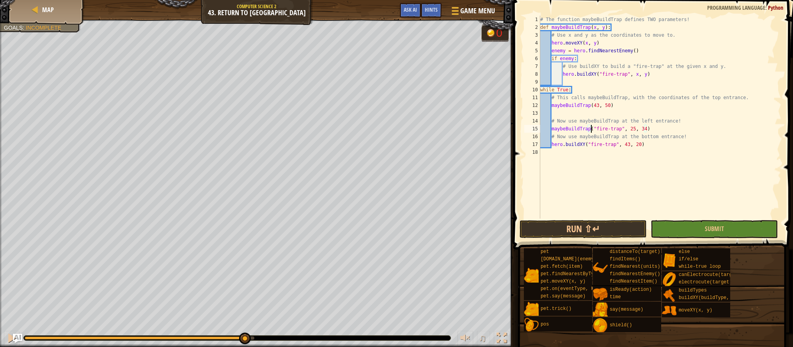
scroll to position [4, 4]
drag, startPoint x: 585, startPoint y: 143, endPoint x: 553, endPoint y: 145, distance: 32.4
click at [553, 145] on div "# The function maybeBuildTrap defines TWO parameters! def maybeBuildTrap ( x , …" at bounding box center [659, 125] width 243 height 218
click at [567, 232] on button "Run ⇧↵" at bounding box center [582, 229] width 127 height 18
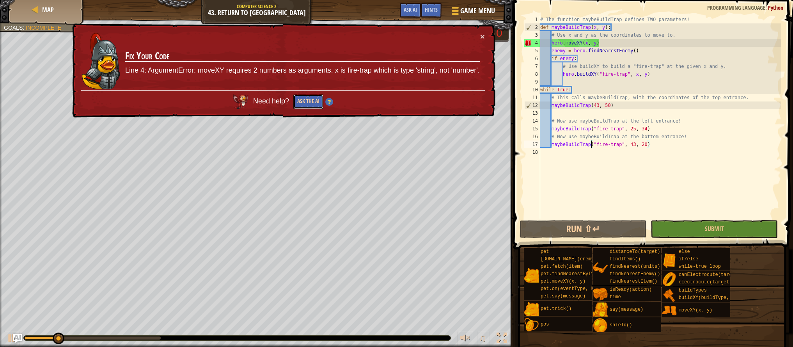
click at [303, 106] on button "Ask the AI" at bounding box center [308, 101] width 30 height 14
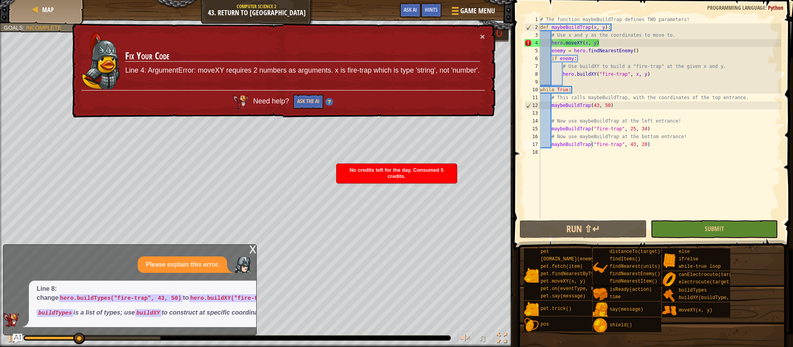
click at [250, 244] on div "x" at bounding box center [252, 248] width 7 height 8
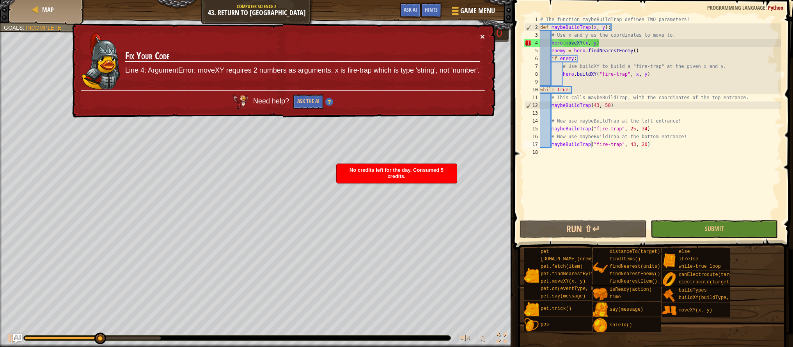
click at [484, 36] on button "×" at bounding box center [481, 33] width 5 height 8
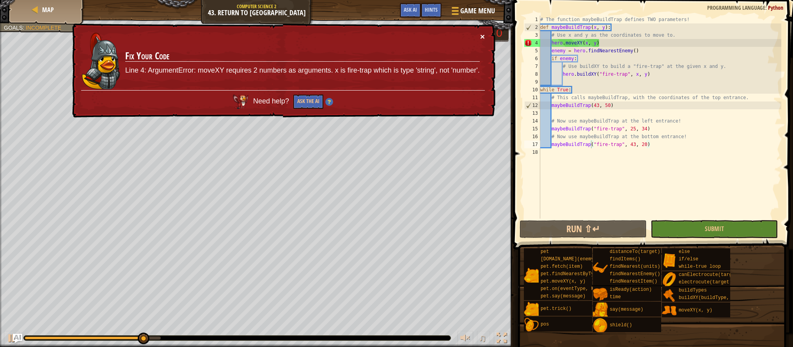
click at [484, 38] on button "×" at bounding box center [482, 36] width 5 height 8
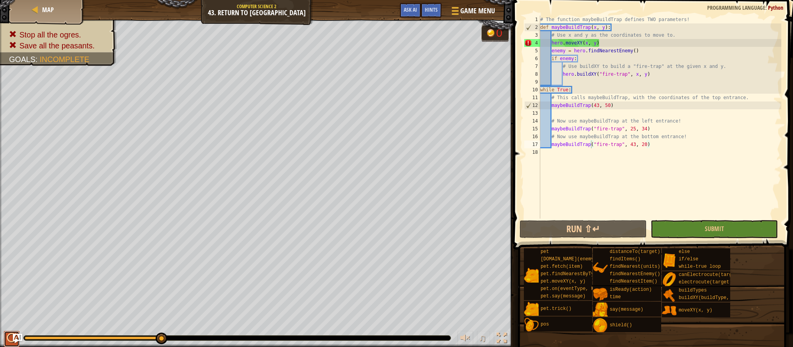
click at [6, 341] on button at bounding box center [12, 339] width 16 height 16
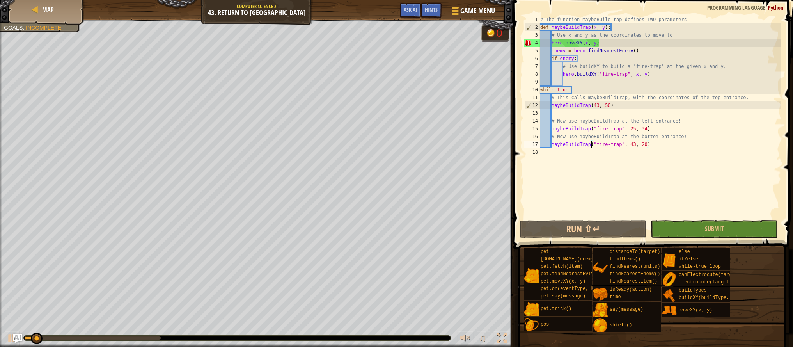
click at [3, 339] on div "♫" at bounding box center [256, 335] width 513 height 23
click at [7, 339] on div at bounding box center [12, 338] width 10 height 10
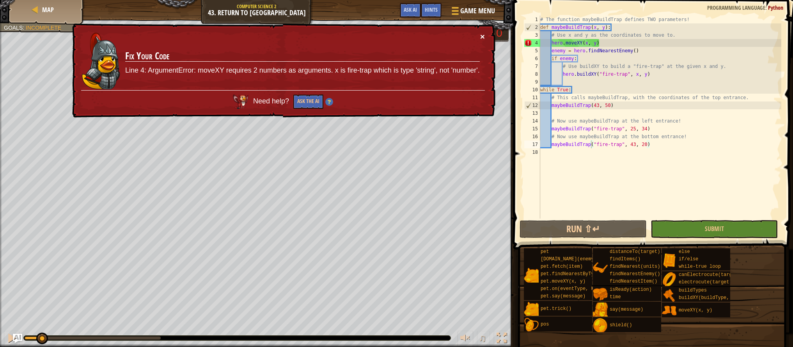
click at [482, 38] on button "×" at bounding box center [482, 36] width 5 height 8
click at [484, 40] on button "×" at bounding box center [482, 38] width 5 height 8
click at [599, 44] on div "# The function maybeBuildTrap defines TWO parameters! def maybeBuildTrap ( x , …" at bounding box center [659, 125] width 243 height 218
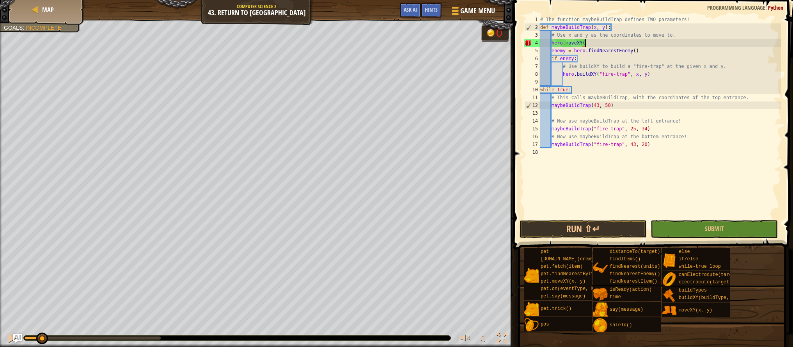
scroll to position [4, 3]
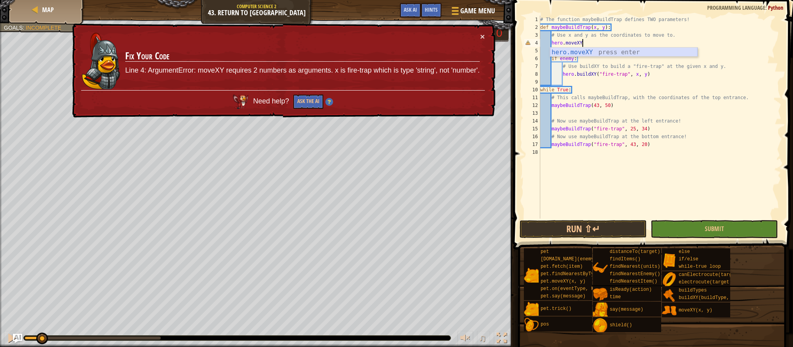
click at [579, 50] on div "hero.moveXY press enter" at bounding box center [623, 62] width 147 height 28
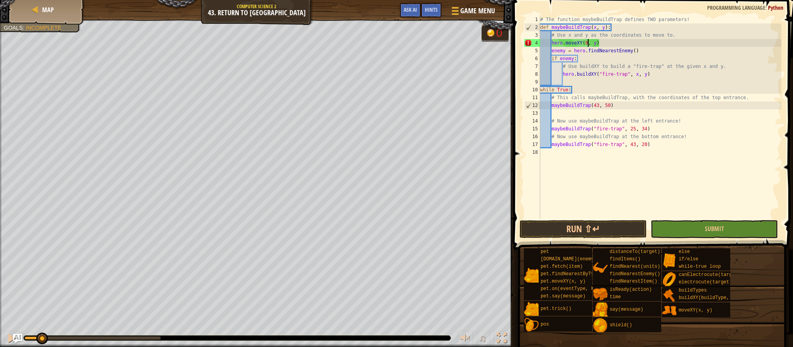
scroll to position [4, 4]
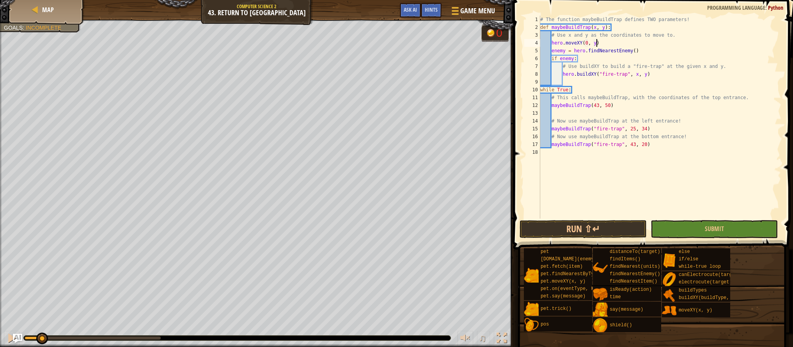
click at [595, 44] on div "# The function maybeBuildTrap defines TWO parameters! def maybeBuildTrap ( x , …" at bounding box center [659, 125] width 243 height 218
click at [601, 231] on button "Run ⇧↵" at bounding box center [582, 229] width 127 height 18
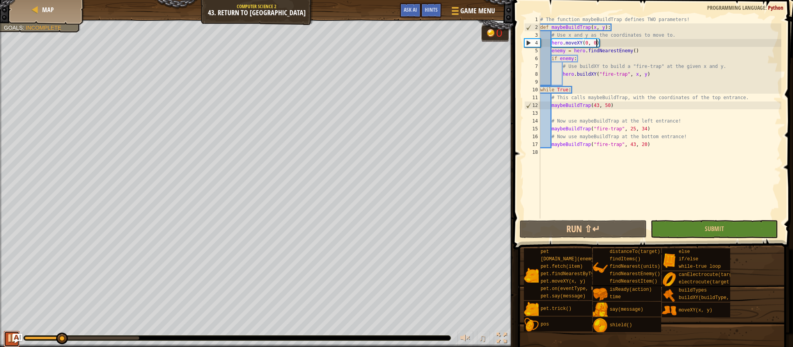
click at [5, 344] on button at bounding box center [12, 339] width 16 height 16
click at [585, 44] on div "# The function maybeBuildTrap defines TWO parameters! def maybeBuildTrap ( x , …" at bounding box center [659, 125] width 243 height 218
click at [586, 44] on div "# The function maybeBuildTrap defines TWO parameters! def maybeBuildTrap ( x , …" at bounding box center [659, 125] width 243 height 218
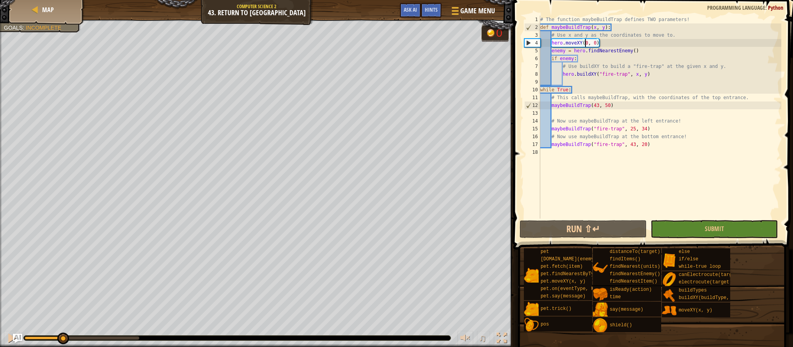
click at [586, 44] on div "# The function maybeBuildTrap defines TWO parameters! def maybeBuildTrap ( x , …" at bounding box center [659, 125] width 243 height 218
click at [586, 43] on div "# The function maybeBuildTrap defines TWO parameters! def maybeBuildTrap ( x , …" at bounding box center [659, 125] width 243 height 218
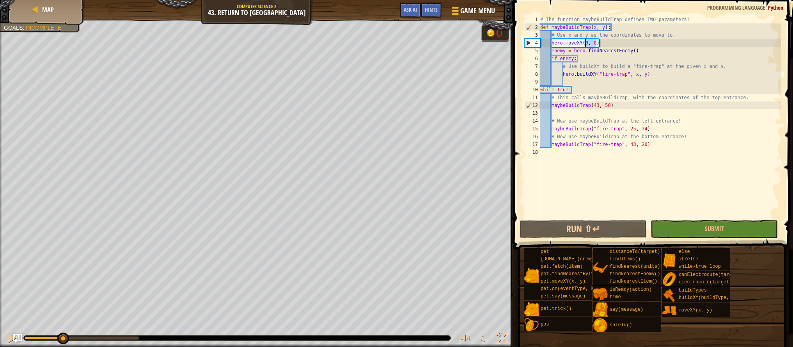
click at [586, 43] on div "# The function maybeBuildTrap defines TWO parameters! def maybeBuildTrap ( x , …" at bounding box center [659, 125] width 243 height 218
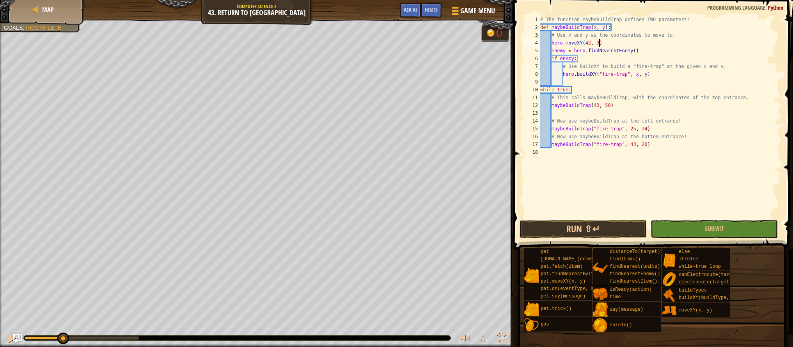
scroll to position [4, 5]
type textarea "hero.moveXY(42, 34)"
click at [606, 232] on button "Run ⇧↵" at bounding box center [582, 229] width 127 height 18
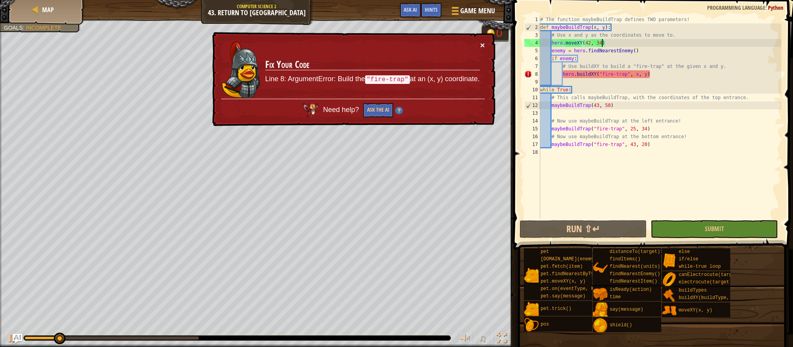
click at [483, 44] on button "×" at bounding box center [482, 45] width 5 height 8
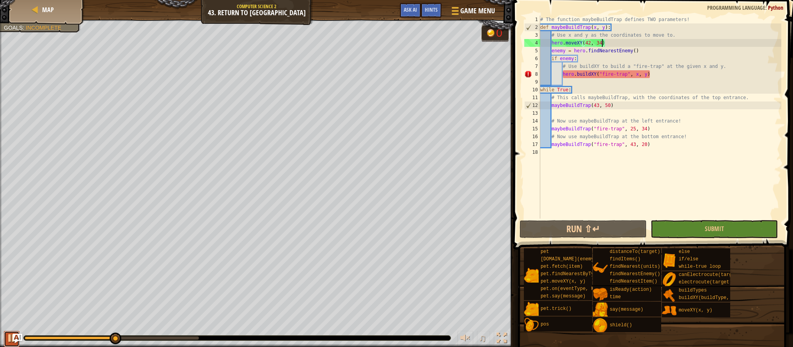
click at [10, 343] on div at bounding box center [12, 338] width 10 height 10
drag, startPoint x: 63, startPoint y: 336, endPoint x: 55, endPoint y: 338, distance: 8.0
click at [55, 338] on div at bounding box center [237, 337] width 427 height 5
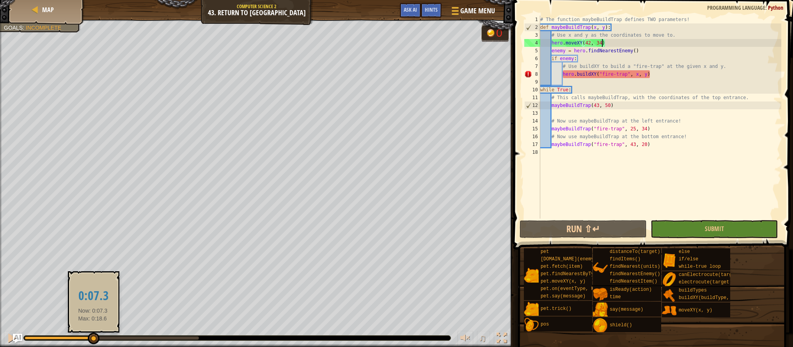
drag, startPoint x: 117, startPoint y: 336, endPoint x: 94, endPoint y: 339, distance: 23.9
click at [94, 339] on div at bounding box center [94, 338] width 12 height 12
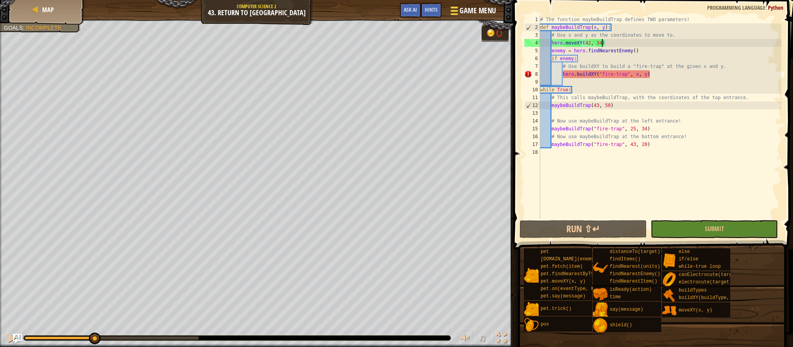
click at [452, 14] on span at bounding box center [454, 14] width 7 height 2
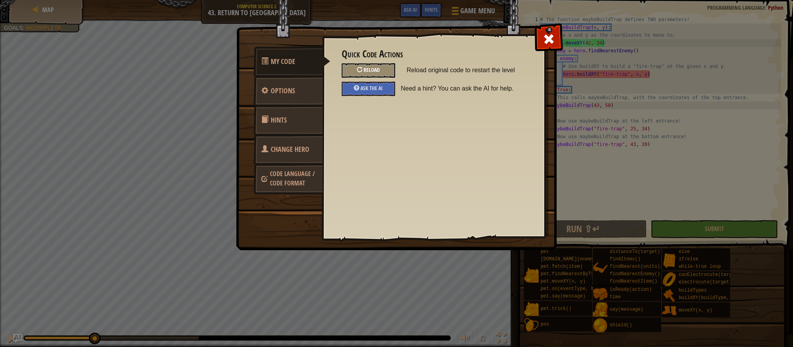
click at [377, 73] on span "Reload" at bounding box center [371, 69] width 16 height 7
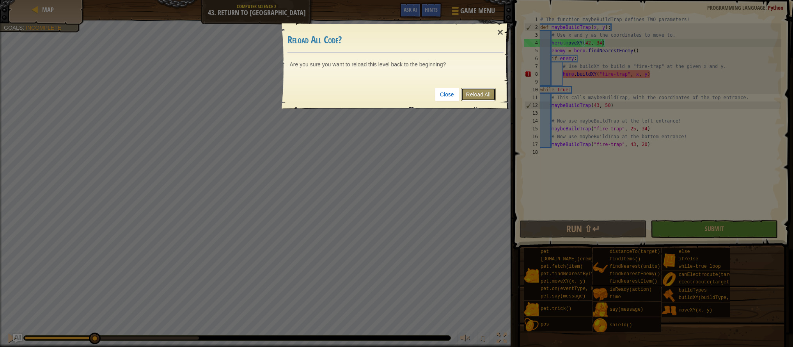
click at [482, 92] on link "Reload All" at bounding box center [478, 94] width 35 height 13
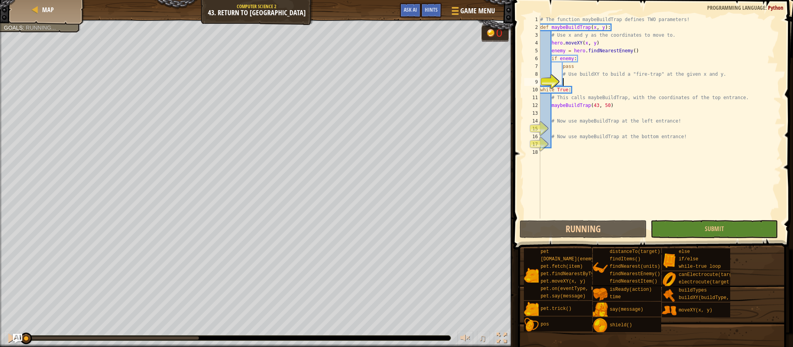
scroll to position [4, 2]
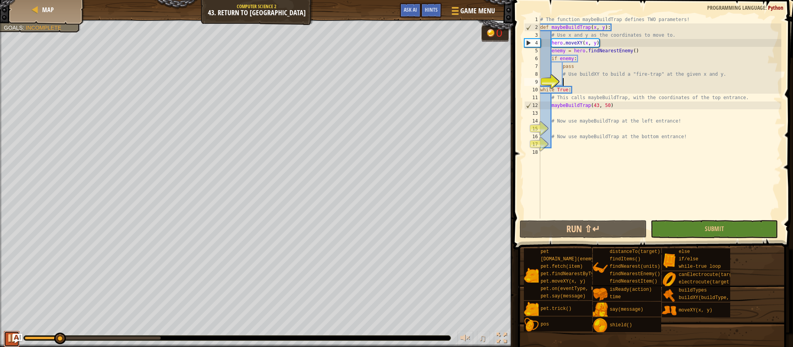
click at [9, 345] on button at bounding box center [12, 339] width 16 height 16
type textarea "h"
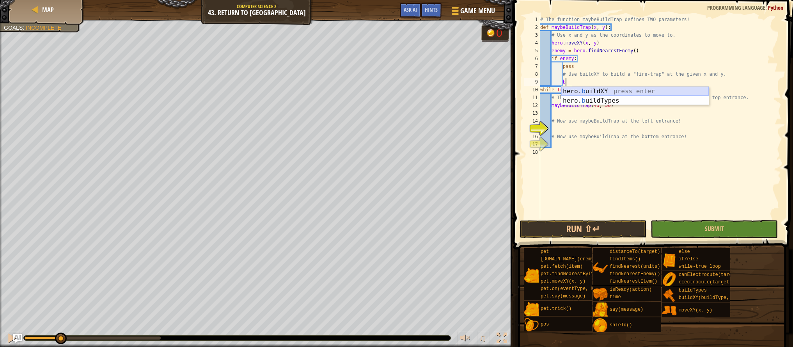
click at [613, 90] on div "hero. b uildXY press enter hero. b uildTypes press enter" at bounding box center [634, 105] width 147 height 37
click at [610, 85] on div "# The function maybeBuildTrap defines TWO parameters! def maybeBuildTrap ( x , …" at bounding box center [659, 125] width 243 height 218
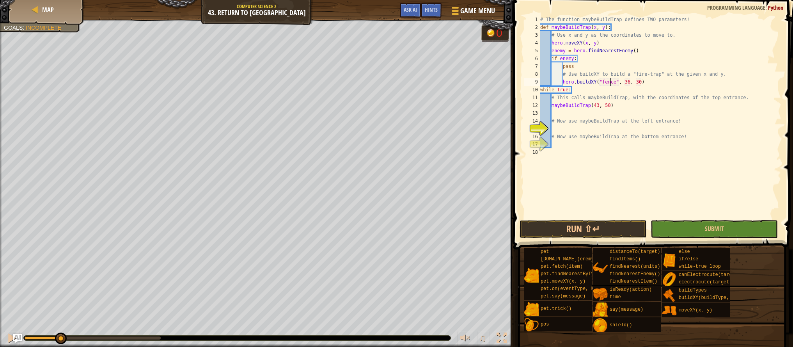
click at [610, 85] on div "# The function maybeBuildTrap defines TWO parameters! def maybeBuildTrap ( x , …" at bounding box center [659, 125] width 243 height 218
click at [637, 82] on div "# The function maybeBuildTrap defines TWO parameters! def maybeBuildTrap ( x , …" at bounding box center [659, 125] width 243 height 218
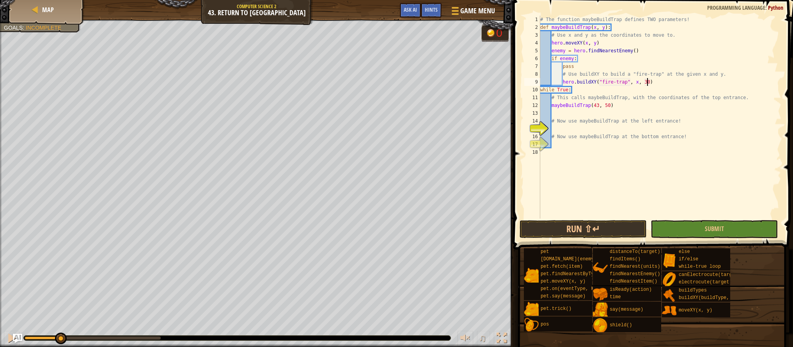
click at [648, 81] on div "# The function maybeBuildTrap defines TWO parameters! def maybeBuildTrap ( x , …" at bounding box center [659, 125] width 243 height 218
type textarea "hero.buildXY("fire-trap", x, y)"
click at [598, 129] on div "# The function maybeBuildTrap defines TWO parameters! def maybeBuildTrap ( x , …" at bounding box center [659, 125] width 243 height 218
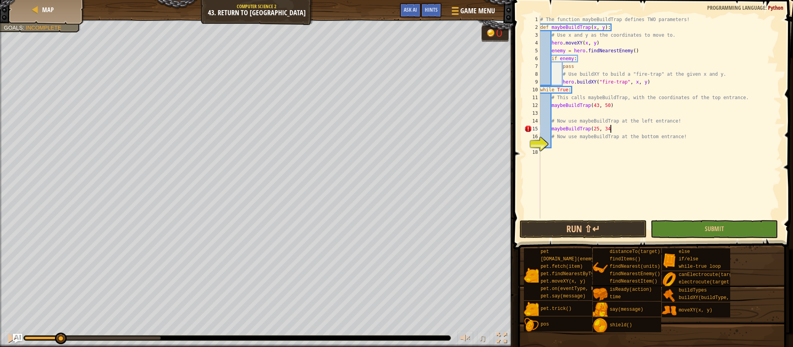
scroll to position [4, 5]
type textarea "maybeBuildTrap(25, 34)"
click at [564, 145] on div "# The function maybeBuildTrap defines TWO parameters! def maybeBuildTrap ( x , …" at bounding box center [659, 125] width 243 height 218
type textarea "maybeBuildTrap(43, 20)"
click at [560, 221] on button "Run ⇧↵" at bounding box center [582, 229] width 127 height 18
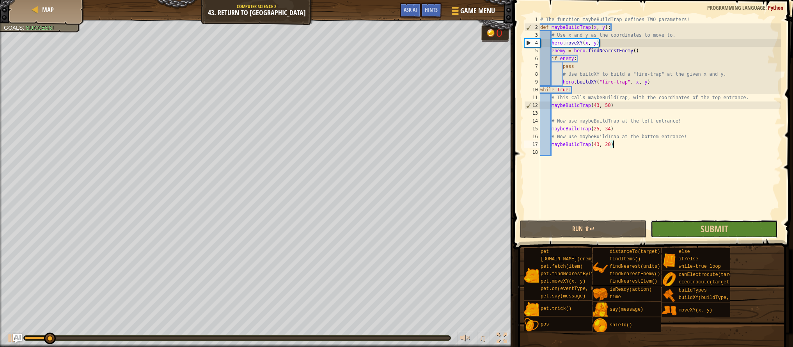
click at [691, 224] on button "Submit" at bounding box center [713, 229] width 127 height 18
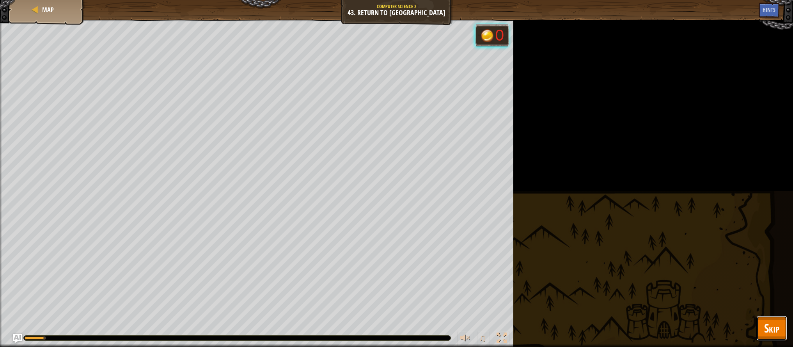
click at [768, 331] on span "Skip" at bounding box center [771, 328] width 15 height 16
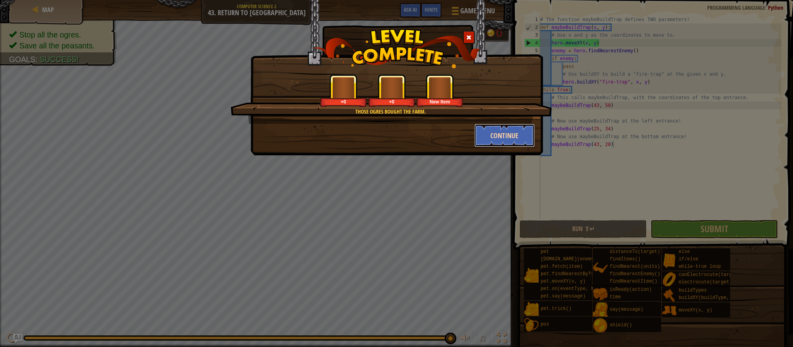
click at [494, 135] on button "Continue" at bounding box center [504, 135] width 60 height 23
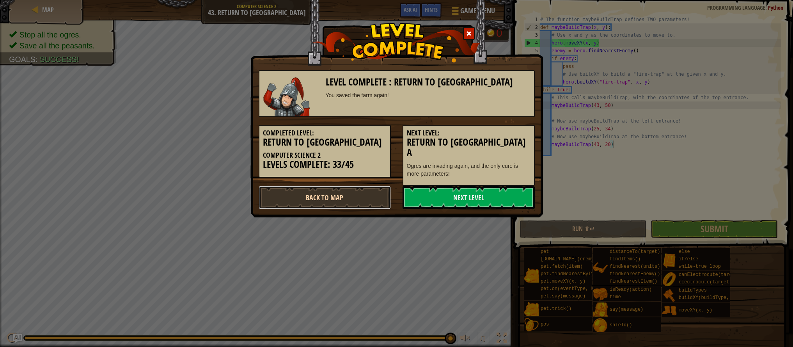
click at [368, 194] on link "Back to Map" at bounding box center [325, 197] width 132 height 23
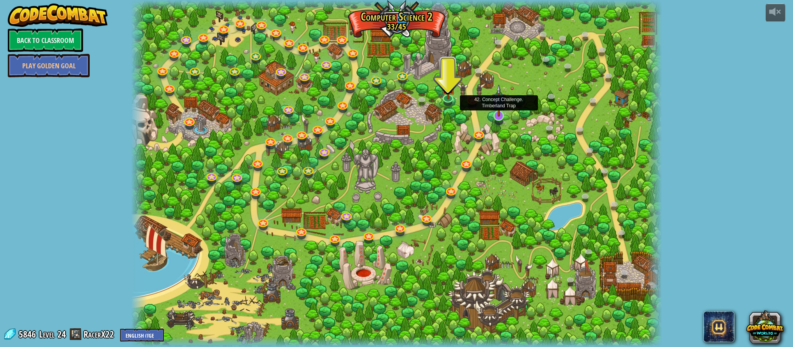
click at [493, 116] on div at bounding box center [498, 115] width 11 height 11
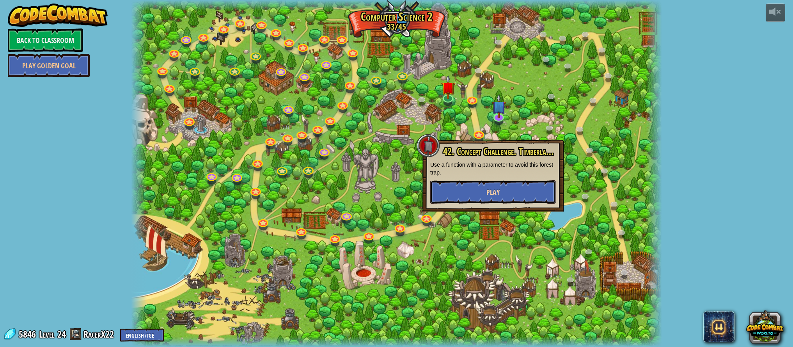
click at [510, 189] on button "Play" at bounding box center [493, 191] width 126 height 23
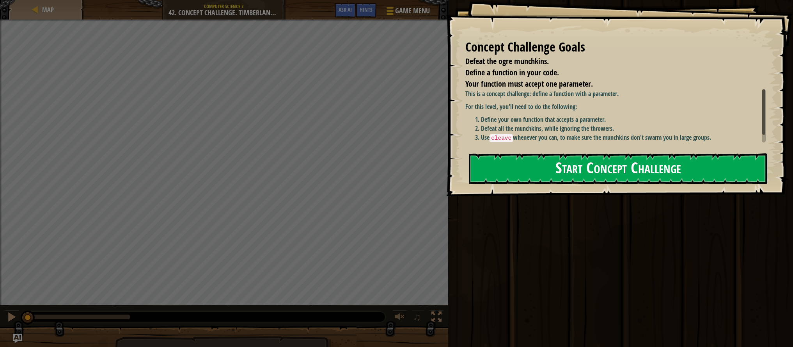
click at [524, 159] on button "Start Concept Challenge" at bounding box center [618, 168] width 298 height 31
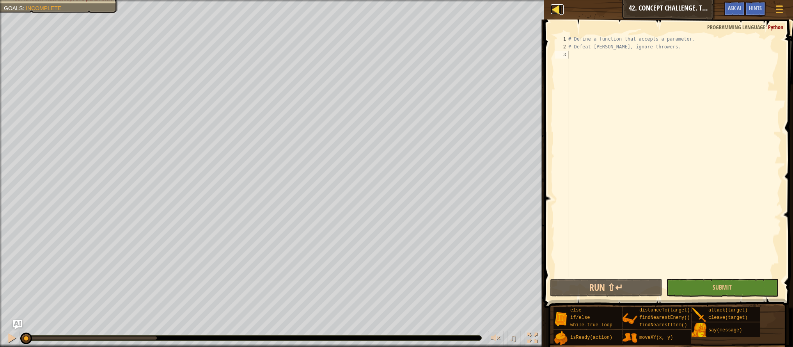
click at [554, 12] on div at bounding box center [556, 9] width 10 height 10
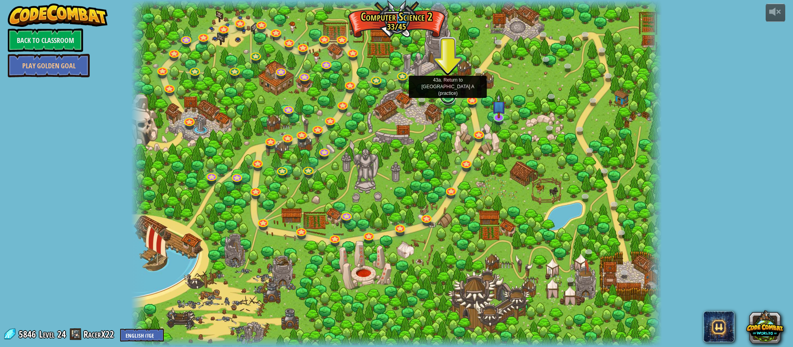
click at [451, 97] on link at bounding box center [448, 97] width 16 height 16
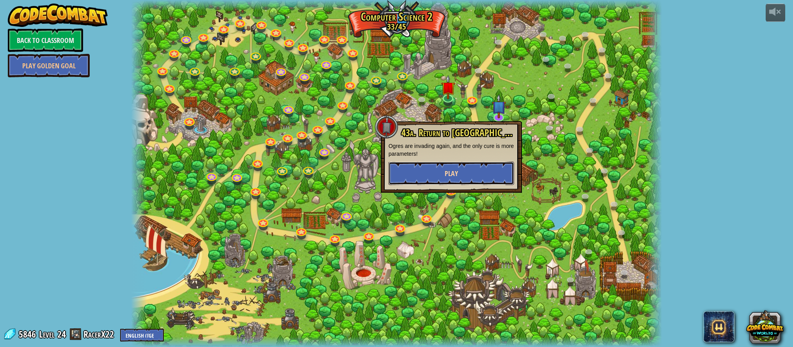
click at [471, 175] on button "Play" at bounding box center [451, 172] width 126 height 23
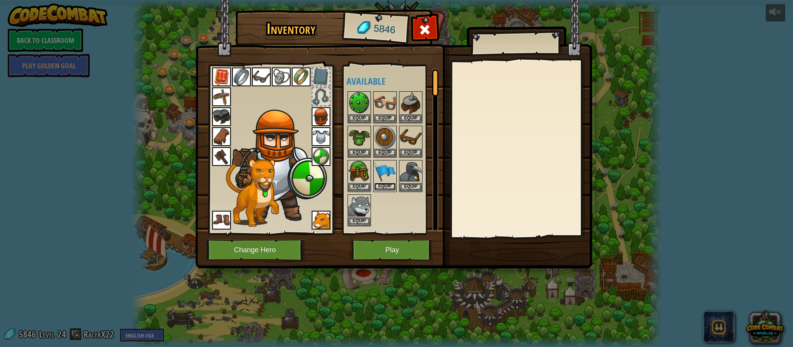
click at [391, 182] on button "Equip" at bounding box center [385, 186] width 22 height 8
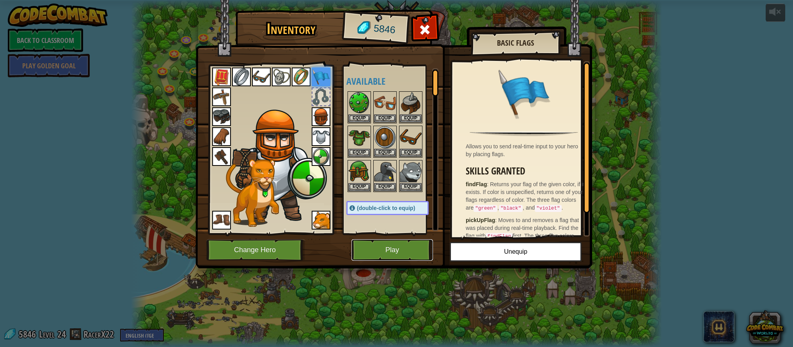
click at [395, 247] on button "Play" at bounding box center [391, 249] width 81 height 21
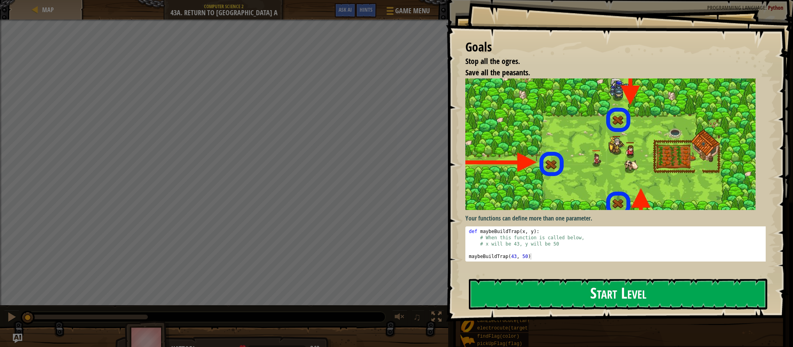
click at [613, 297] on button "Start Level" at bounding box center [618, 293] width 298 height 31
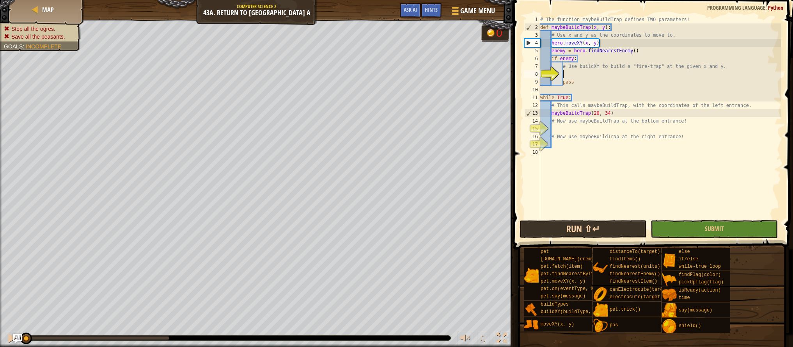
scroll to position [4, 2]
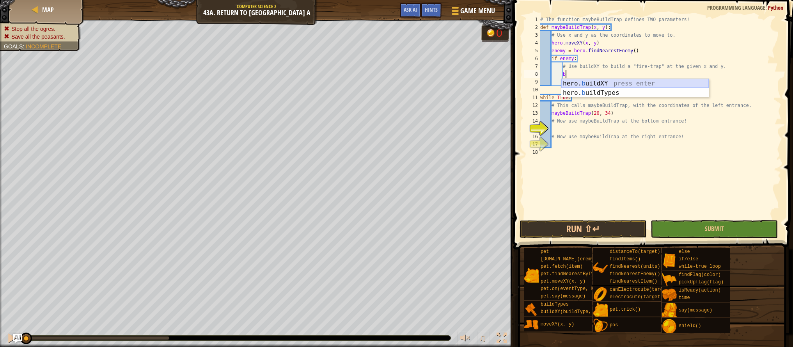
click at [593, 81] on div "hero. b uildXY press enter hero. b uildTypes press enter" at bounding box center [634, 97] width 147 height 37
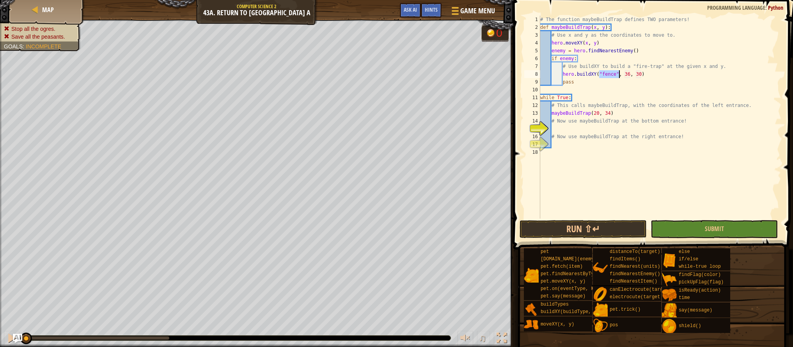
click at [608, 76] on div "# The function maybeBuildTrap defines TWO parameters! def maybeBuildTrap ( x , …" at bounding box center [659, 125] width 243 height 218
click at [637, 75] on div "# The function maybeBuildTrap defines TWO parameters! def maybeBuildTrap ( x , …" at bounding box center [659, 125] width 243 height 218
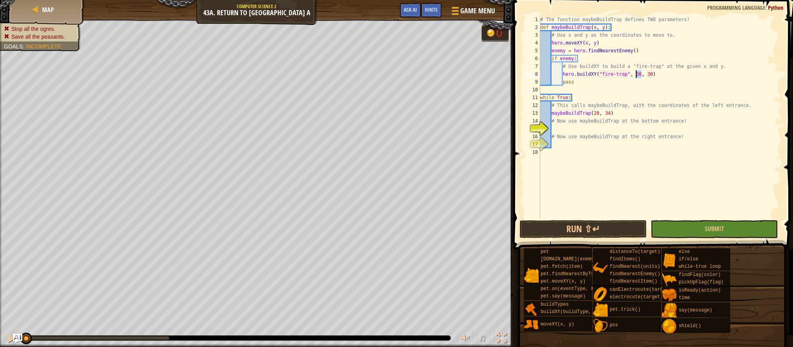
scroll to position [4, 8]
click at [646, 74] on div "# The function maybeBuildTrap defines TWO parameters! def maybeBuildTrap ( x , …" at bounding box center [659, 125] width 243 height 218
type textarea "hero.buildXY("fire-trap", x, y)"
click at [593, 127] on div "# The function maybeBuildTrap defines TWO parameters! def maybeBuildTrap ( x , …" at bounding box center [659, 125] width 243 height 218
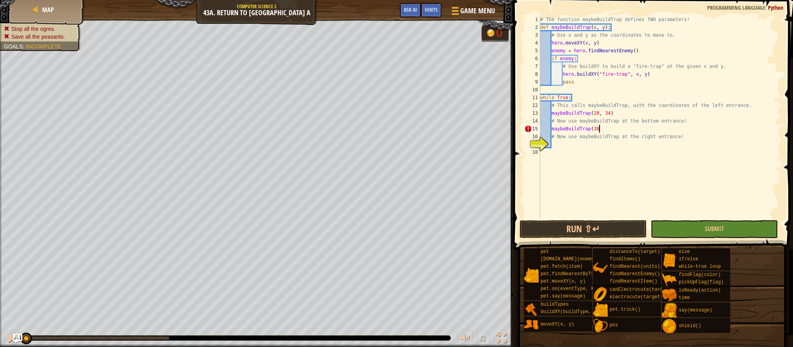
scroll to position [4, 5]
type textarea "maybeBuildTrap(38, 20)"
click at [570, 144] on div "# The function maybeBuildTrap defines TWO parameters! def maybeBuildTrap ( x , …" at bounding box center [659, 125] width 243 height 218
type textarea "maybeBuildTrap(56, 34)"
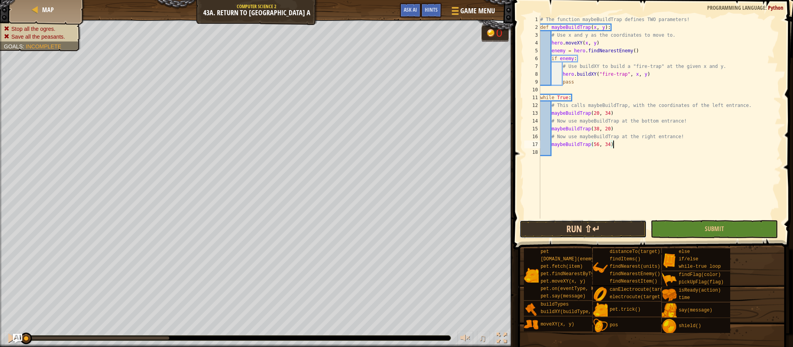
click at [552, 229] on button "Run ⇧↵" at bounding box center [582, 229] width 127 height 18
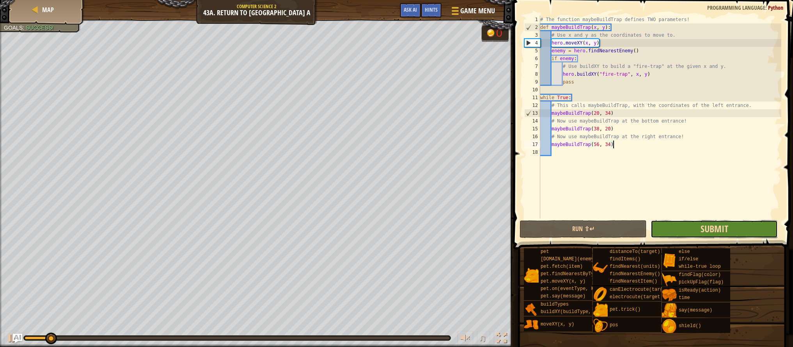
click at [708, 230] on span "Submit" at bounding box center [714, 228] width 28 height 12
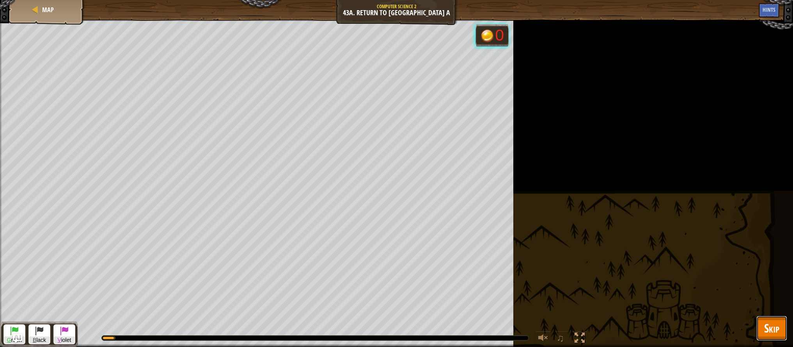
click at [773, 323] on span "Skip" at bounding box center [771, 328] width 15 height 16
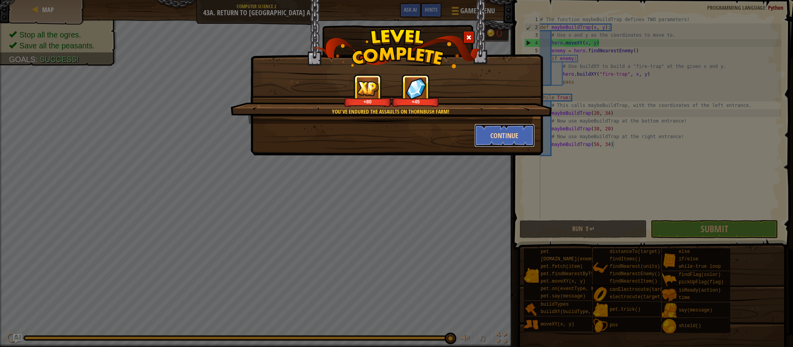
click at [507, 130] on button "Continue" at bounding box center [504, 135] width 60 height 23
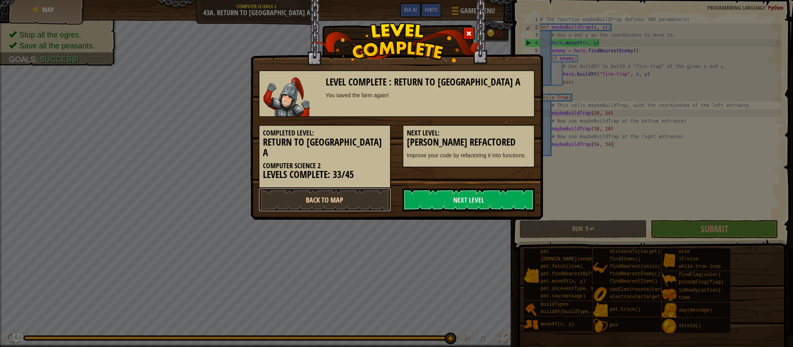
click at [375, 188] on link "Back to Map" at bounding box center [325, 199] width 132 height 23
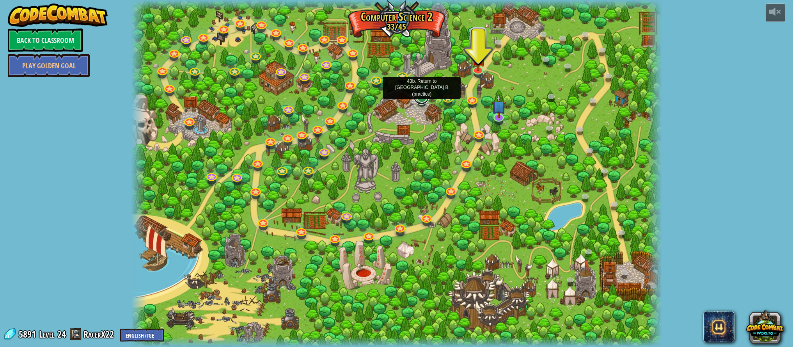
click at [425, 101] on link at bounding box center [421, 97] width 16 height 16
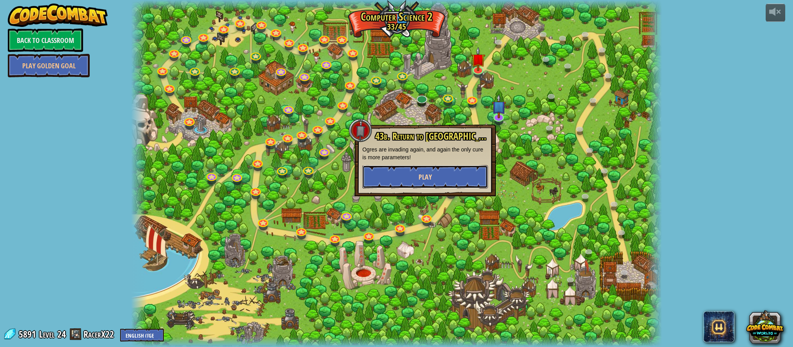
click at [421, 175] on span "Play" at bounding box center [424, 177] width 13 height 10
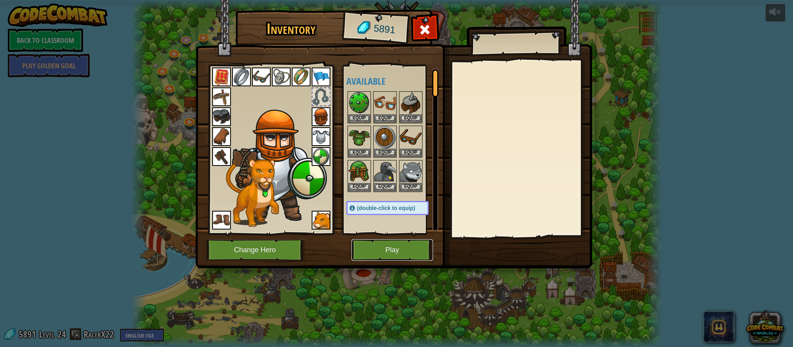
click at [391, 244] on button "Play" at bounding box center [391, 249] width 81 height 21
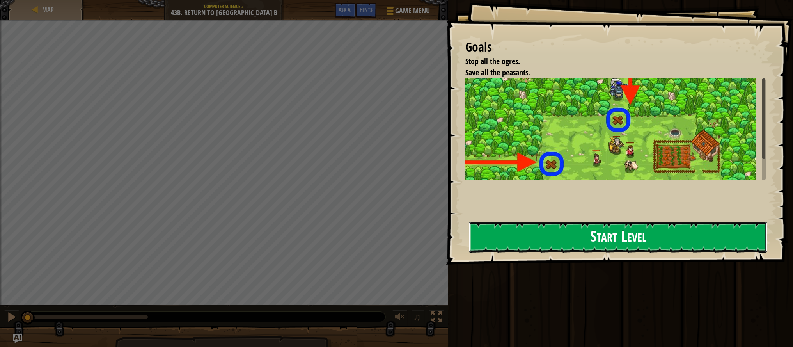
click at [514, 233] on button "Start Level" at bounding box center [618, 236] width 298 height 31
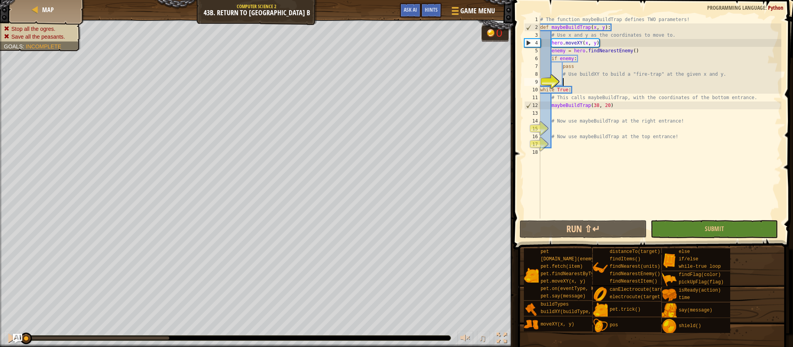
click at [595, 130] on div "# The function maybeBuildTrap defines TWO parameters! def maybeBuildTrap ( x , …" at bounding box center [659, 125] width 243 height 218
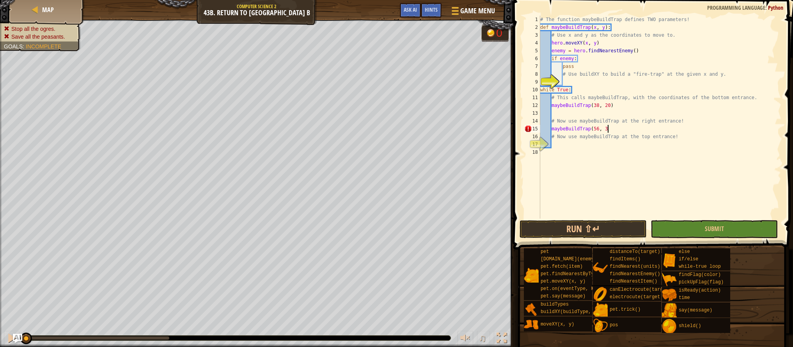
scroll to position [4, 5]
type textarea "maybeBuildTrap(56, 34)"
click at [566, 148] on div "# The function maybeBuildTrap defines TWO parameters! def maybeBuildTrap ( x , …" at bounding box center [659, 125] width 243 height 218
click at [567, 145] on div "# The function maybeBuildTrap defines TWO parameters! def maybeBuildTrap ( x , …" at bounding box center [659, 125] width 243 height 218
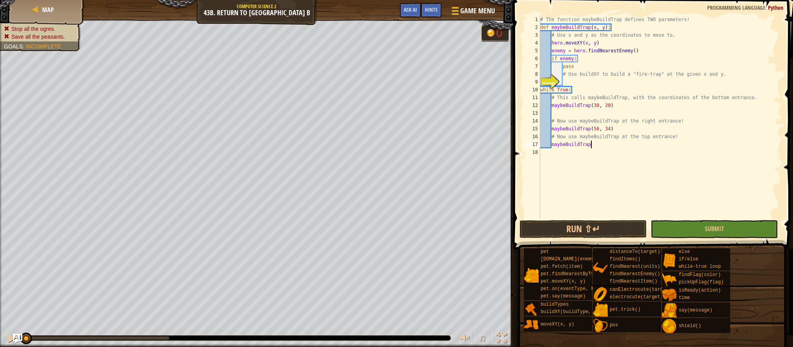
scroll to position [4, 4]
type textarea "maybeBuildTrap(38, 48)"
click at [574, 83] on div "# The function maybeBuildTrap defines TWO parameters! def maybeBuildTrap ( x , …" at bounding box center [659, 125] width 243 height 218
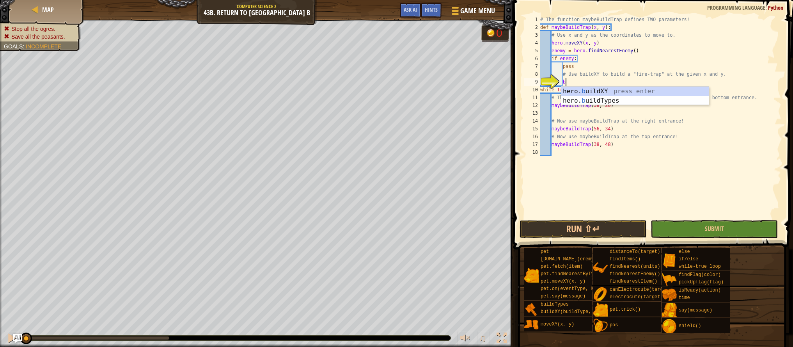
scroll to position [4, 2]
click at [591, 93] on div "hero. b uildXY press enter hero. b uildTypes press enter" at bounding box center [634, 105] width 147 height 37
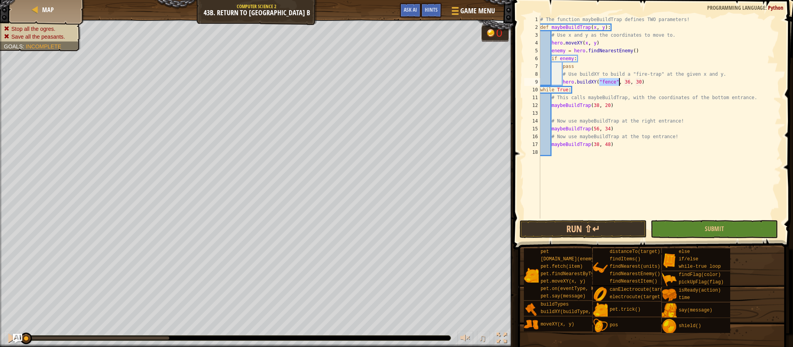
click at [607, 83] on div "# The function maybeBuildTrap defines TWO parameters! def maybeBuildTrap ( x , …" at bounding box center [659, 125] width 243 height 218
type textarea "hero.buildXY("fire-trap", 36, 30)"
click at [616, 227] on button "Run ⇧↵" at bounding box center [582, 229] width 127 height 18
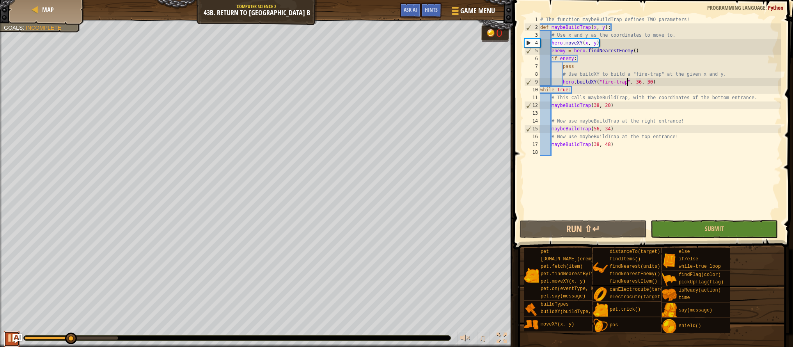
click at [8, 336] on div at bounding box center [12, 338] width 10 height 10
click at [5, 343] on button at bounding box center [12, 339] width 16 height 16
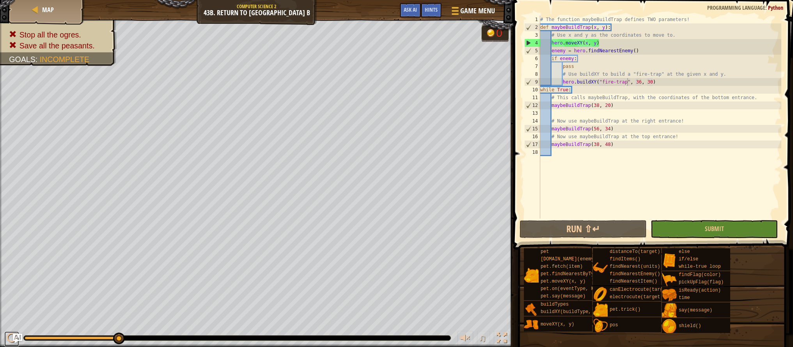
click at [5, 343] on button at bounding box center [12, 339] width 16 height 16
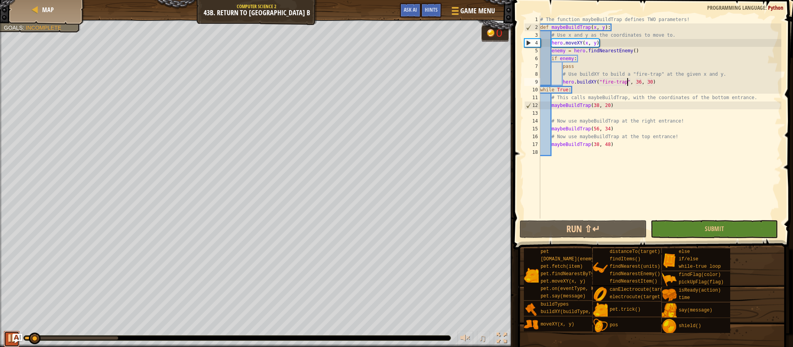
click at [7, 338] on div at bounding box center [12, 338] width 10 height 10
click at [565, 228] on button "Run ⇧↵" at bounding box center [582, 229] width 127 height 18
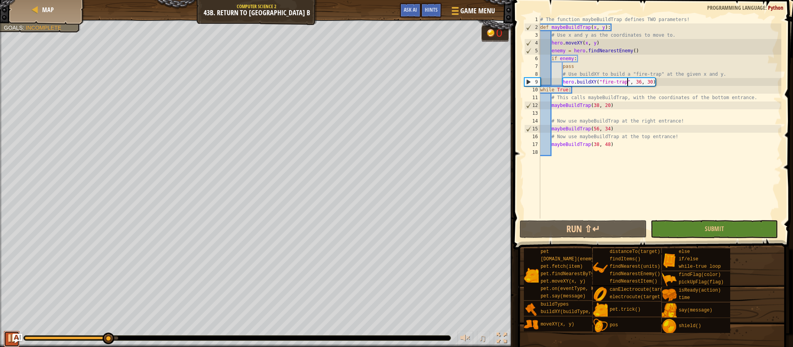
click at [9, 342] on div at bounding box center [12, 338] width 10 height 10
click at [638, 82] on div "# The function maybeBuildTrap defines TWO parameters! def maybeBuildTrap ( x , …" at bounding box center [659, 125] width 243 height 218
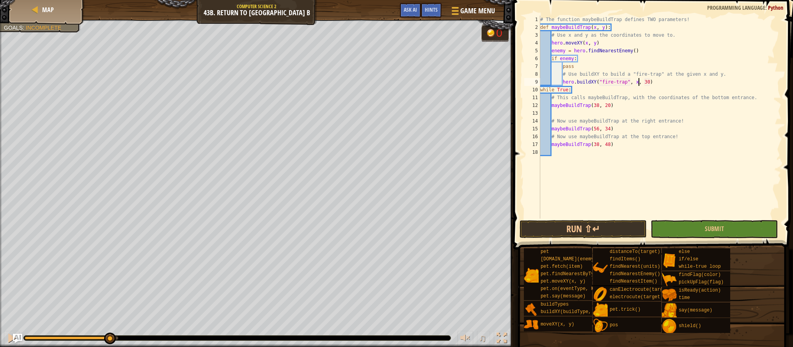
click at [648, 80] on div "# The function maybeBuildTrap defines TWO parameters! def maybeBuildTrap ( x , …" at bounding box center [659, 125] width 243 height 218
click at [647, 81] on div "# The function maybeBuildTrap defines TWO parameters! def maybeBuildTrap ( x , …" at bounding box center [659, 125] width 243 height 218
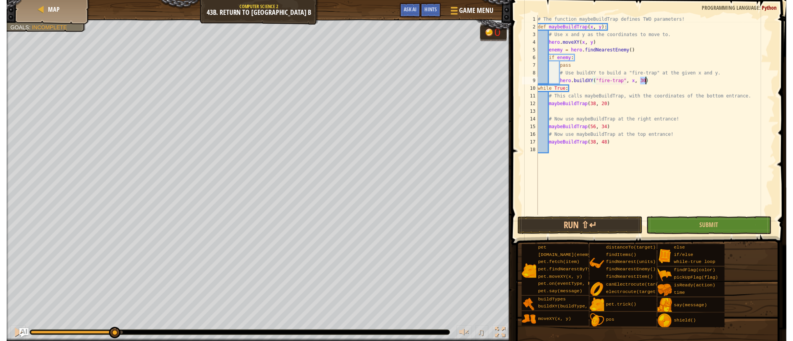
scroll to position [4, 9]
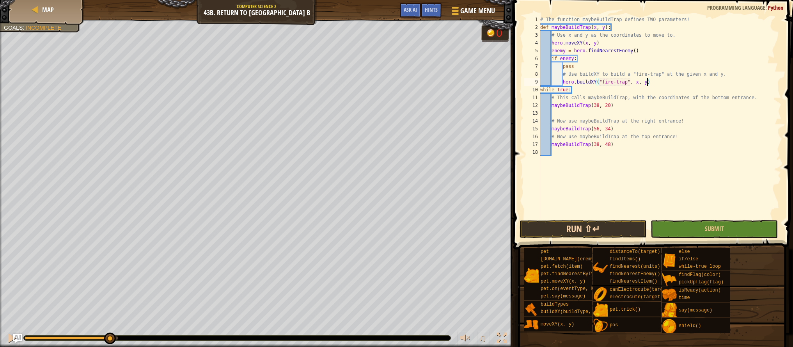
type textarea "hero.buildXY("fire-trap", x, y)"
click at [590, 221] on button "Run ⇧↵" at bounding box center [582, 229] width 127 height 18
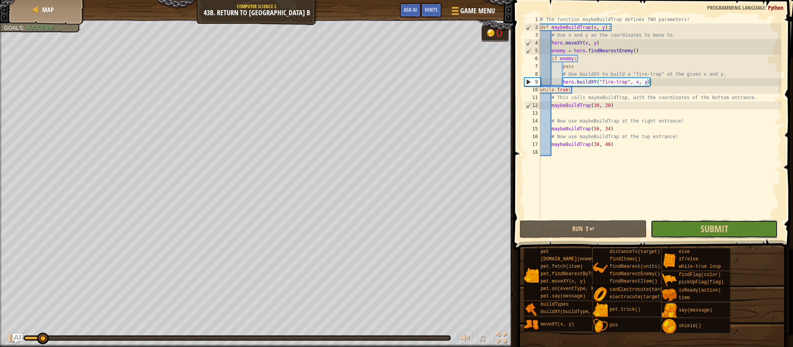
click at [680, 232] on button "Submit" at bounding box center [713, 229] width 127 height 18
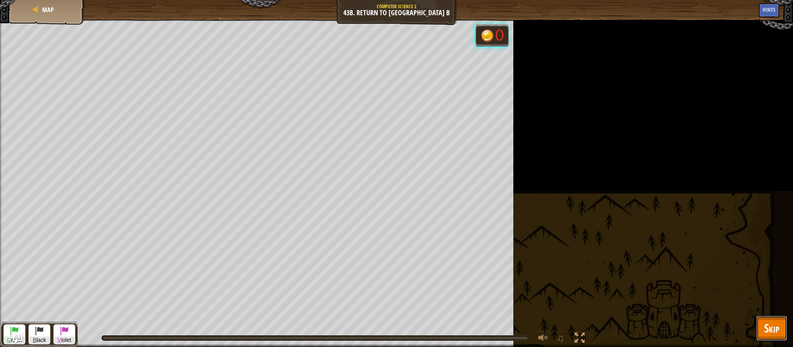
click at [779, 328] on span "Skip" at bounding box center [771, 328] width 15 height 16
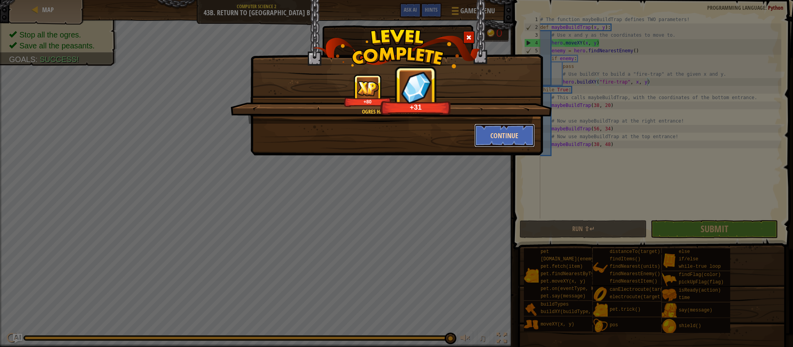
click at [495, 141] on button "Continue" at bounding box center [504, 135] width 60 height 23
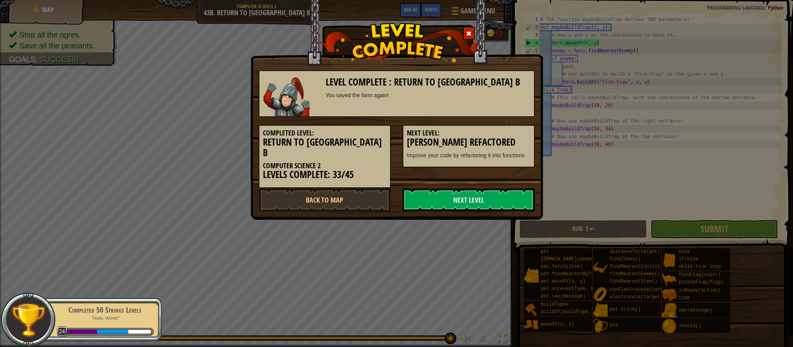
click at [498, 143] on h3 "[PERSON_NAME] Refactored" at bounding box center [469, 142] width 124 height 11
click at [348, 193] on link "Back to Map" at bounding box center [325, 199] width 132 height 23
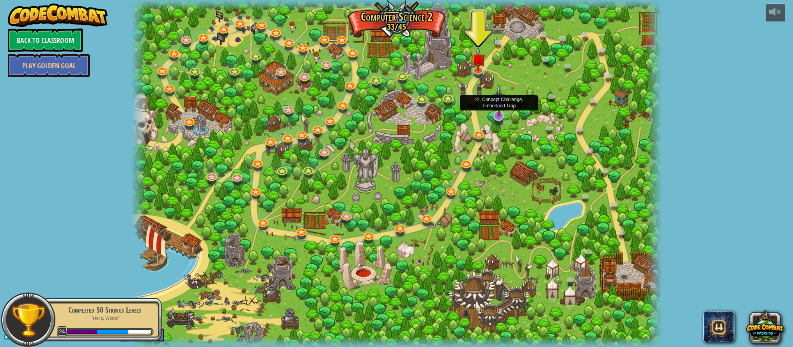
click at [495, 114] on img at bounding box center [499, 100] width 14 height 32
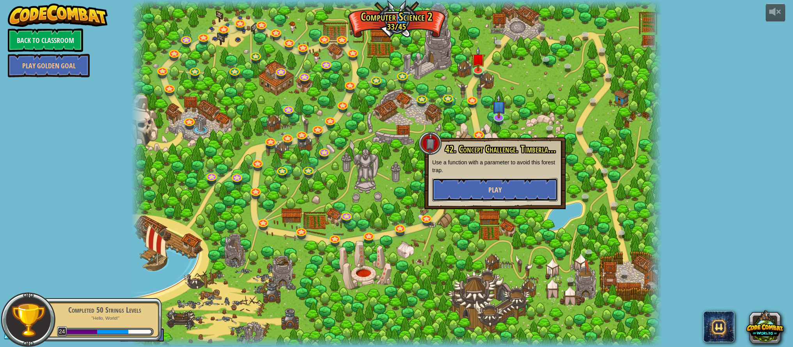
click at [499, 194] on span "Play" at bounding box center [494, 190] width 13 height 10
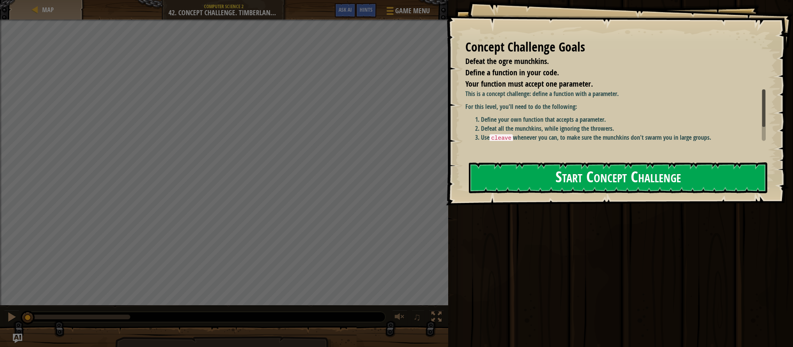
click at [529, 181] on button "Start Concept Challenge" at bounding box center [618, 177] width 298 height 31
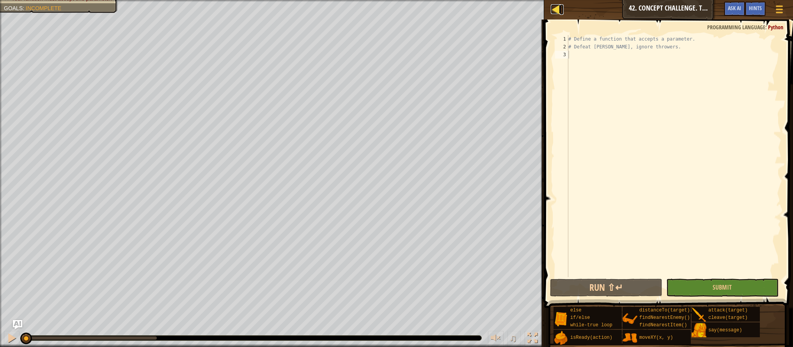
click at [556, 12] on div at bounding box center [556, 9] width 10 height 10
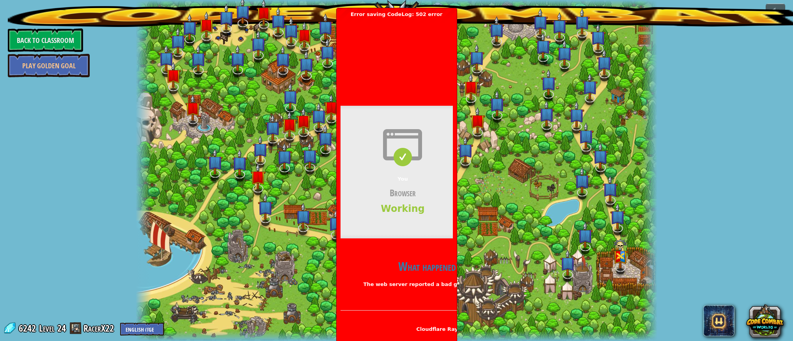
click at [490, 201] on div at bounding box center [396, 170] width 521 height 341
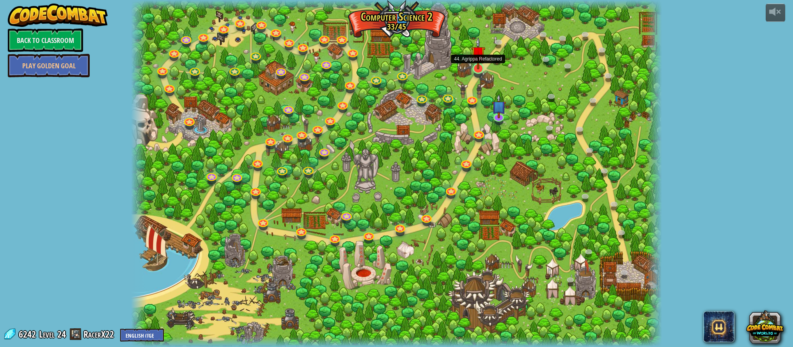
click at [476, 69] on img at bounding box center [478, 53] width 14 height 32
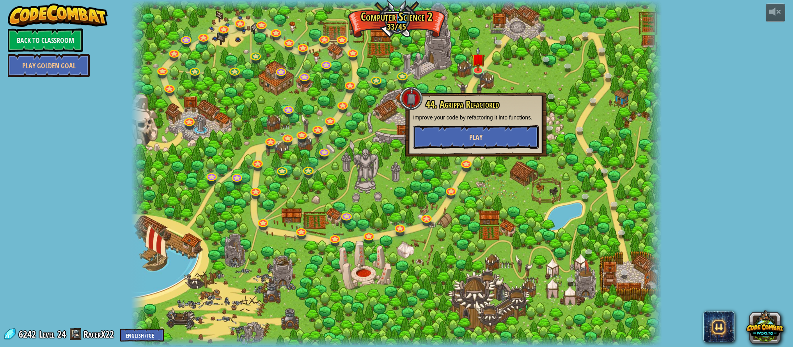
click at [485, 132] on button "Play" at bounding box center [476, 136] width 126 height 23
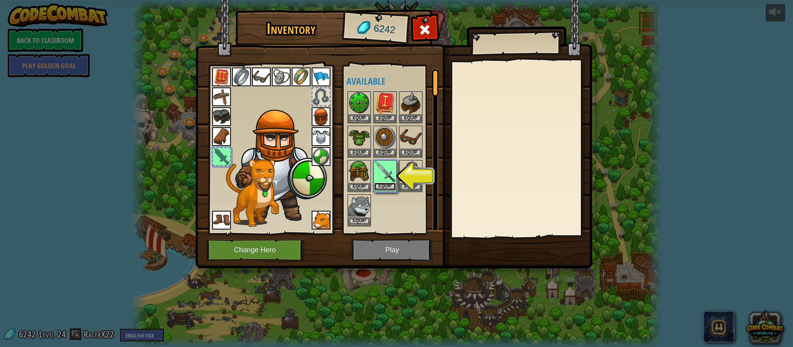
click at [386, 184] on button "Equip" at bounding box center [385, 186] width 22 height 8
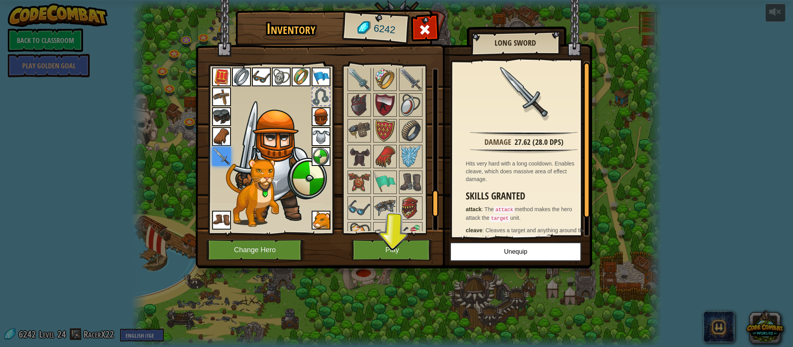
scroll to position [867, 0]
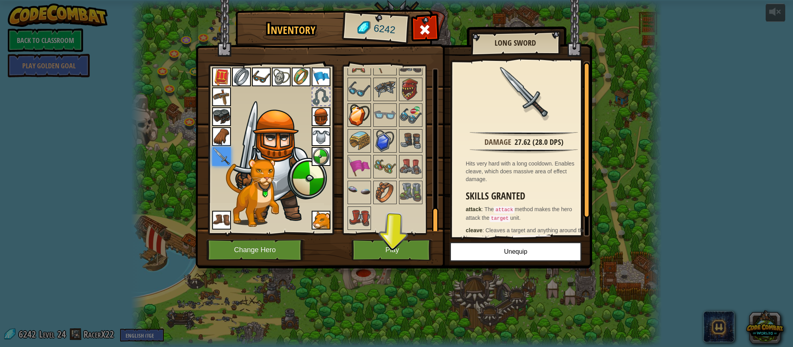
click at [357, 111] on img at bounding box center [359, 115] width 22 height 22
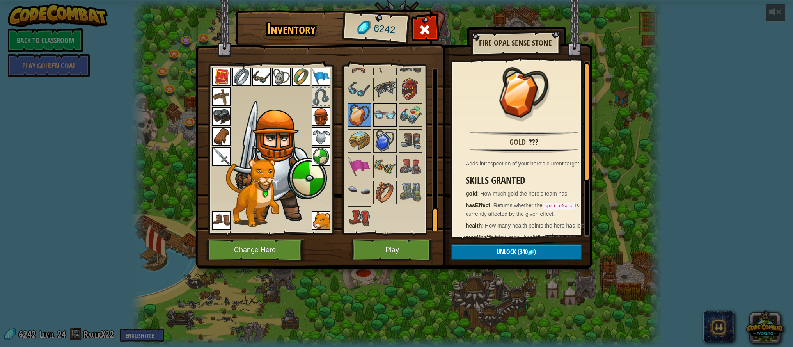
click at [389, 124] on img at bounding box center [385, 115] width 22 height 22
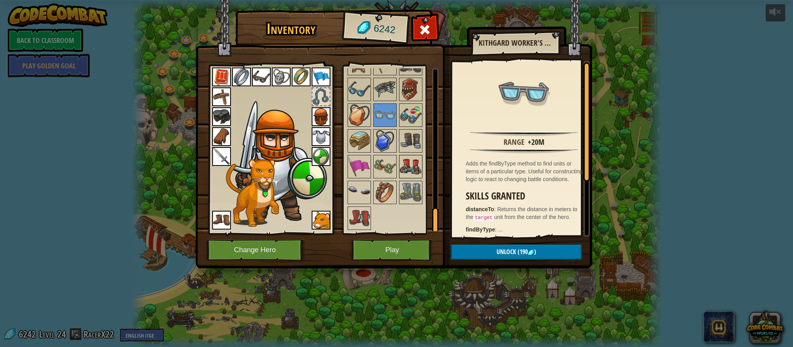
click at [402, 165] on img at bounding box center [411, 167] width 22 height 22
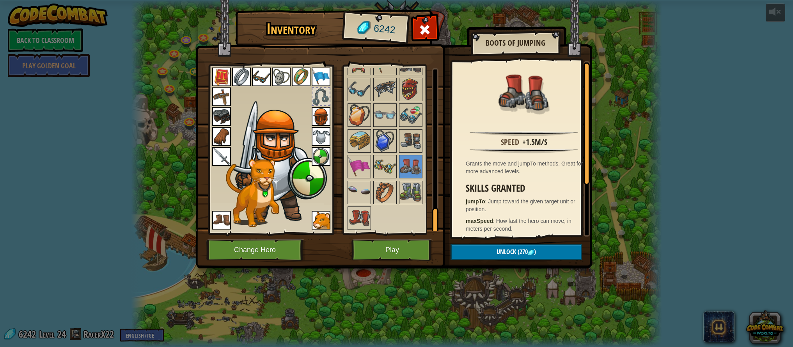
click at [410, 188] on img at bounding box center [411, 192] width 22 height 22
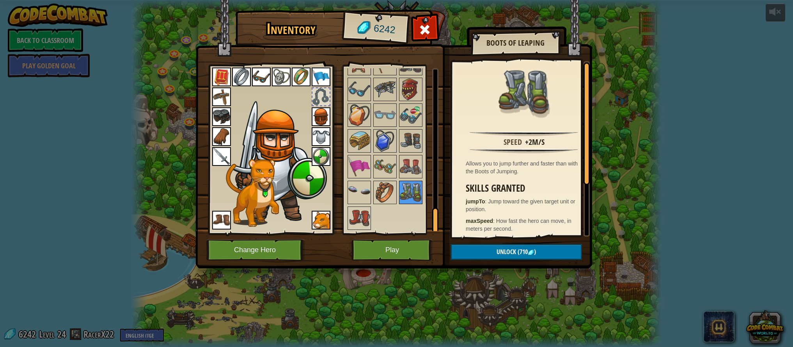
click at [400, 189] on img at bounding box center [411, 192] width 22 height 22
click at [393, 189] on img at bounding box center [385, 192] width 22 height 22
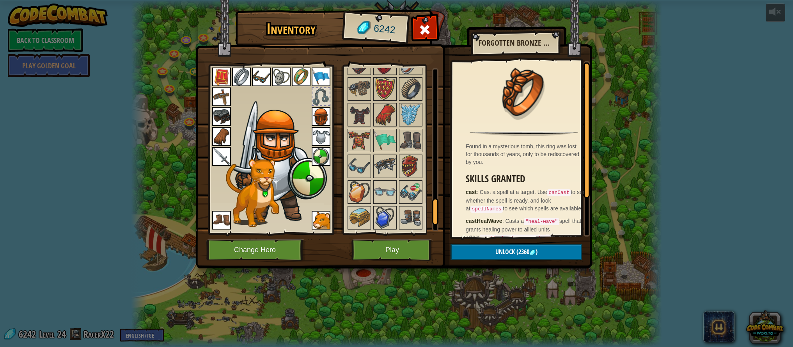
scroll to position [664, 0]
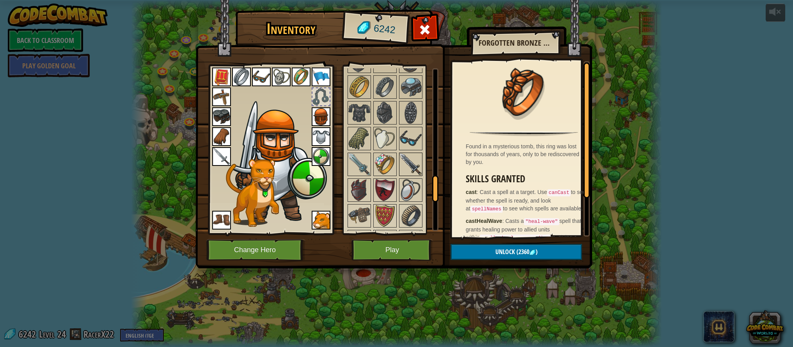
click at [400, 167] on img at bounding box center [411, 164] width 22 height 22
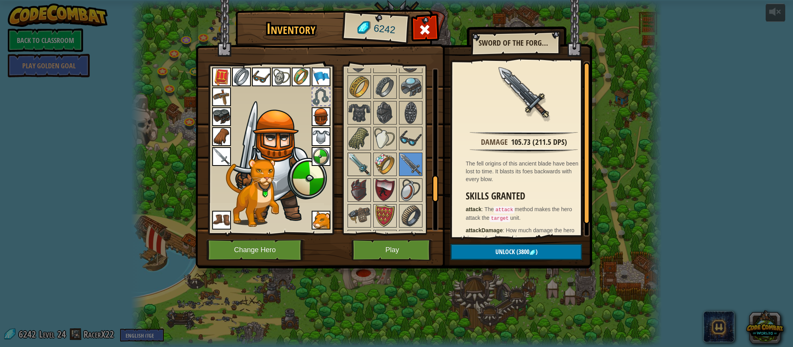
click at [358, 161] on img at bounding box center [359, 164] width 22 height 22
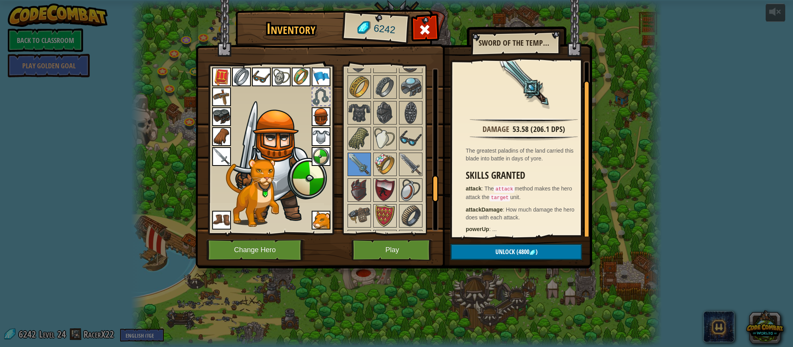
scroll to position [16, 0]
click at [423, 168] on div at bounding box center [395, 48] width 98 height 772
click at [418, 166] on img at bounding box center [411, 164] width 22 height 22
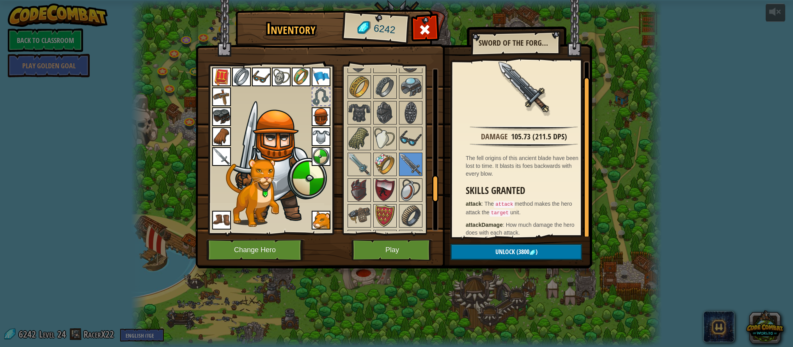
scroll to position [12, 0]
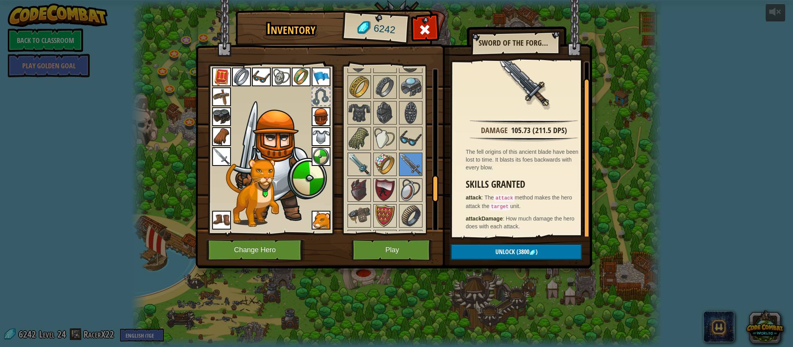
click at [362, 165] on img at bounding box center [359, 164] width 22 height 22
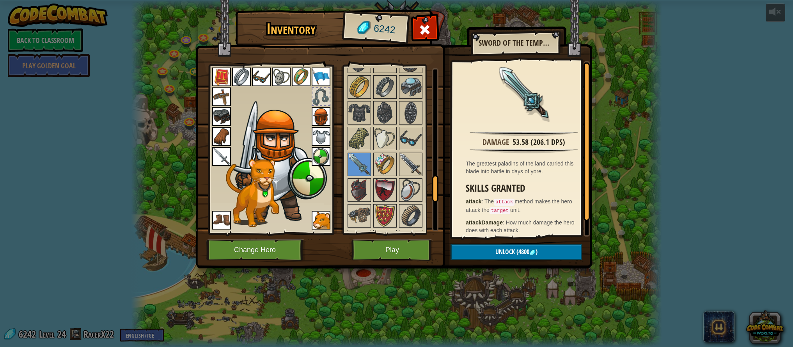
click at [421, 168] on div at bounding box center [410, 163] width 23 height 23
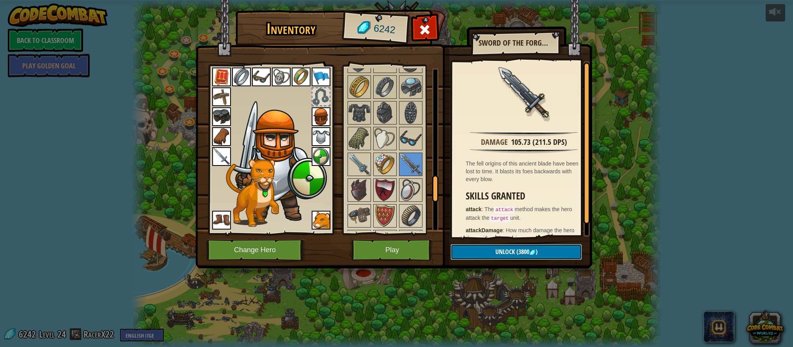
click at [501, 256] on button "Unlock (3800 )" at bounding box center [515, 252] width 131 height 16
click at [504, 251] on button "Confirm" at bounding box center [515, 252] width 131 height 16
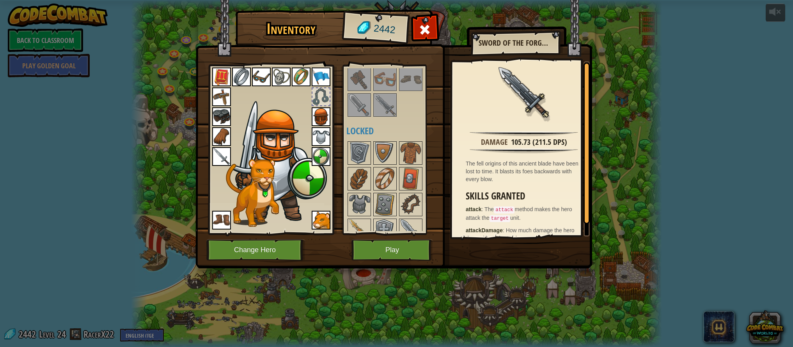
scroll to position [142, 0]
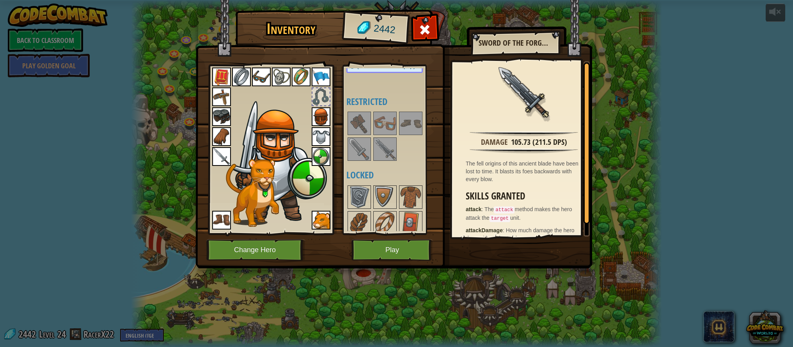
click at [389, 149] on img at bounding box center [385, 149] width 22 height 22
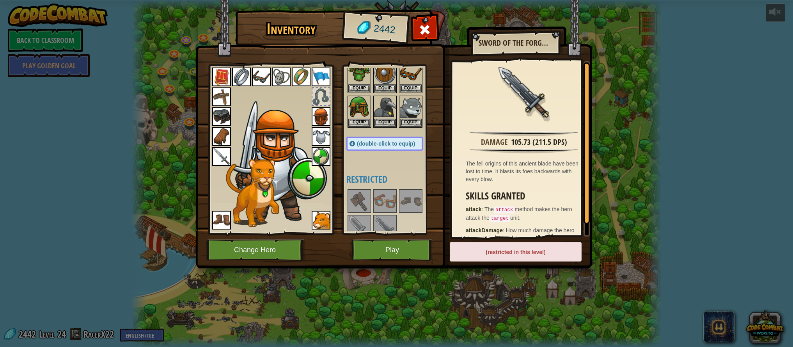
scroll to position [0, 0]
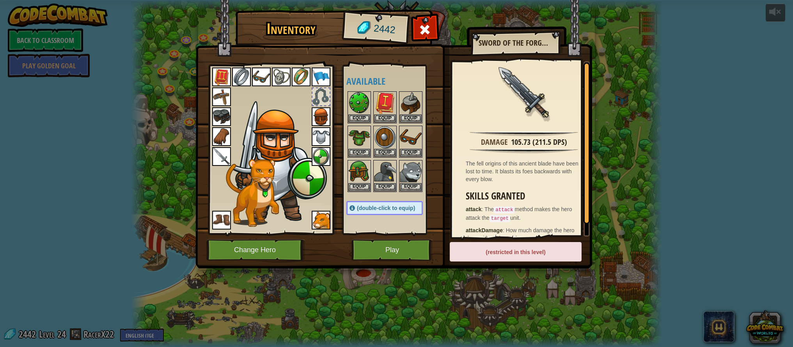
click at [221, 155] on img at bounding box center [221, 156] width 19 height 19
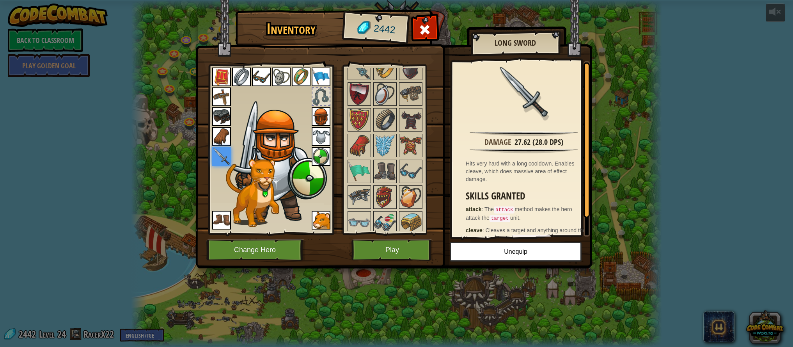
scroll to position [706, 0]
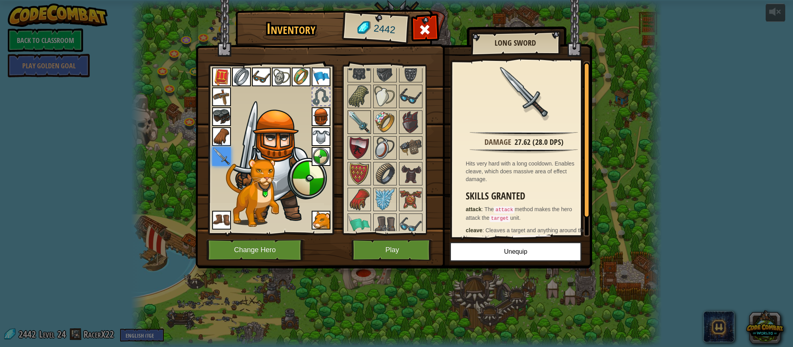
click at [357, 125] on img at bounding box center [359, 122] width 22 height 22
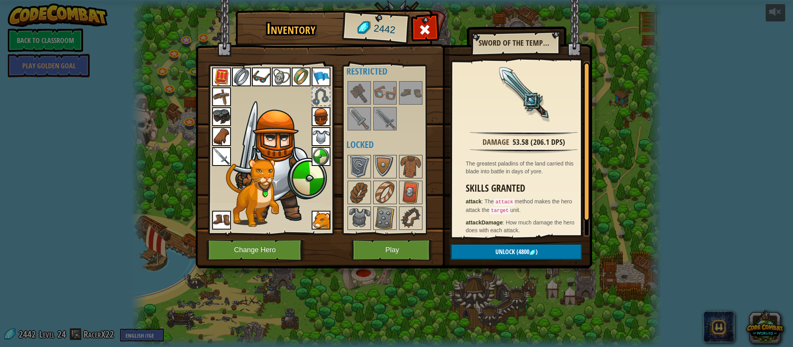
scroll to position [0, 0]
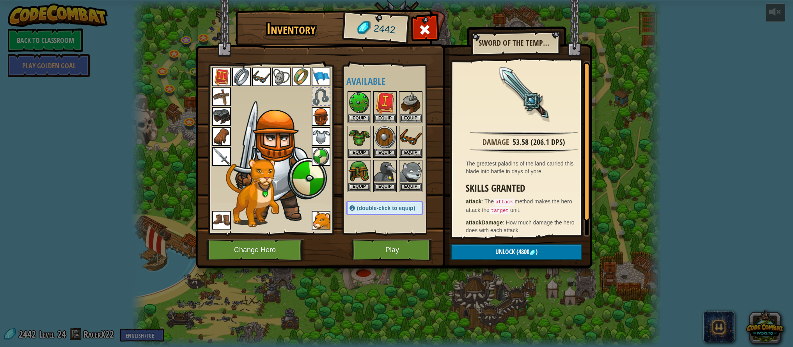
click at [353, 205] on span at bounding box center [351, 207] width 5 height 5
click at [353, 207] on span at bounding box center [351, 207] width 5 height 5
click at [221, 157] on img at bounding box center [221, 156] width 19 height 19
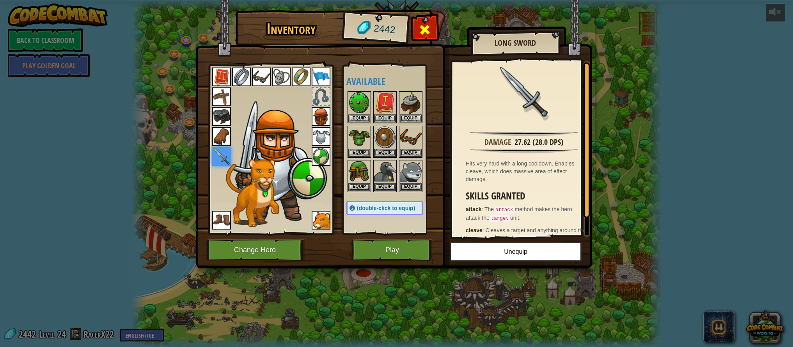
click at [426, 35] on span at bounding box center [425, 29] width 12 height 12
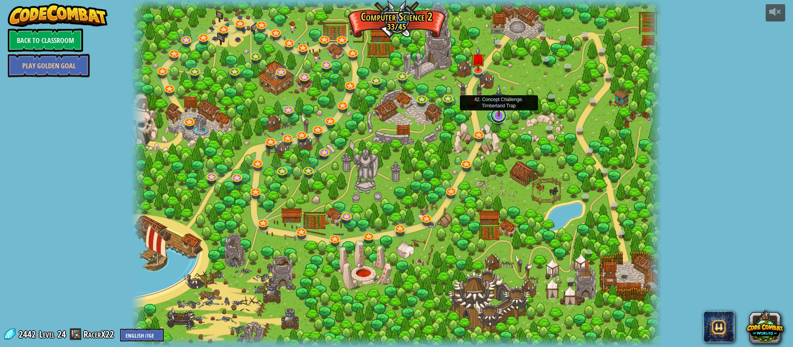
click at [497, 119] on link at bounding box center [498, 116] width 16 height 16
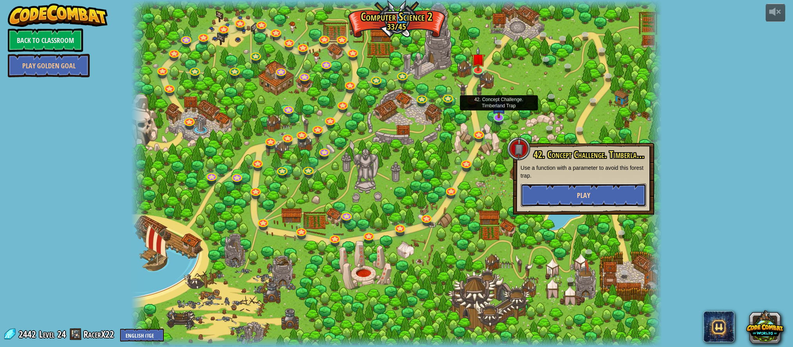
click at [525, 187] on button "Play" at bounding box center [584, 194] width 126 height 23
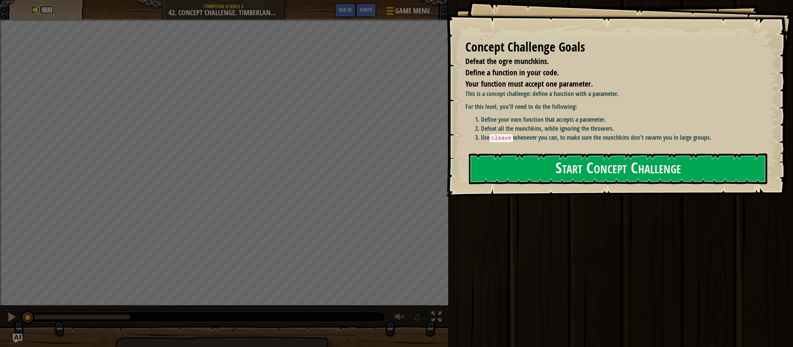
click at [41, 12] on link "Map" at bounding box center [47, 9] width 14 height 9
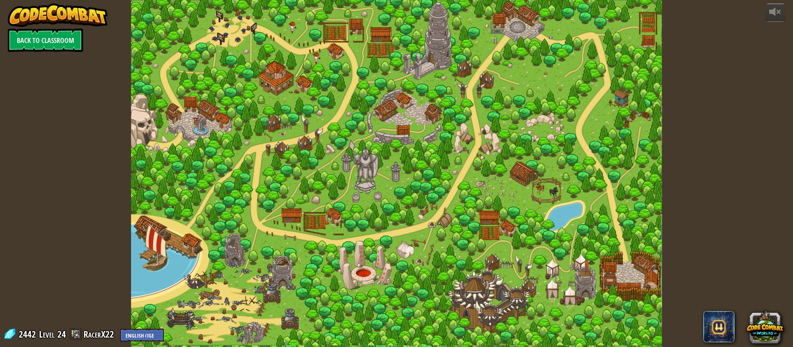
click at [476, 154] on div at bounding box center [396, 173] width 530 height 347
click at [421, 189] on div at bounding box center [396, 173] width 530 height 347
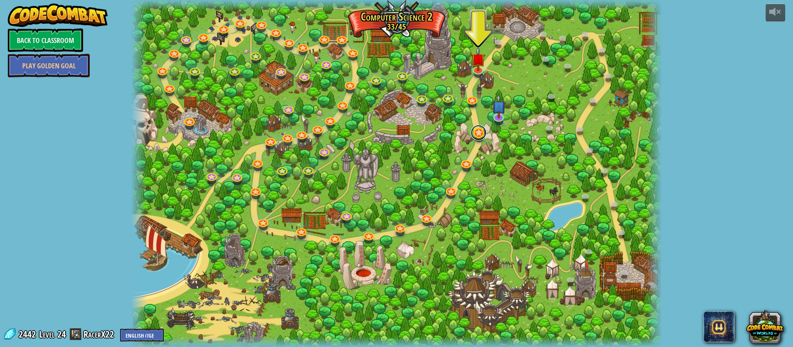
click at [471, 136] on link at bounding box center [479, 133] width 16 height 16
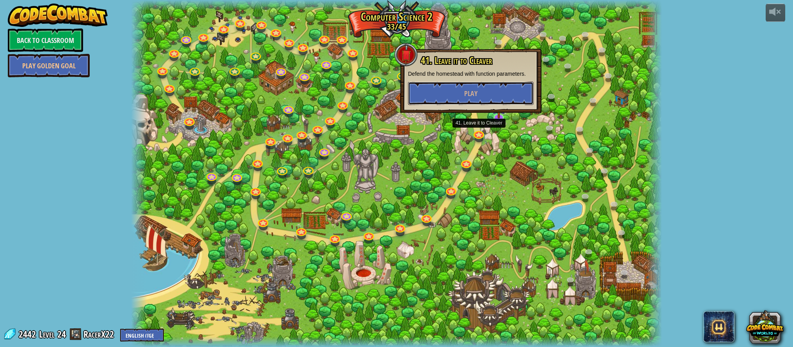
click at [471, 91] on span "Play" at bounding box center [470, 94] width 13 height 10
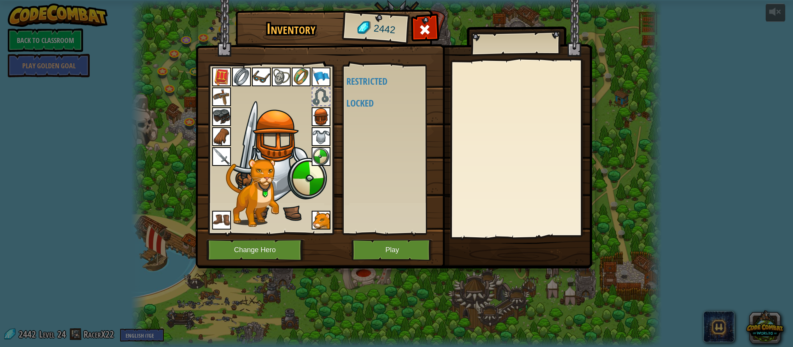
click at [219, 154] on img at bounding box center [221, 156] width 19 height 19
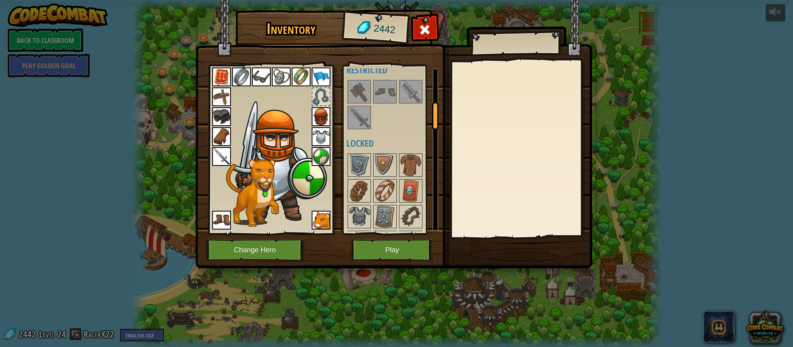
scroll to position [207, 0]
click at [359, 124] on img at bounding box center [359, 118] width 22 height 22
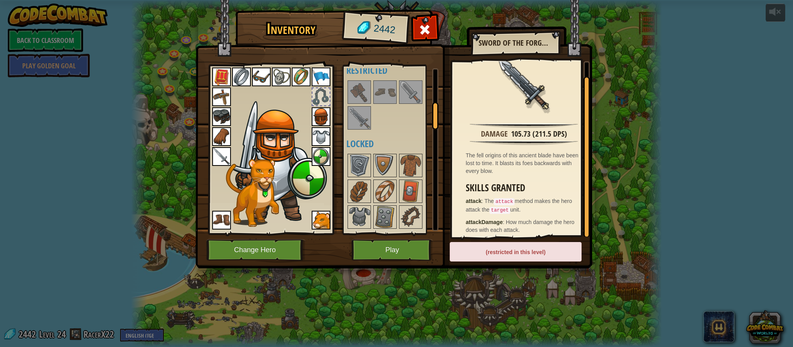
scroll to position [12, 0]
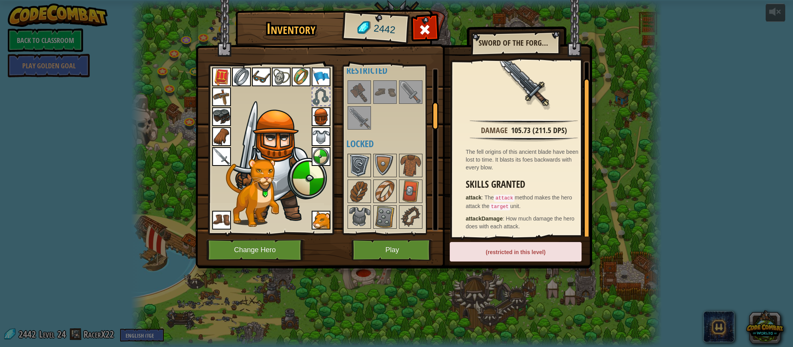
click at [358, 159] on img at bounding box center [359, 165] width 22 height 22
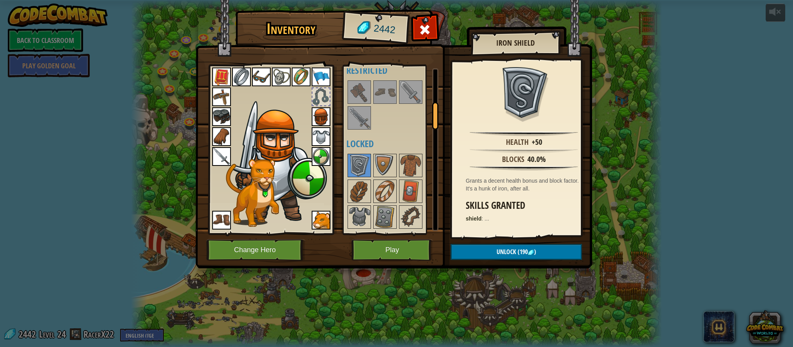
click at [314, 156] on img at bounding box center [321, 156] width 19 height 19
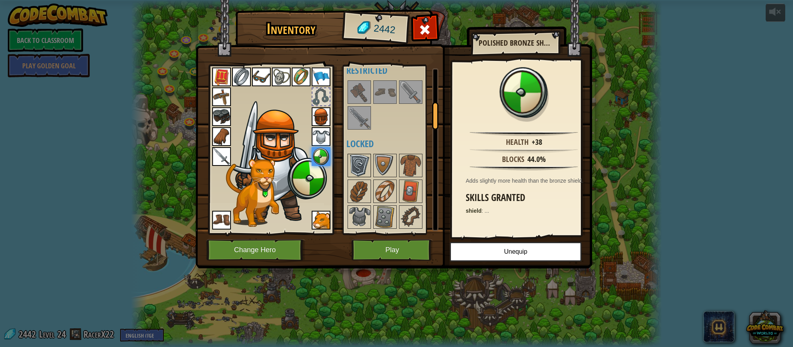
click at [359, 163] on img at bounding box center [359, 165] width 22 height 22
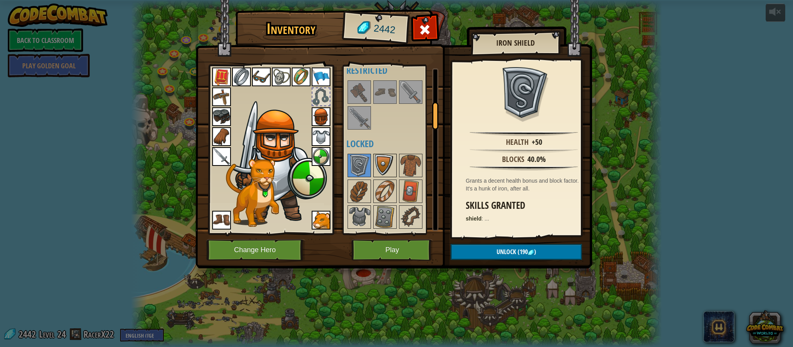
click at [381, 164] on img at bounding box center [385, 165] width 22 height 22
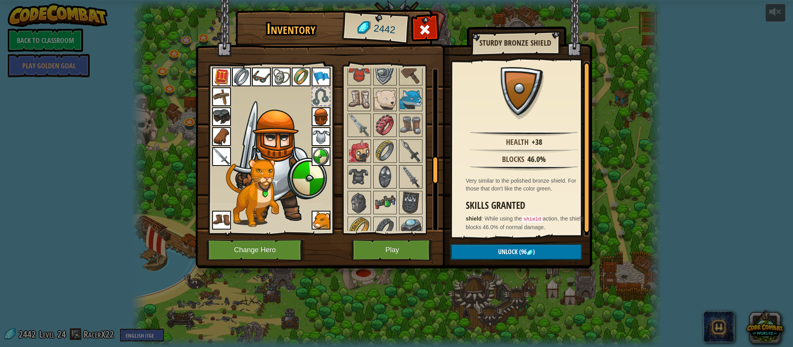
scroll to position [489, 0]
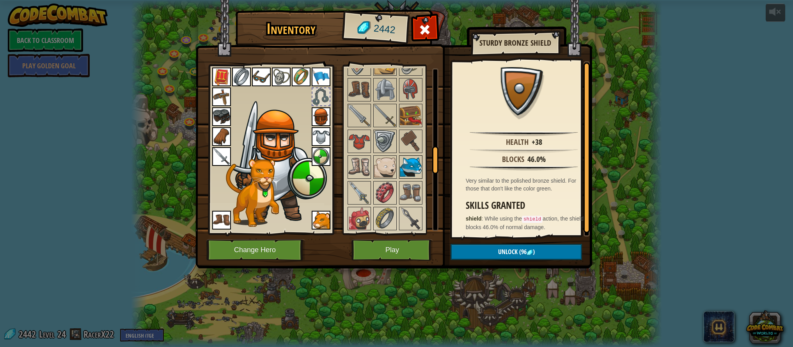
click at [408, 155] on div at bounding box center [410, 166] width 23 height 23
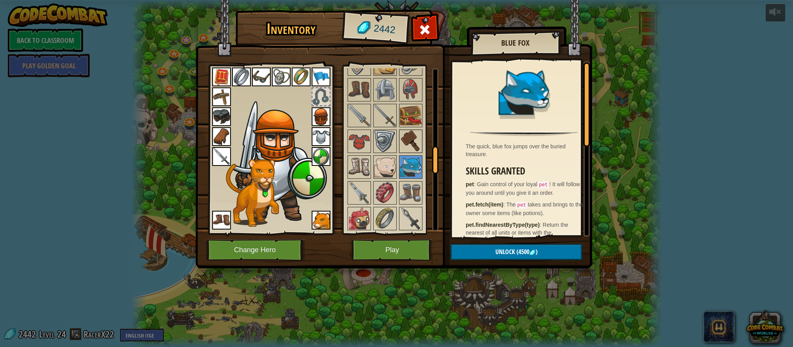
click at [407, 145] on img at bounding box center [411, 141] width 22 height 22
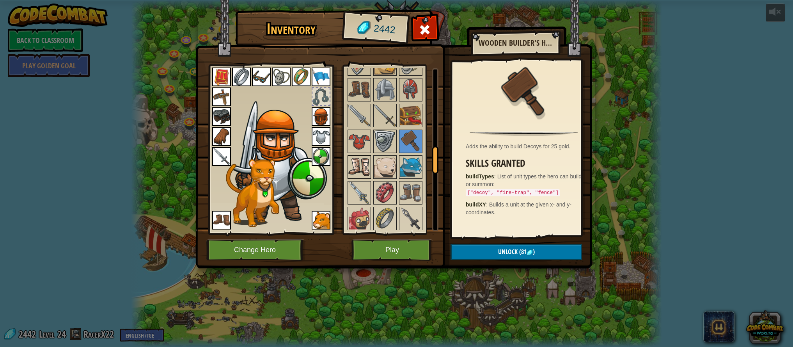
click at [361, 168] on img at bounding box center [359, 167] width 22 height 22
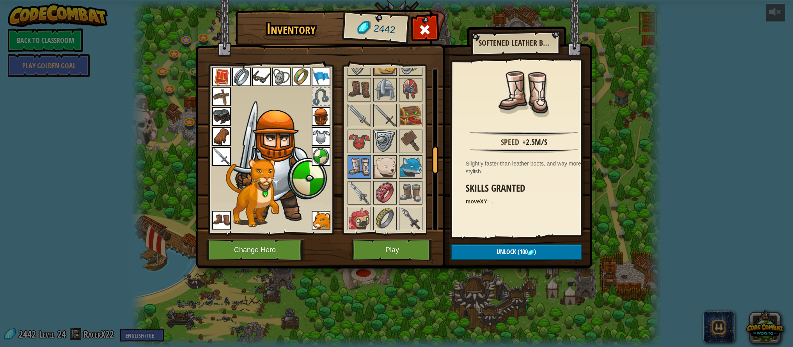
click at [223, 215] on img at bounding box center [221, 220] width 19 height 19
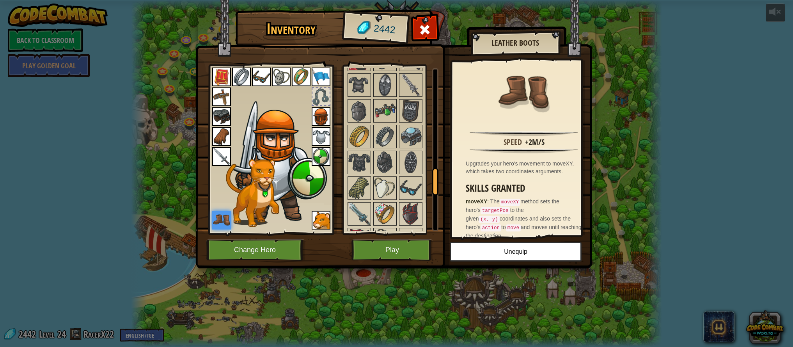
scroll to position [754, 0]
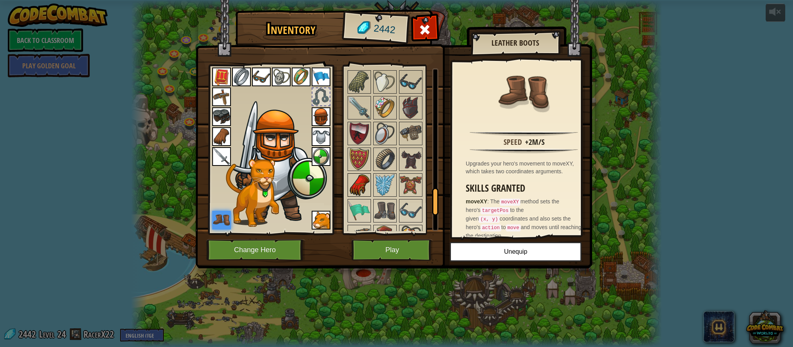
click at [355, 183] on img at bounding box center [359, 185] width 22 height 22
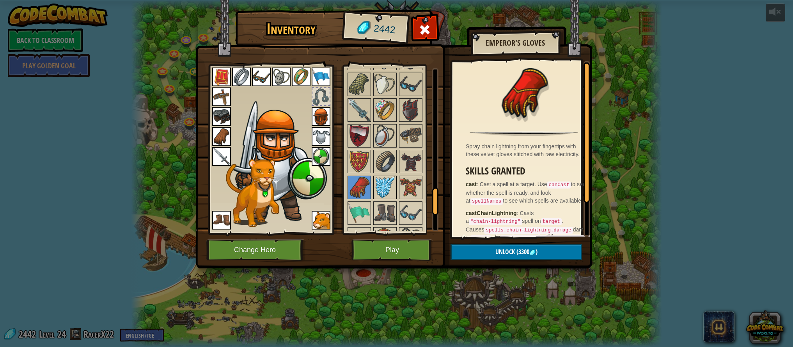
scroll to position [751, 0]
click at [382, 165] on img at bounding box center [385, 162] width 22 height 22
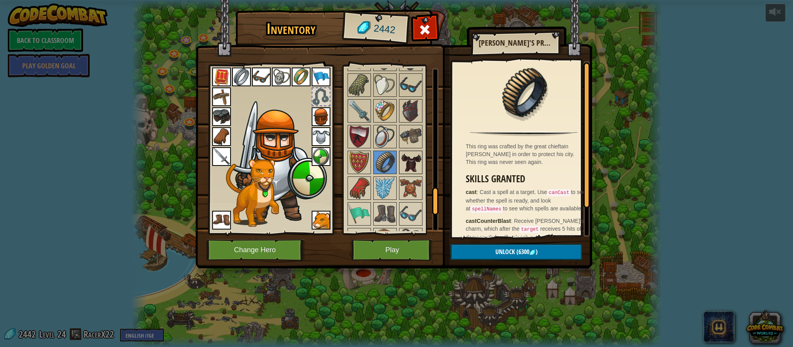
click at [417, 165] on img at bounding box center [411, 162] width 22 height 22
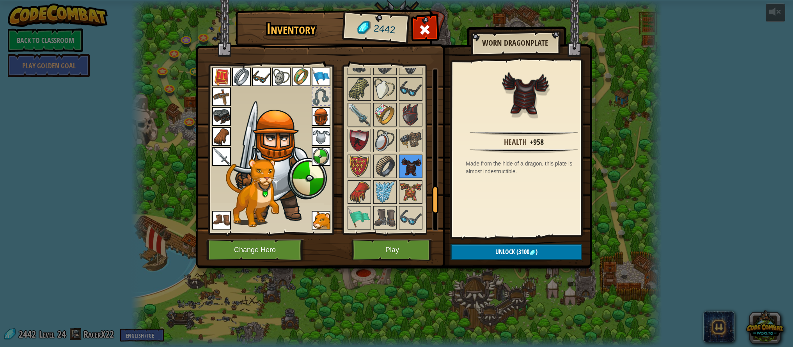
scroll to position [725, 0]
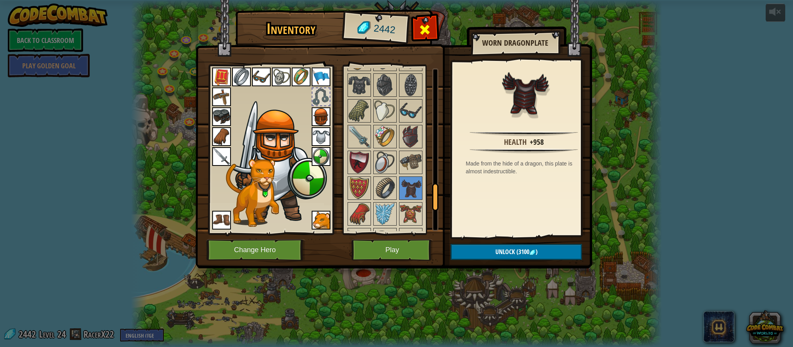
click at [423, 32] on span at bounding box center [425, 29] width 12 height 12
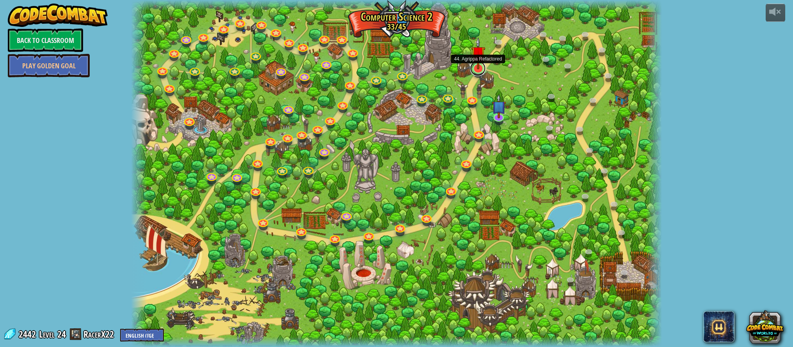
click at [481, 71] on link at bounding box center [478, 68] width 16 height 16
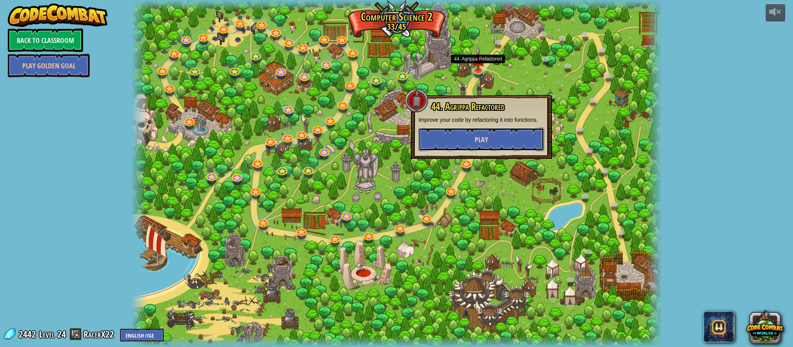
click at [469, 147] on button "Play" at bounding box center [481, 138] width 126 height 23
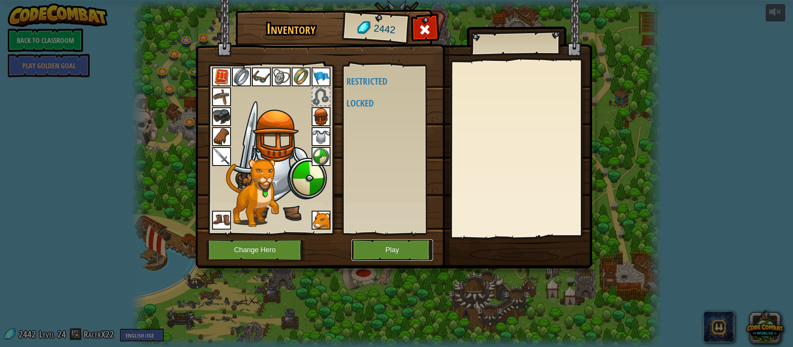
click at [407, 253] on button "Play" at bounding box center [391, 249] width 81 height 21
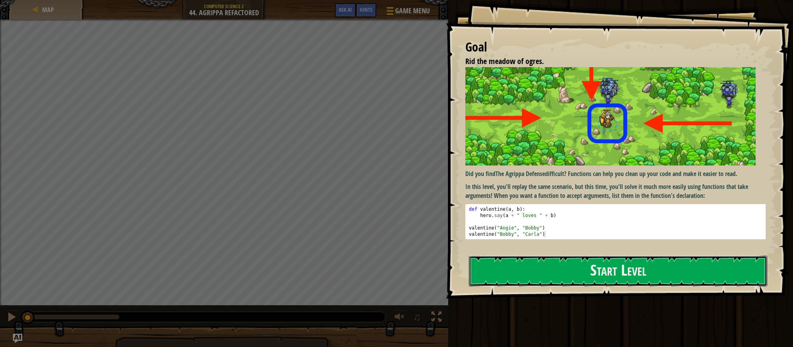
drag, startPoint x: 601, startPoint y: 271, endPoint x: 603, endPoint y: 244, distance: 27.4
click at [601, 271] on button "Start Level" at bounding box center [618, 270] width 298 height 31
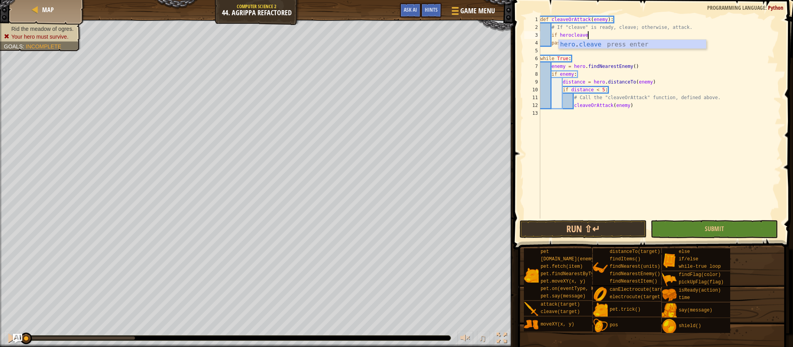
scroll to position [4, 4]
type textarea "if herocleave.isReady:"
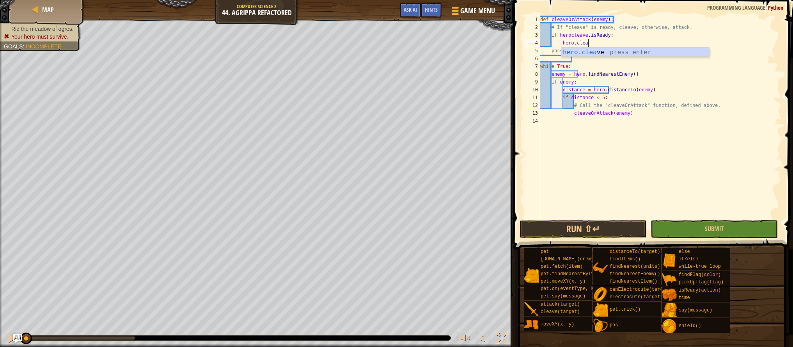
scroll to position [4, 4]
click at [599, 50] on div "hero.clea ve press enter" at bounding box center [634, 62] width 147 height 28
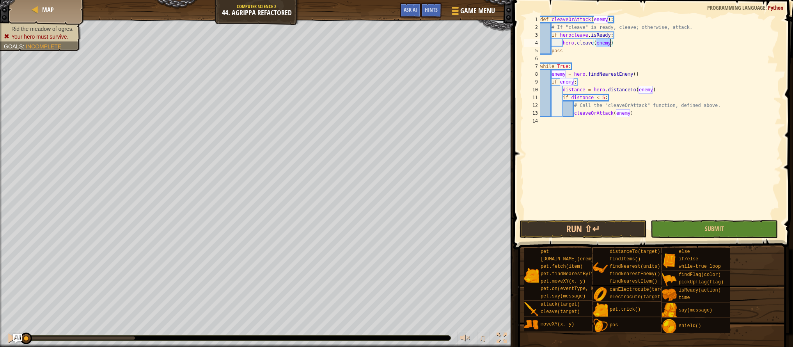
click at [593, 50] on div "def cleaveOrAttack ( enemy ) : # If "cleave" is ready, cleave; otherwise, attac…" at bounding box center [659, 125] width 243 height 218
type textarea "pass"
click at [620, 48] on div "def cleaveOrAttack ( enemy ) : # If "cleave" is ready, cleave; otherwise, attac…" at bounding box center [659, 125] width 243 height 218
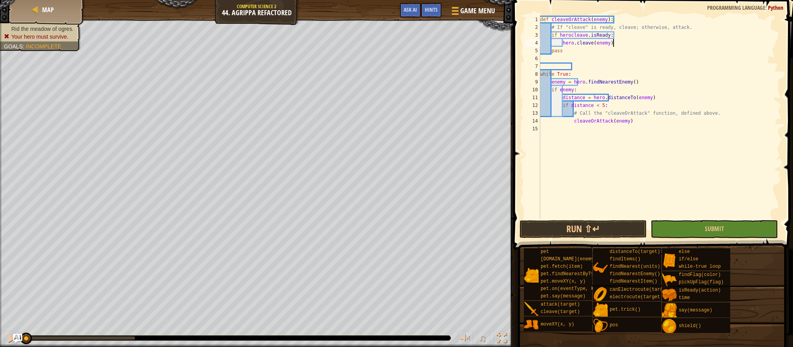
click at [620, 46] on div "def cleaveOrAttack ( enemy ) : # If "cleave" is ready, cleave; otherwise, attac…" at bounding box center [659, 125] width 243 height 218
type textarea "hero.cleave(enemy)"
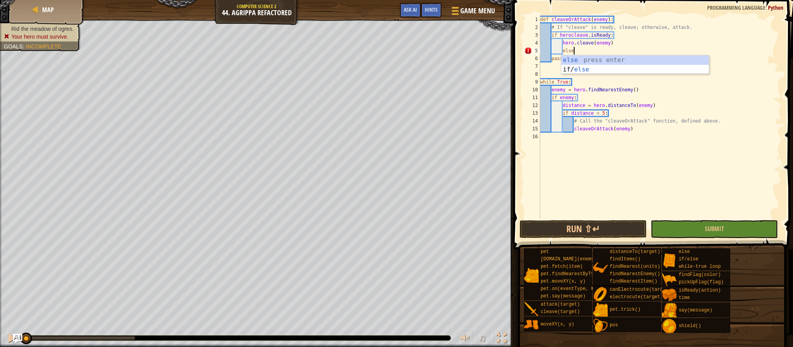
type textarea "else:"
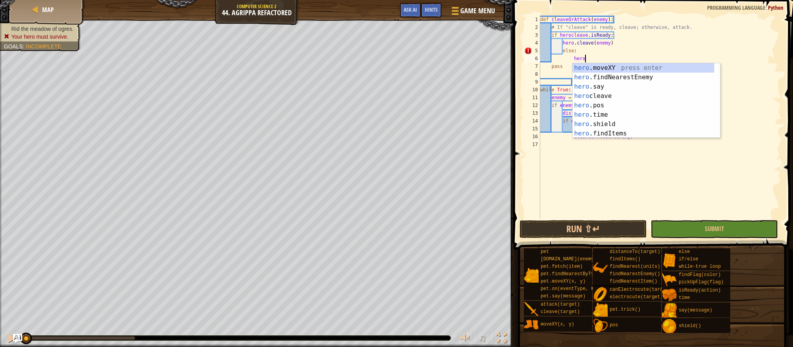
scroll to position [4, 4]
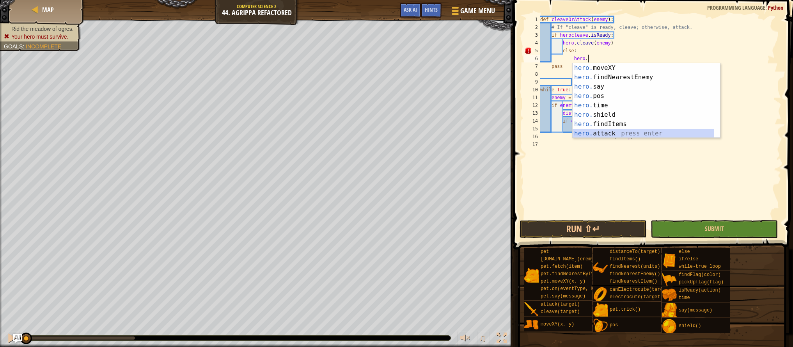
click at [616, 133] on div "hero. moveXY press enter hero. findNearestEnemy press enter hero. say press ent…" at bounding box center [643, 110] width 142 height 94
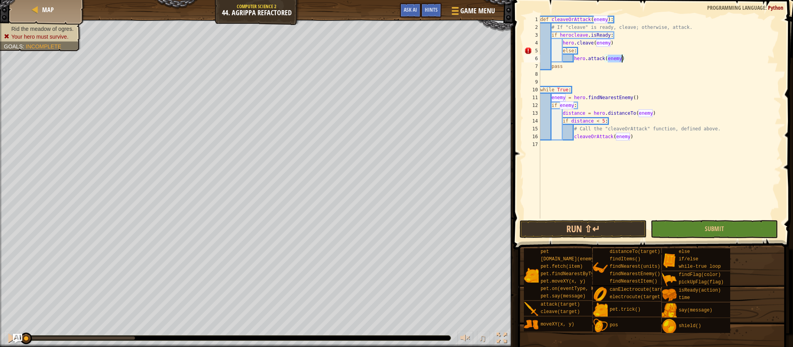
click at [561, 51] on div "def cleaveOrAttack ( enemy ) : # If "cleave" is ready, cleave; otherwise, attac…" at bounding box center [659, 125] width 243 height 218
click at [545, 51] on div "def cleaveOrAttack ( enemy ) : # If "cleave" is ready, cleave; otherwise, attac…" at bounding box center [659, 125] width 243 height 218
click at [544, 51] on div "def cleaveOrAttack ( enemy ) : # If "cleave" is ready, cleave; otherwise, attac…" at bounding box center [659, 125] width 243 height 218
click at [543, 51] on div "def cleaveOrAttack ( enemy ) : # If "cleave" is ready, cleave; otherwise, attac…" at bounding box center [659, 125] width 243 height 218
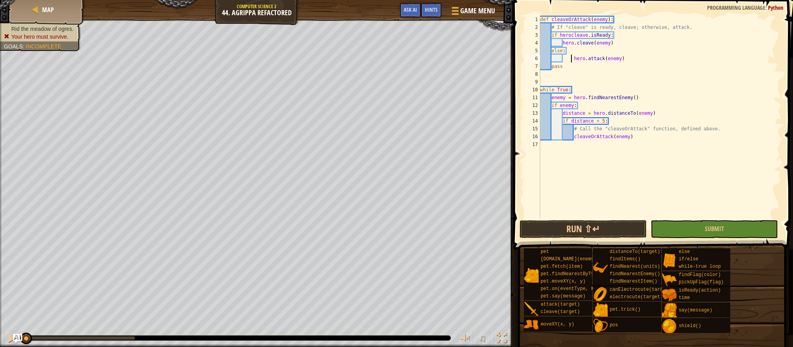
click at [572, 57] on div "def cleaveOrAttack ( enemy ) : # If "cleave" is ready, cleave; otherwise, attac…" at bounding box center [659, 125] width 243 height 218
click at [553, 60] on div "def cleaveOrAttack ( enemy ) : # If "cleave" is ready, cleave; otherwise, attac…" at bounding box center [659, 125] width 243 height 218
click at [585, 233] on button "Run ⇧↵" at bounding box center [582, 229] width 127 height 18
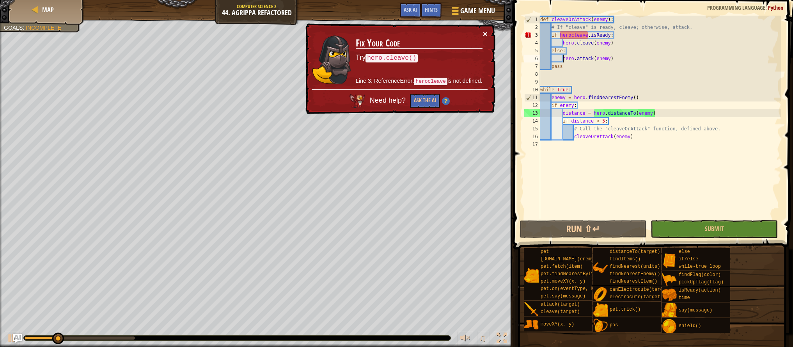
click at [487, 32] on button "×" at bounding box center [485, 34] width 5 height 8
click at [571, 35] on div "def cleaveOrAttack ( enemy ) : # If "cleave" is ready, cleave; otherwise, attac…" at bounding box center [659, 125] width 243 height 218
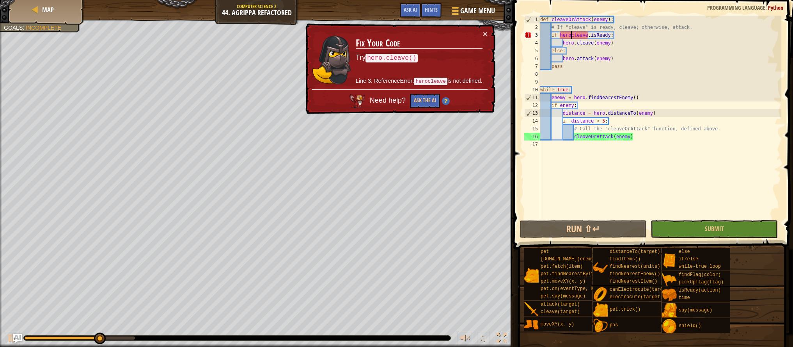
scroll to position [4, 3]
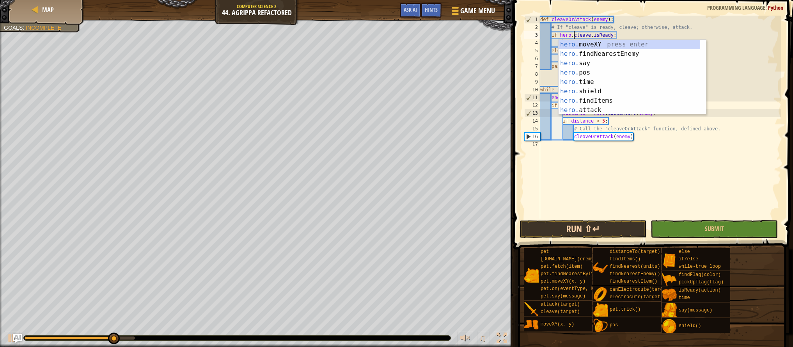
type textarea "if hero.cleave.isReady:"
click at [588, 227] on button "Run ⇧↵" at bounding box center [582, 229] width 127 height 18
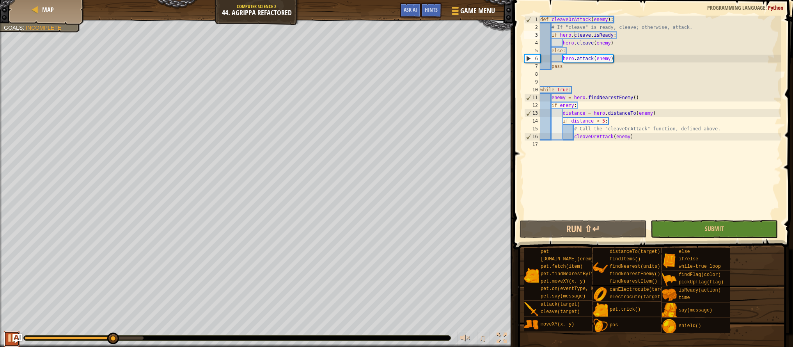
click at [7, 338] on div at bounding box center [12, 338] width 10 height 10
click at [641, 142] on div "def cleaveOrAttack ( enemy ) : # If "cleave" is ready, cleave; otherwise, attac…" at bounding box center [659, 125] width 243 height 218
click at [641, 140] on div "def cleaveOrAttack ( enemy ) : # If "cleave" is ready, cleave; otherwise, attac…" at bounding box center [659, 125] width 243 height 218
type textarea "cleaveOrAttack(enemy)"
